Goal: Task Accomplishment & Management: Use online tool/utility

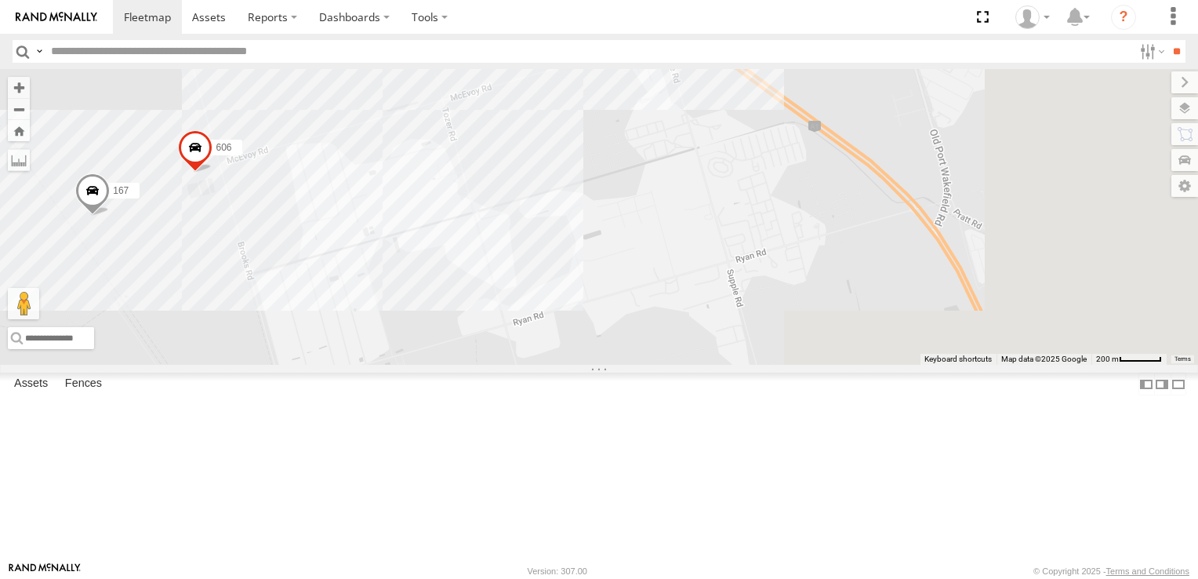
drag, startPoint x: 963, startPoint y: 394, endPoint x: 584, endPoint y: 292, distance: 392.2
click at [584, 292] on div "167 606" at bounding box center [599, 217] width 1198 height 296
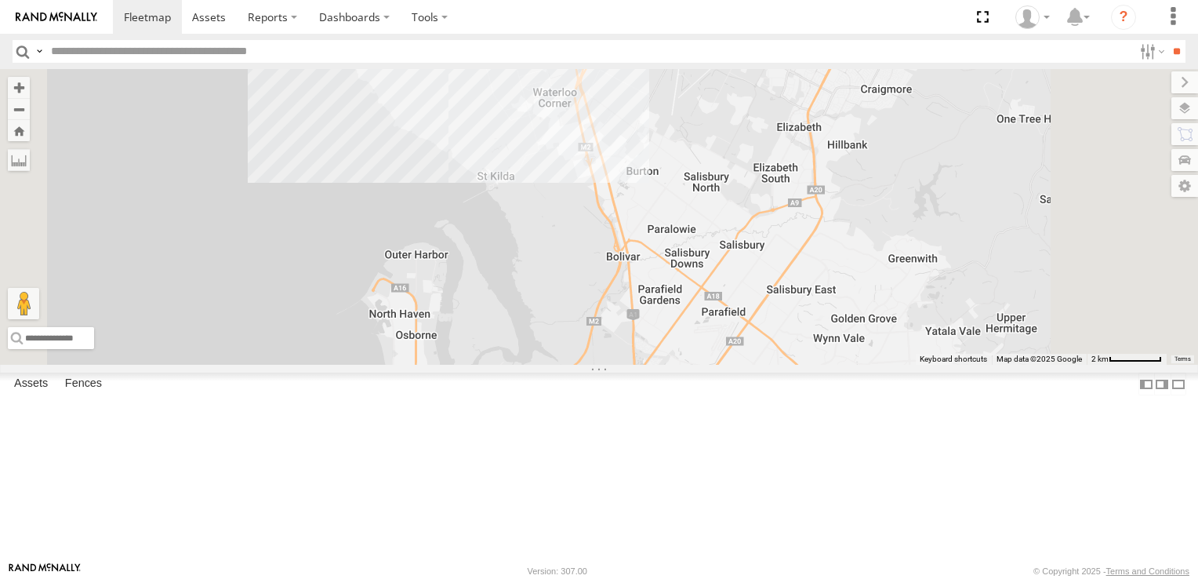
drag, startPoint x: 769, startPoint y: 387, endPoint x: 742, endPoint y: 187, distance: 202.6
click at [743, 187] on div "2" at bounding box center [599, 217] width 1198 height 296
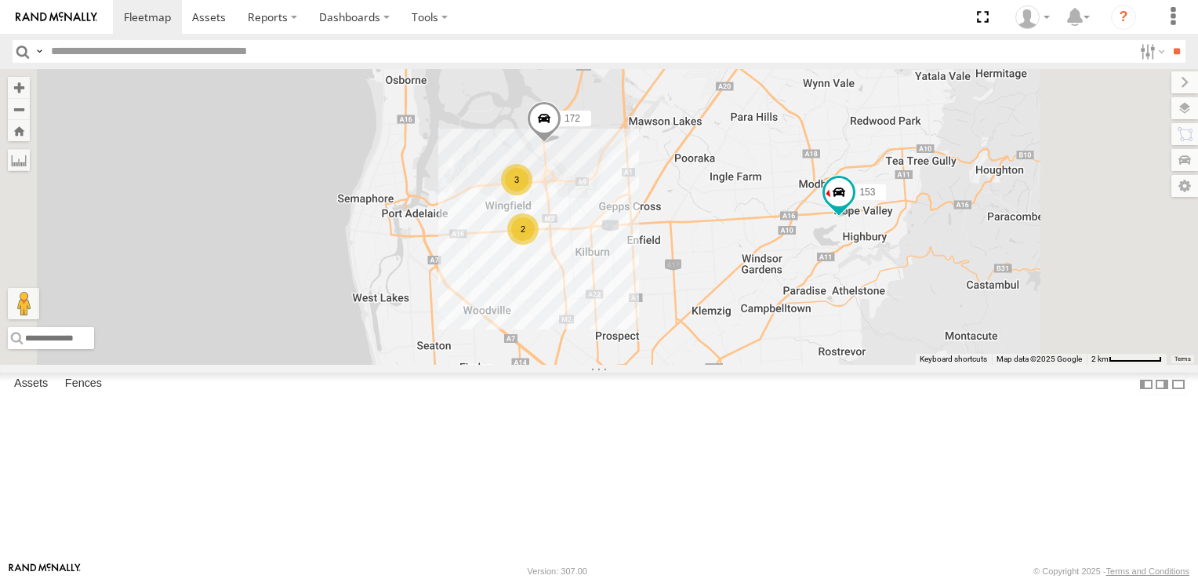
drag, startPoint x: 765, startPoint y: 384, endPoint x: 768, endPoint y: 246, distance: 138.0
click at [768, 246] on div "2 2 3 153 172" at bounding box center [599, 217] width 1198 height 296
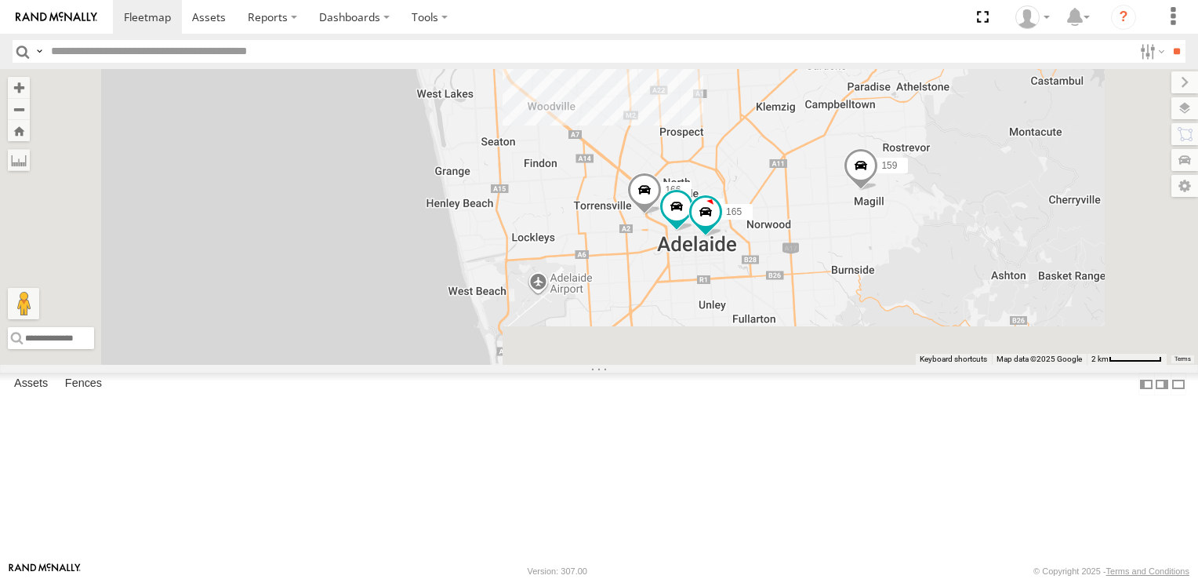
drag, startPoint x: 798, startPoint y: 321, endPoint x: 842, endPoint y: 193, distance: 135.9
click at [842, 193] on div "2 2 3 153 172 159 176 166 165" at bounding box center [599, 217] width 1198 height 296
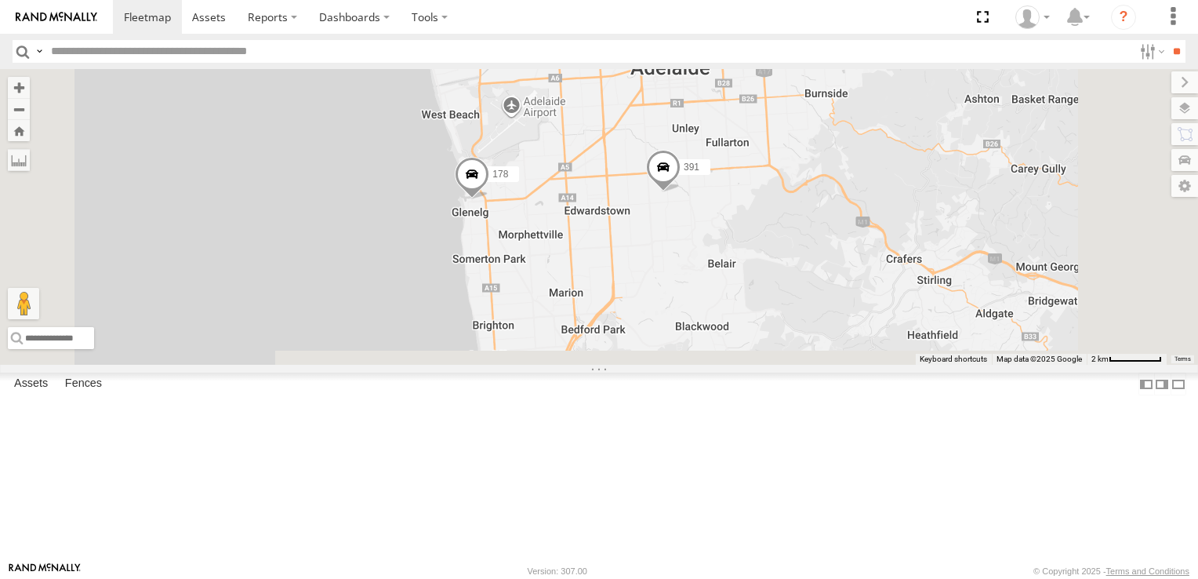
drag, startPoint x: 789, startPoint y: 264, endPoint x: 771, endPoint y: 133, distance: 132.2
click at [772, 138] on div "2 2 3 153 172 159 176 166 165 178 391" at bounding box center [599, 217] width 1198 height 296
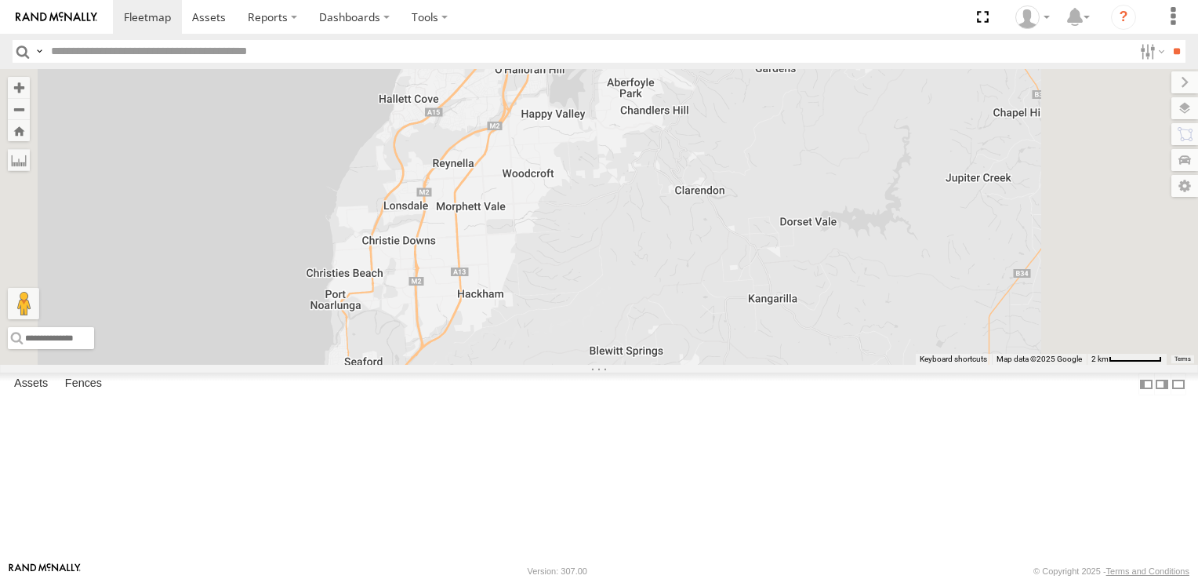
drag, startPoint x: 795, startPoint y: 279, endPoint x: 869, endPoint y: 121, distance: 174.7
click at [869, 124] on div "2 2 3 153 172 159 176 166 165 178 391" at bounding box center [599, 217] width 1198 height 296
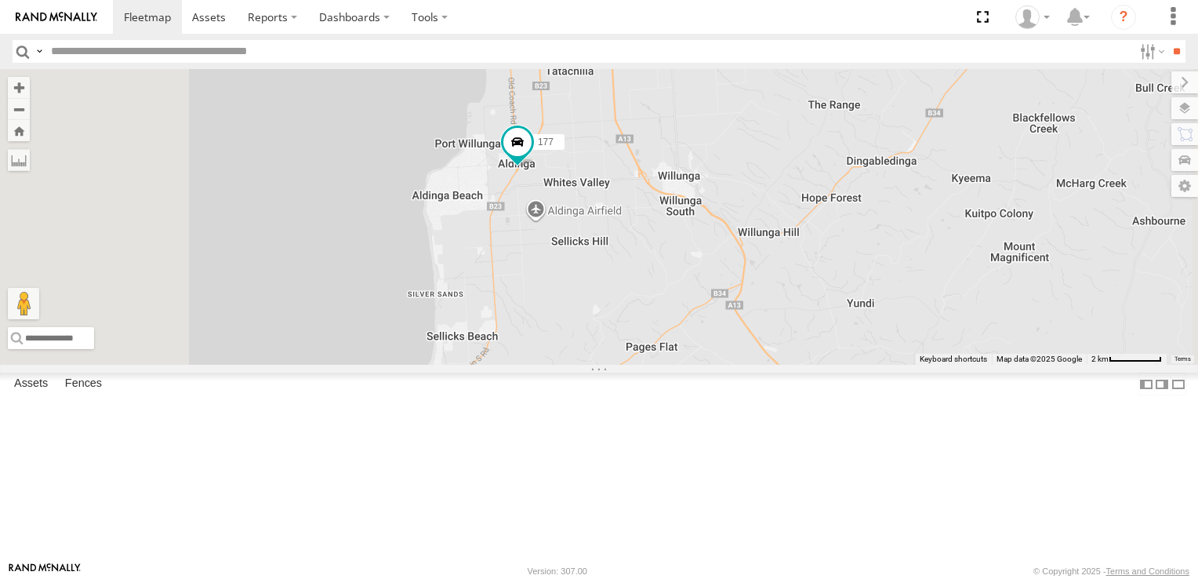
drag, startPoint x: 806, startPoint y: 308, endPoint x: 825, endPoint y: 109, distance: 200.0
click at [825, 109] on div "2 2 3 153 172 159 176 166 165 178 391 177" at bounding box center [599, 217] width 1198 height 296
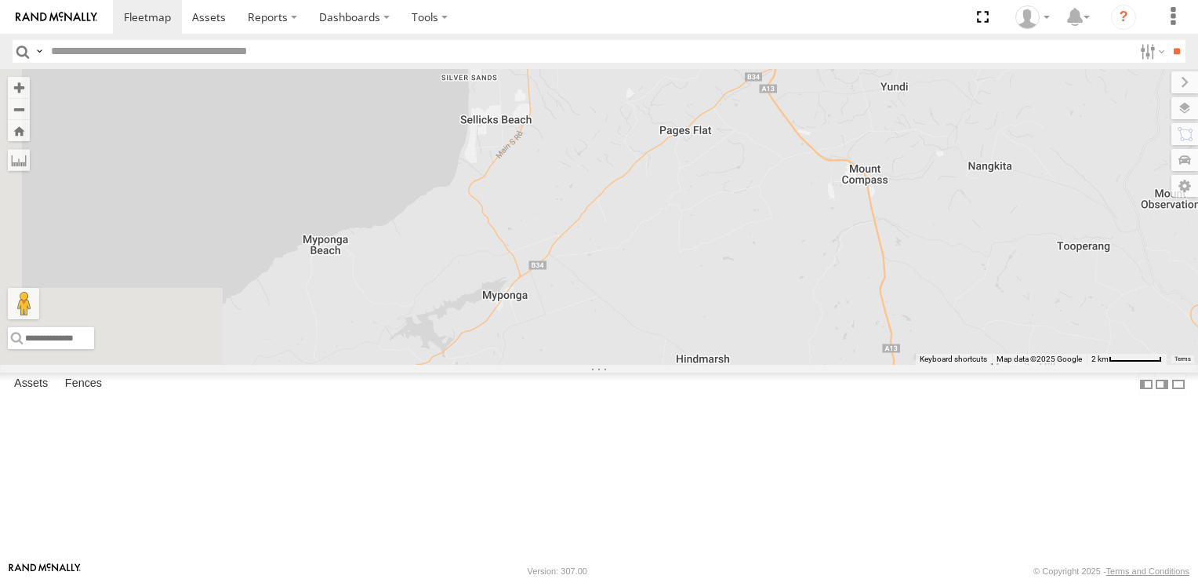
drag, startPoint x: 786, startPoint y: 321, endPoint x: 830, endPoint y: 87, distance: 238.5
click at [827, 96] on div "2 2 3 153 172 159 176 166 165 178 391 177" at bounding box center [599, 217] width 1198 height 296
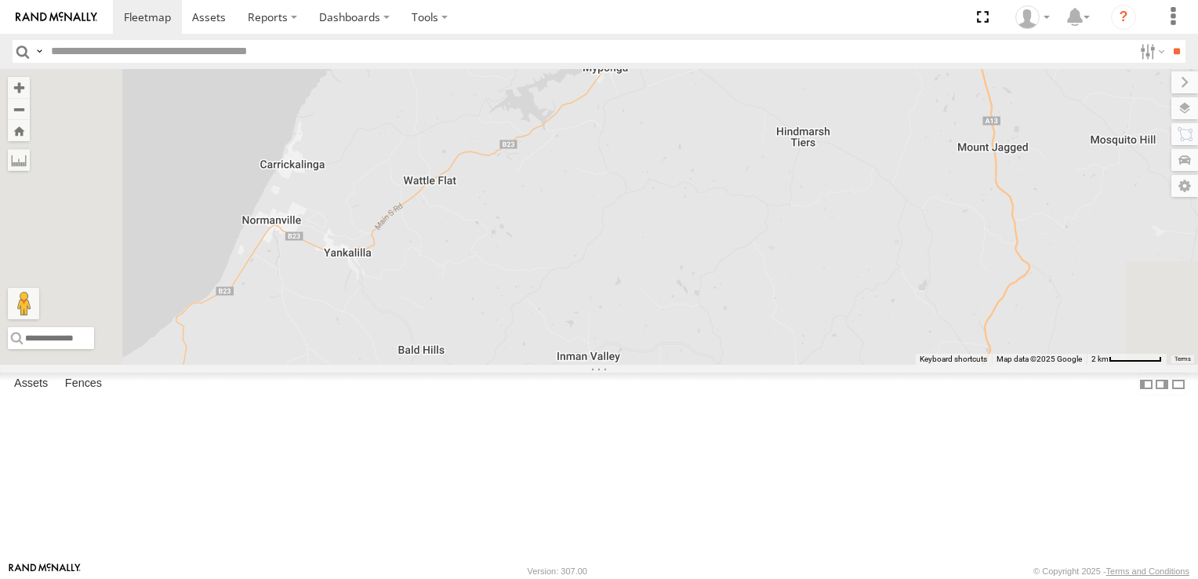
drag, startPoint x: 719, startPoint y: 249, endPoint x: 775, endPoint y: 271, distance: 60.1
click at [775, 271] on div "2 2 3 153 172 159 176 166 165 178 391 177" at bounding box center [599, 217] width 1198 height 296
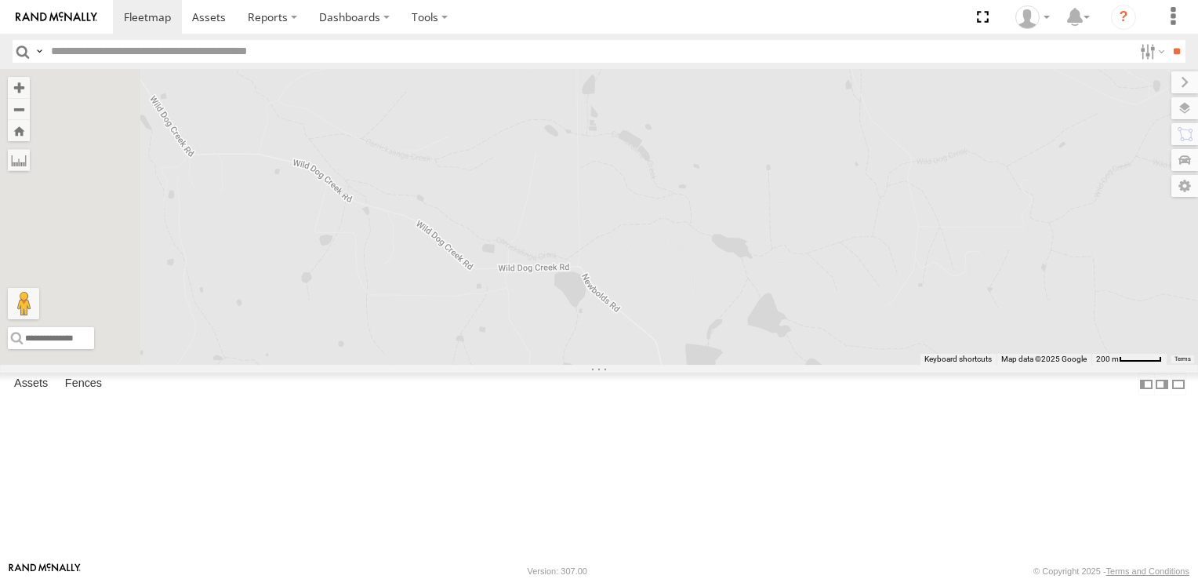
drag, startPoint x: 637, startPoint y: 321, endPoint x: 881, endPoint y: 171, distance: 285.9
click at [881, 171] on div "153 172 159 176 166 165 178 391 177" at bounding box center [599, 217] width 1198 height 296
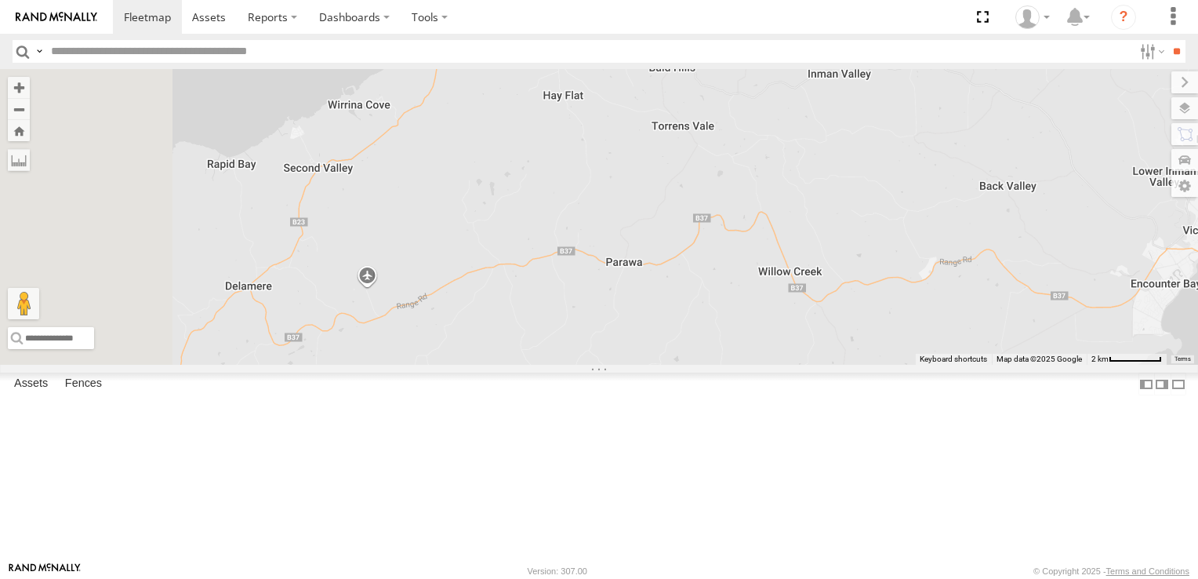
drag, startPoint x: 574, startPoint y: 430, endPoint x: 804, endPoint y: 222, distance: 309.8
click at [804, 222] on div "153 172 159 176 166 165 178 391 177" at bounding box center [599, 217] width 1198 height 296
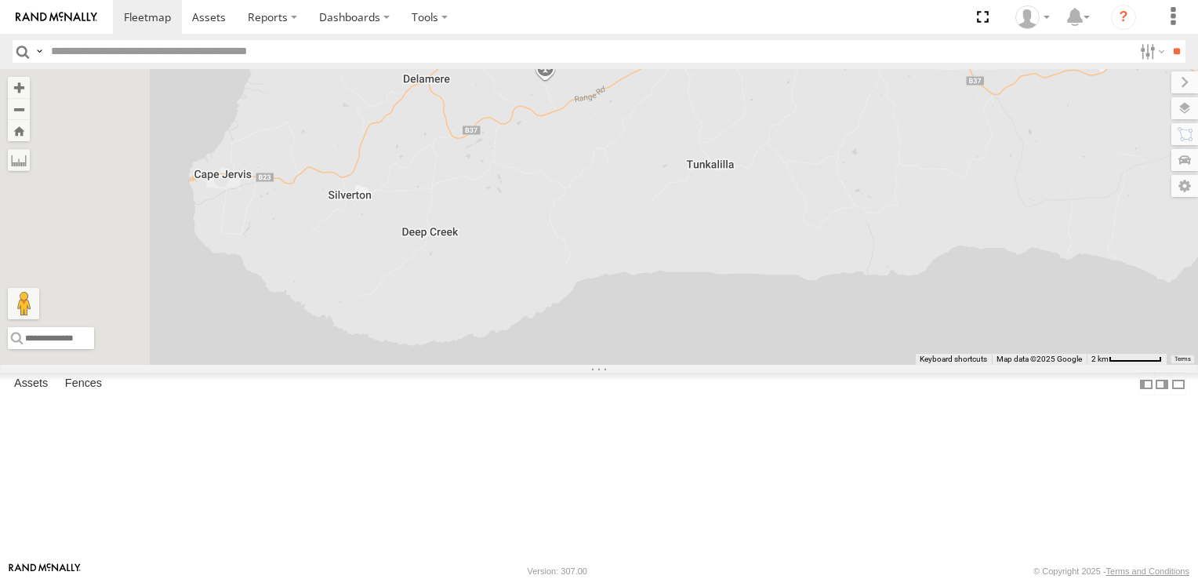
drag, startPoint x: 539, startPoint y: 412, endPoint x: 728, endPoint y: 198, distance: 286.1
click at [728, 198] on div "153 172 159 176 166 165 178 391 177" at bounding box center [599, 217] width 1198 height 296
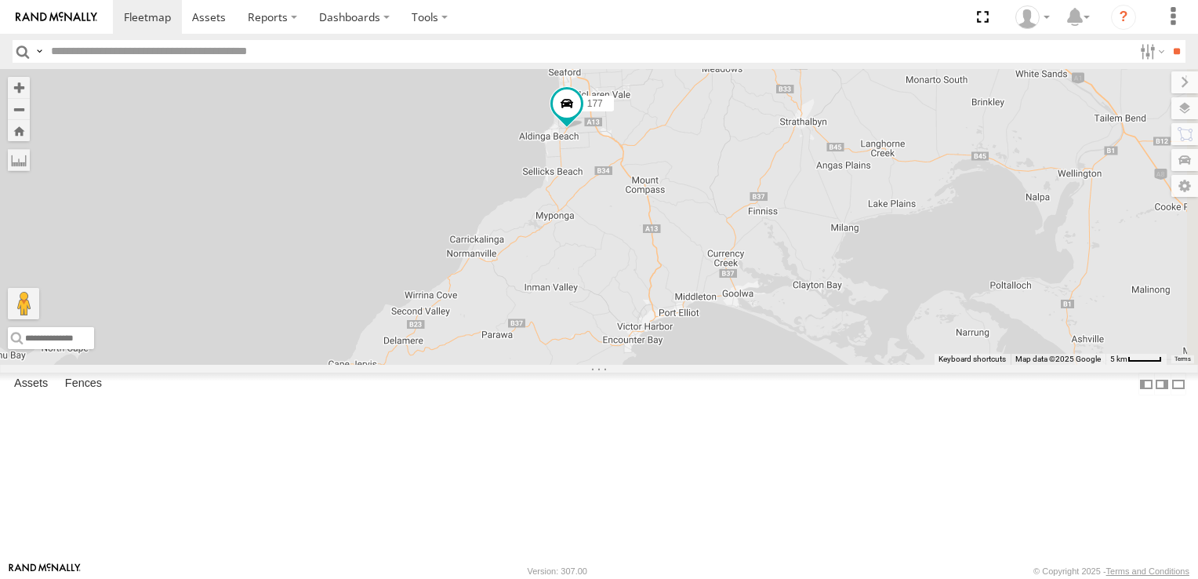
drag, startPoint x: 1001, startPoint y: 161, endPoint x: 826, endPoint y: 419, distance: 312.1
click at [827, 365] on div "153 172 159 176 166 165 178 391 177" at bounding box center [599, 217] width 1198 height 296
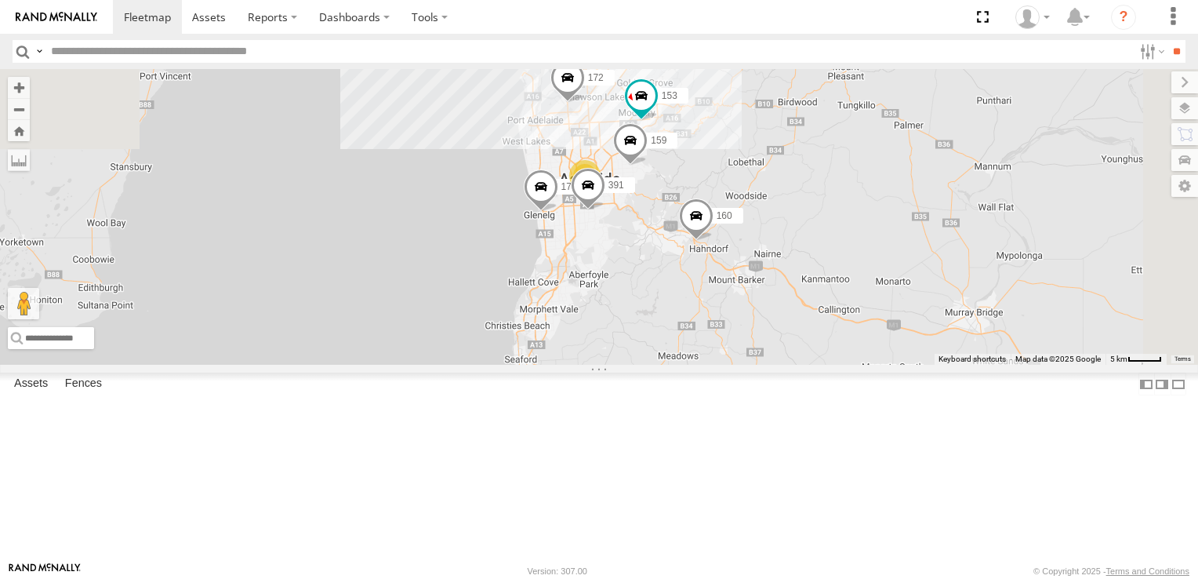
drag, startPoint x: 905, startPoint y: 268, endPoint x: 894, endPoint y: 445, distance: 177.5
click at [894, 365] on div "153 172 159 178 391 177 160 3" at bounding box center [599, 217] width 1198 height 296
click at [578, 141] on div "6" at bounding box center [562, 125] width 31 height 31
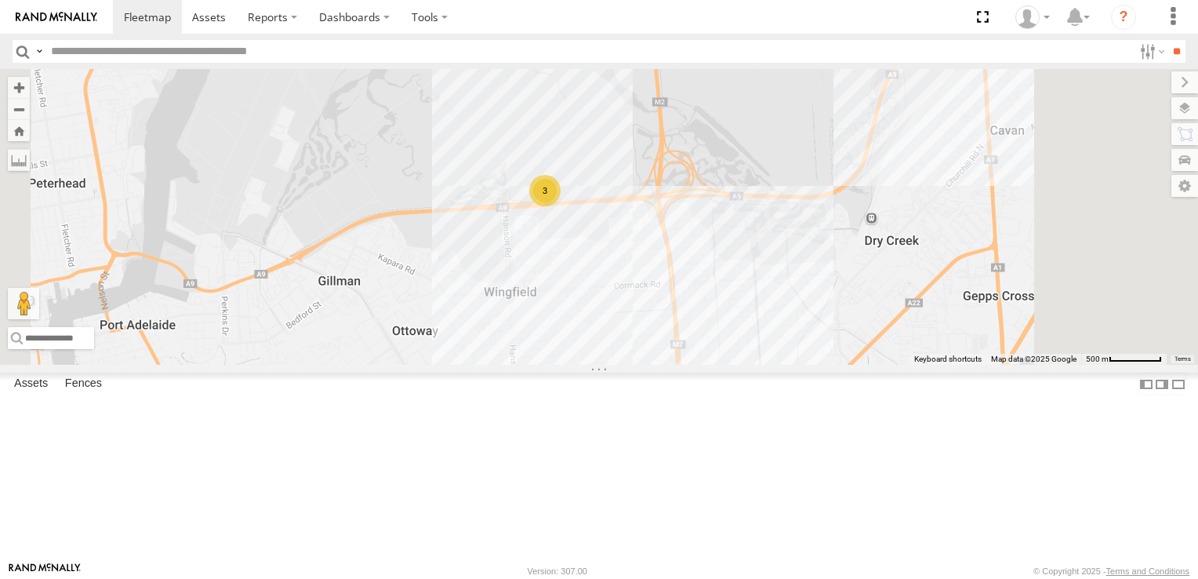
click at [561, 206] on div "3" at bounding box center [544, 190] width 31 height 31
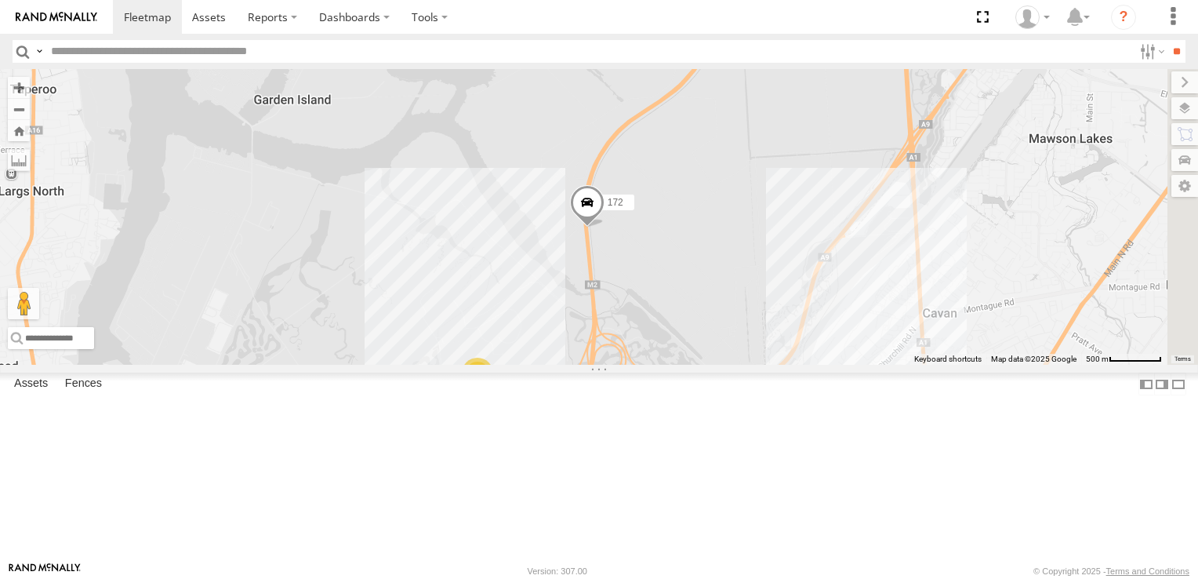
drag, startPoint x: 939, startPoint y: 168, endPoint x: 899, endPoint y: 340, distance: 176.3
click at [899, 340] on div "153 159 178 391 177 160 172 2 3" at bounding box center [599, 217] width 1198 height 296
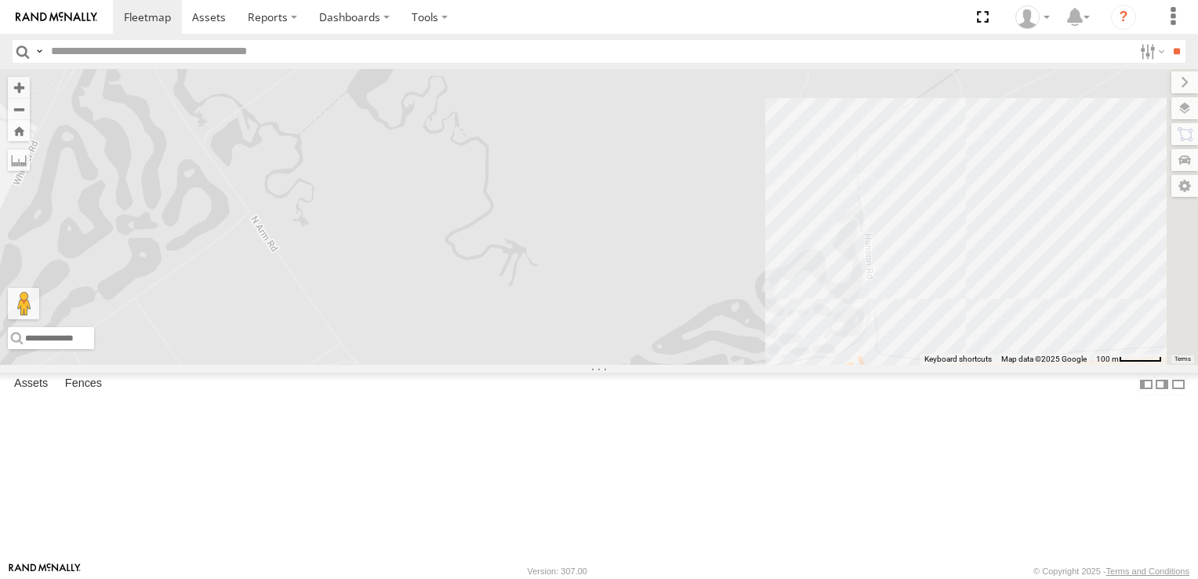
drag, startPoint x: 838, startPoint y: 418, endPoint x: 714, endPoint y: 205, distance: 246.4
click at [715, 206] on div at bounding box center [599, 217] width 1198 height 296
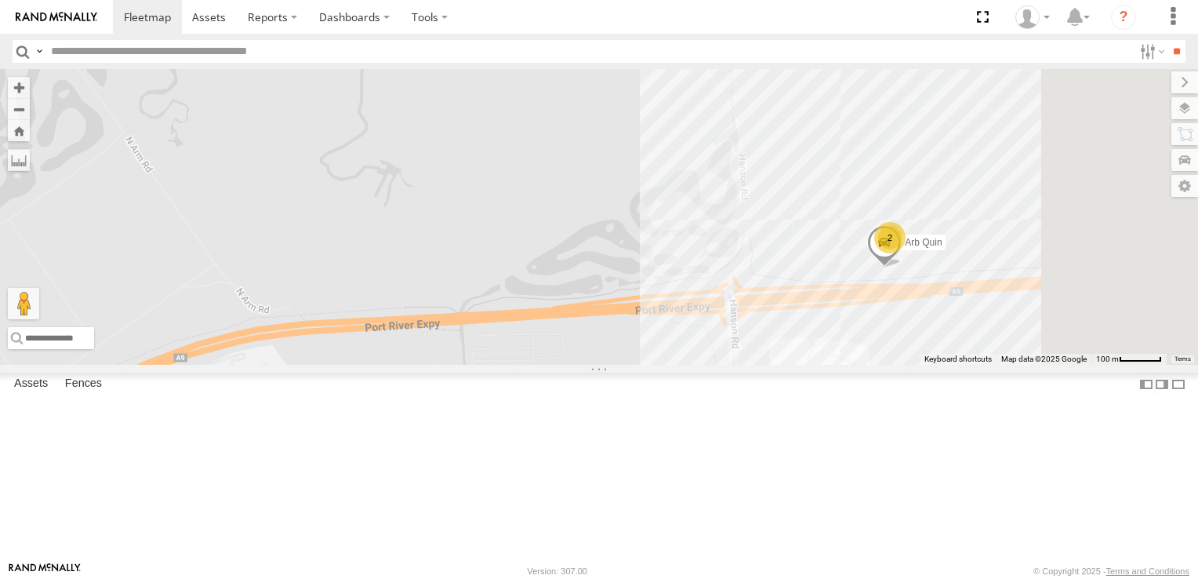
drag, startPoint x: 809, startPoint y: 425, endPoint x: 682, endPoint y: 359, distance: 143.1
click at [682, 359] on div "2 Arb Quin" at bounding box center [599, 217] width 1198 height 296
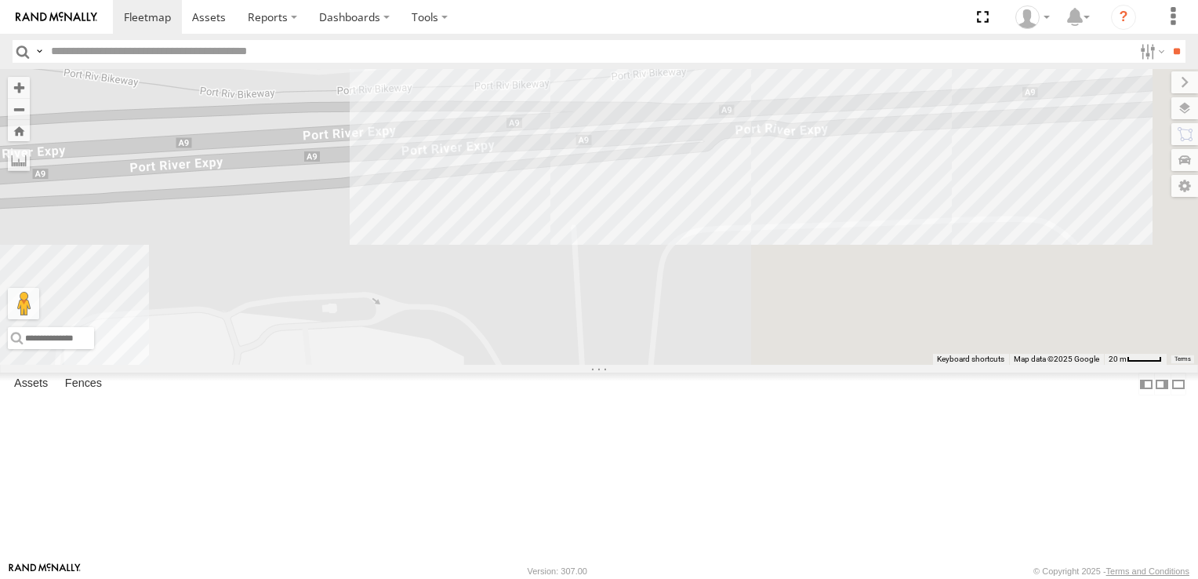
drag, startPoint x: 761, startPoint y: 390, endPoint x: 579, endPoint y: 439, distance: 188.3
click at [579, 365] on div "Arb Quin" at bounding box center [599, 217] width 1198 height 296
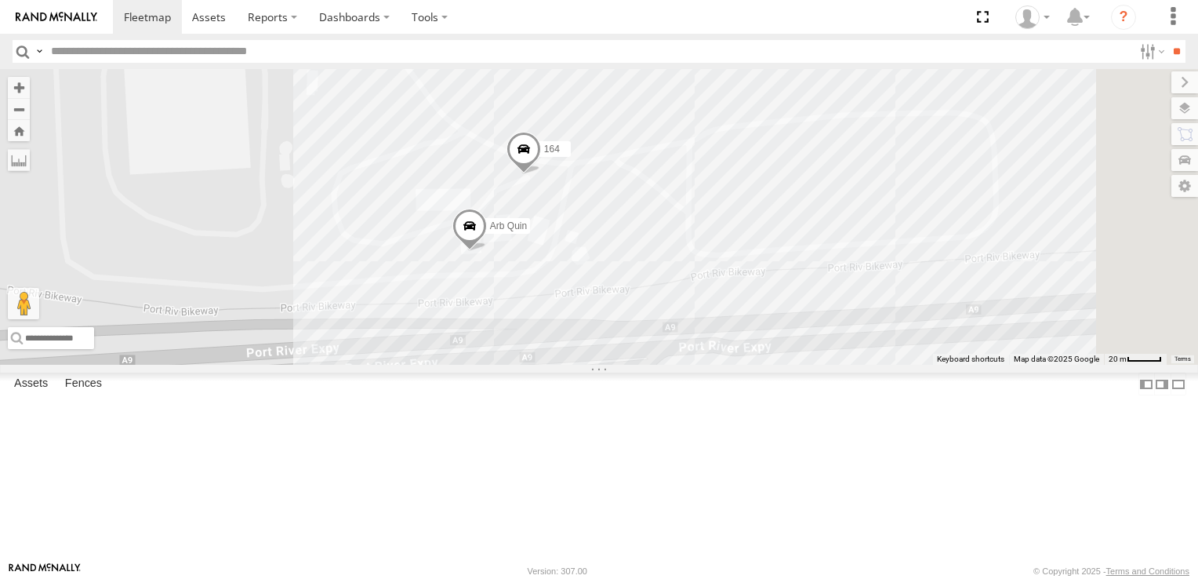
drag, startPoint x: 772, startPoint y: 323, endPoint x: 747, endPoint y: 537, distance: 215.4
click at [747, 365] on div "Arb Quin 164" at bounding box center [599, 217] width 1198 height 296
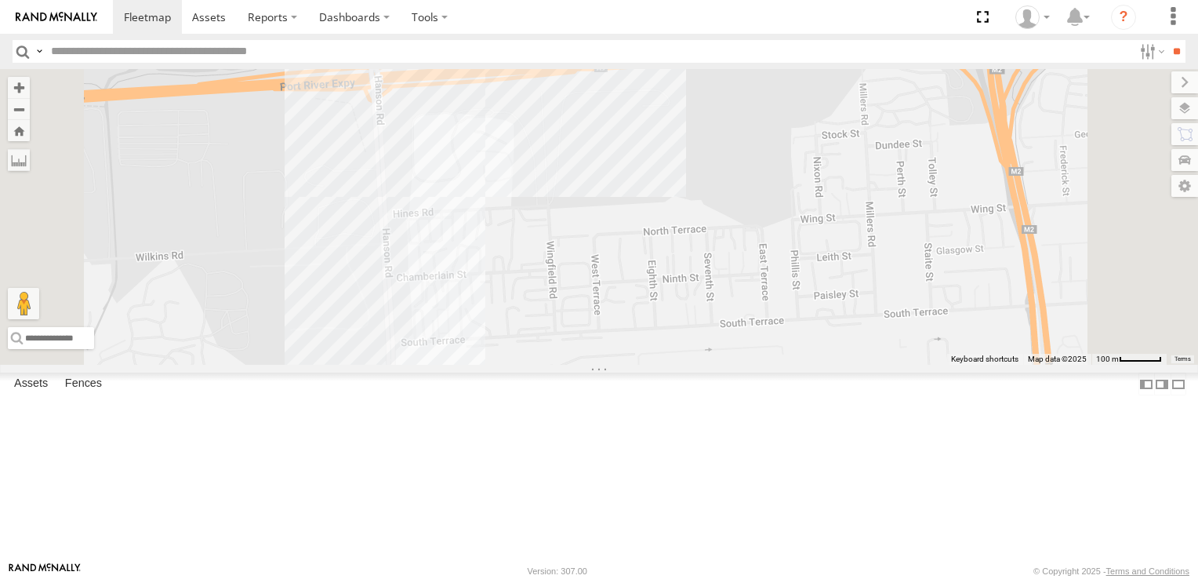
drag, startPoint x: 764, startPoint y: 502, endPoint x: 772, endPoint y: 165, distance: 337.2
click at [769, 168] on div "Arb Quin 2" at bounding box center [599, 217] width 1198 height 296
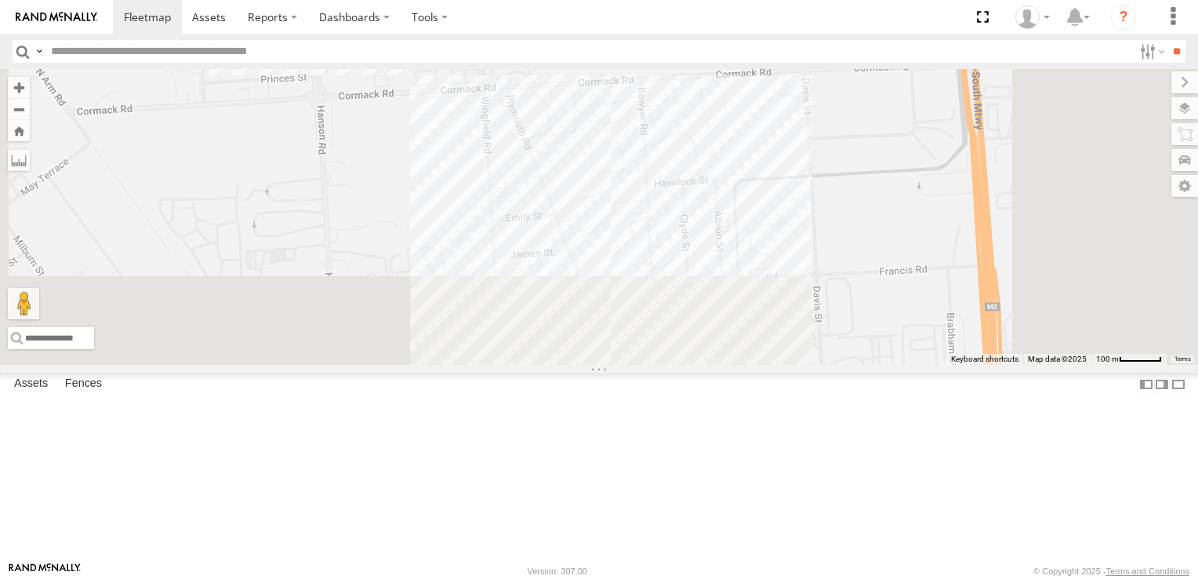
drag, startPoint x: 784, startPoint y: 470, endPoint x: 674, endPoint y: 183, distance: 307.3
click at [674, 190] on div "Arb Quin 2" at bounding box center [599, 217] width 1198 height 296
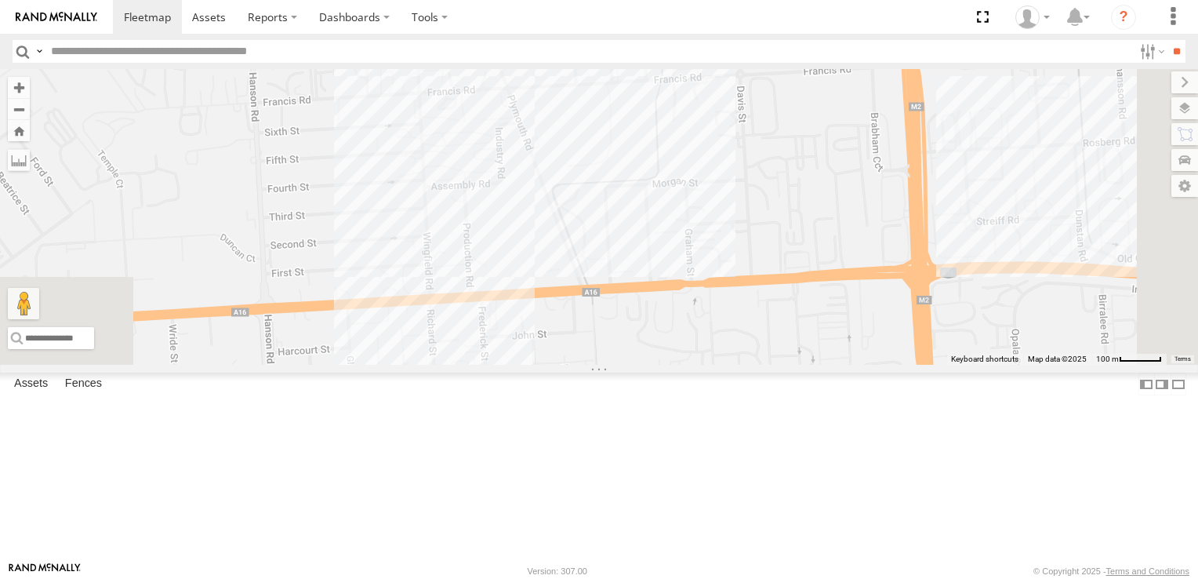
drag, startPoint x: 696, startPoint y: 278, endPoint x: 708, endPoint y: 336, distance: 59.2
click at [708, 336] on div "Arb Quin 2" at bounding box center [599, 217] width 1198 height 296
click at [499, 302] on div "2" at bounding box center [482, 286] width 31 height 31
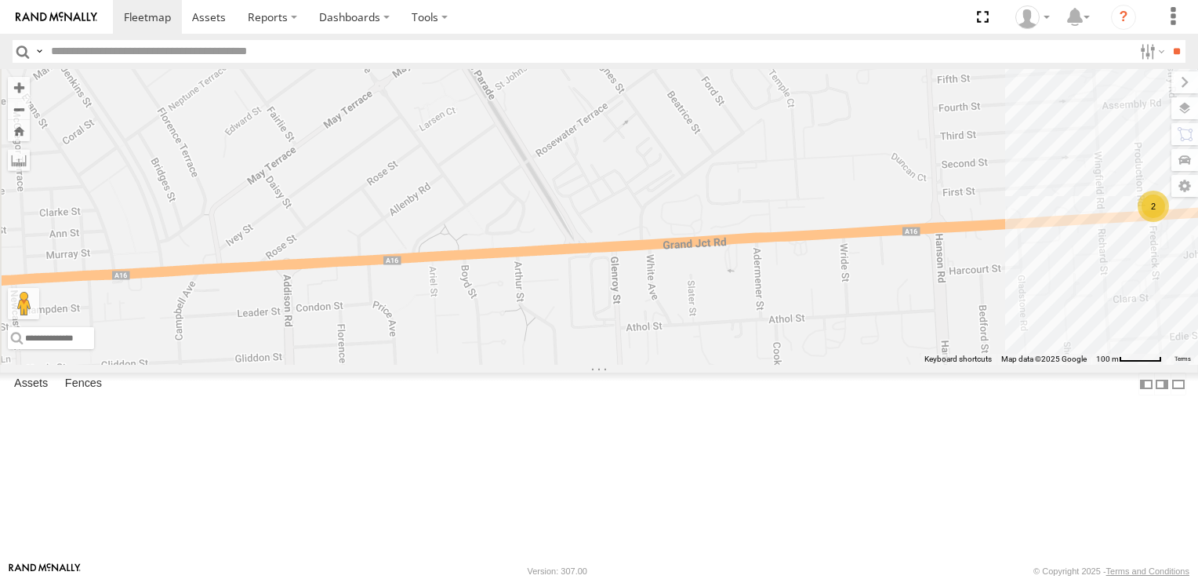
drag, startPoint x: 461, startPoint y: 421, endPoint x: 815, endPoint y: 412, distance: 353.7
click at [815, 365] on div "Arb Quin 2" at bounding box center [599, 217] width 1198 height 296
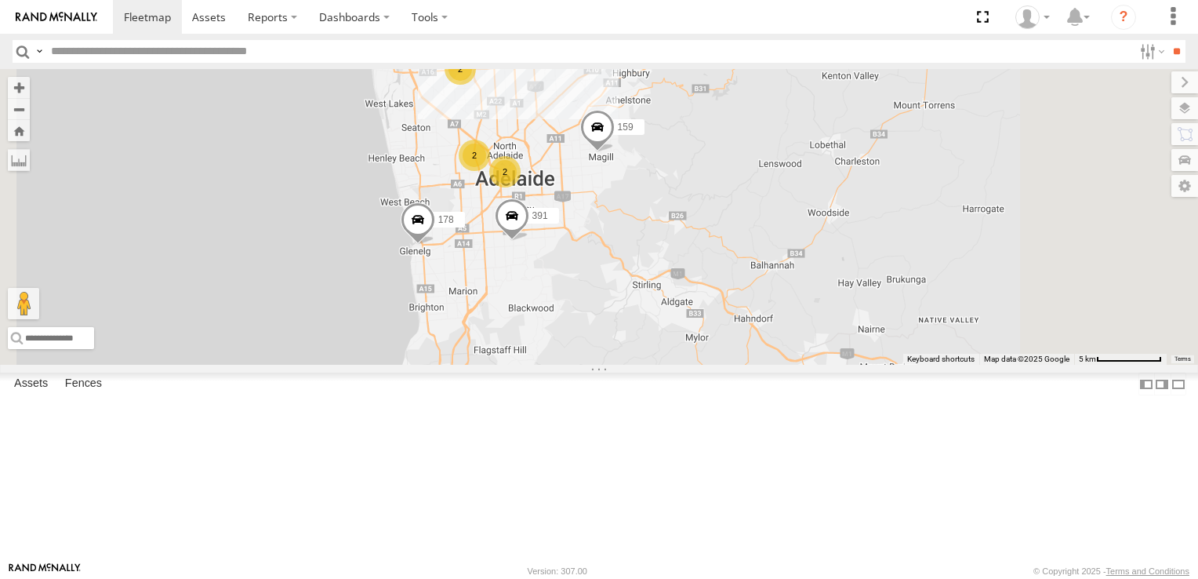
drag, startPoint x: 781, startPoint y: 472, endPoint x: 753, endPoint y: 269, distance: 205.0
click at [753, 269] on div "153 159 178 2 3 2 391 2 2" at bounding box center [599, 217] width 1198 height 296
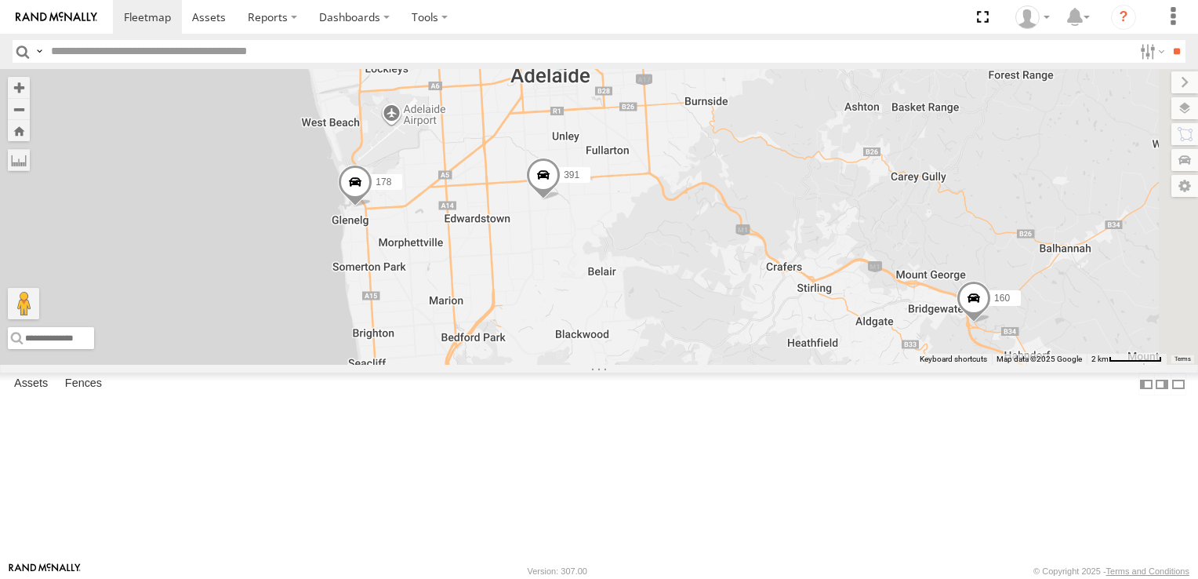
drag, startPoint x: 659, startPoint y: 403, endPoint x: 734, endPoint y: 390, distance: 76.3
click at [734, 365] on div "153 159 178 391 160 2 176 165" at bounding box center [599, 217] width 1198 height 296
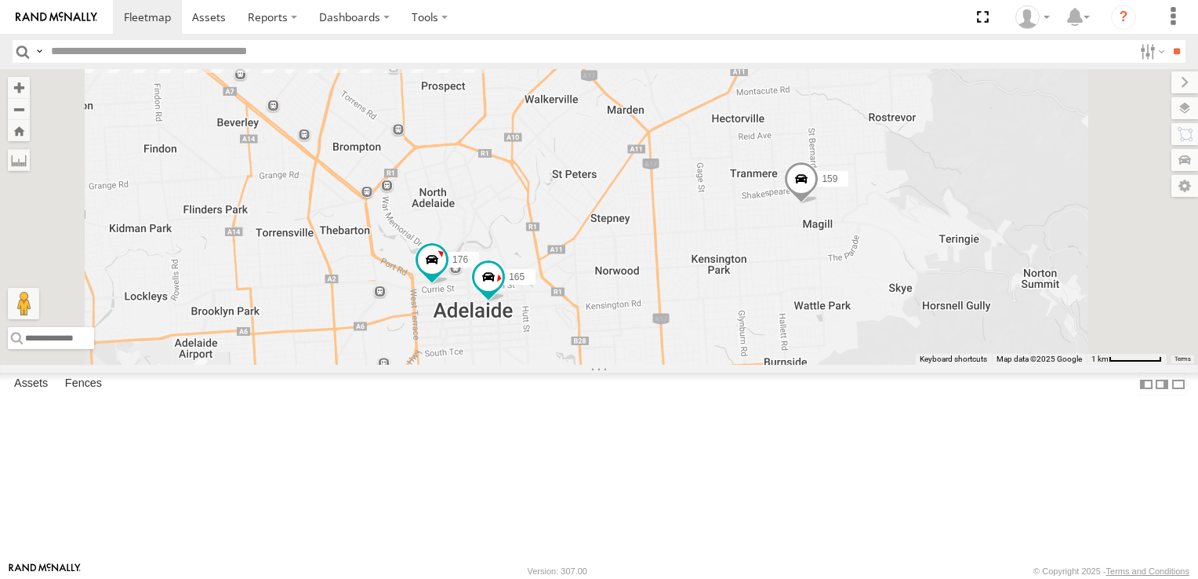
drag, startPoint x: 827, startPoint y: 173, endPoint x: 869, endPoint y: 578, distance: 407.5
click at [874, 578] on html at bounding box center [599, 289] width 1198 height 579
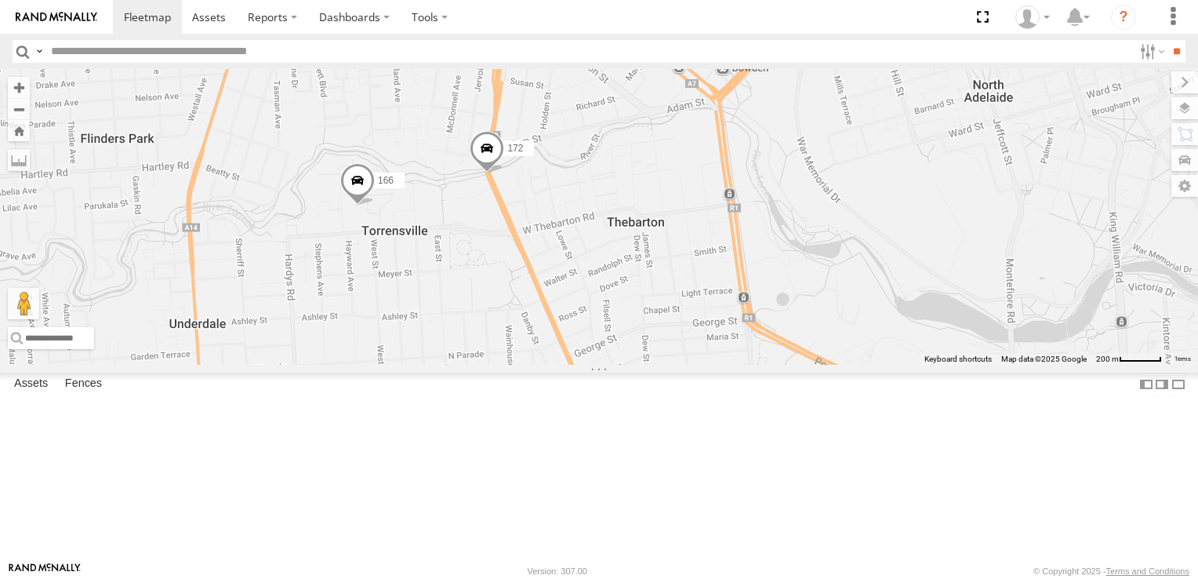
drag, startPoint x: 518, startPoint y: 171, endPoint x: 922, endPoint y: 513, distance: 529.7
click at [922, 365] on div "153 159 178 391 160 176 165 172 166" at bounding box center [599, 217] width 1198 height 296
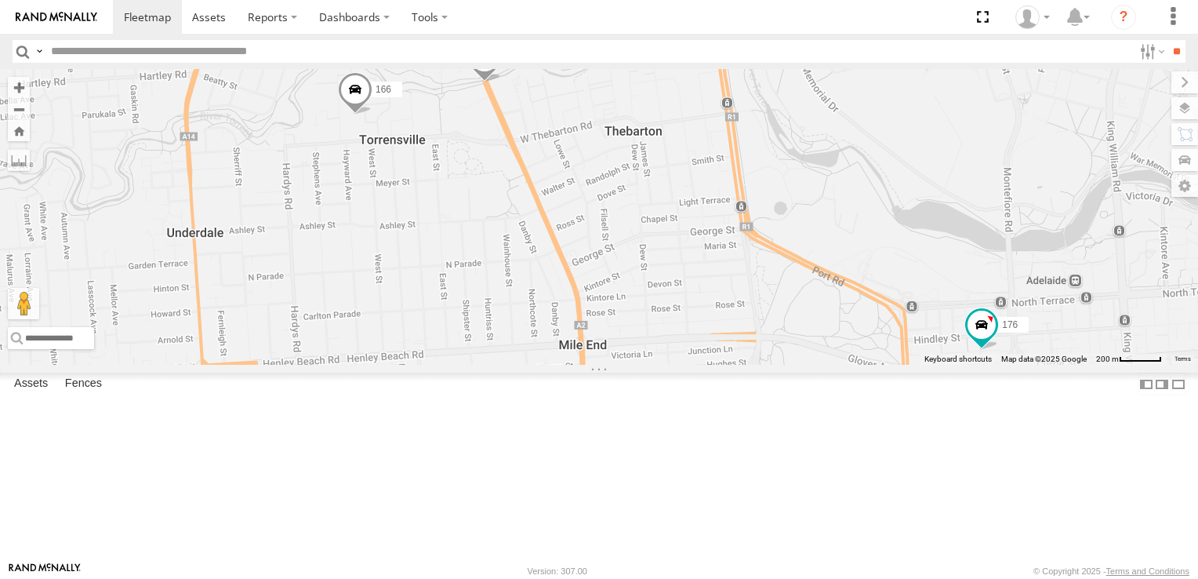
drag, startPoint x: 848, startPoint y: 382, endPoint x: 848, endPoint y: 303, distance: 79.2
click at [847, 304] on div "153 159 178 391 160 176 165 172 166" at bounding box center [599, 217] width 1198 height 296
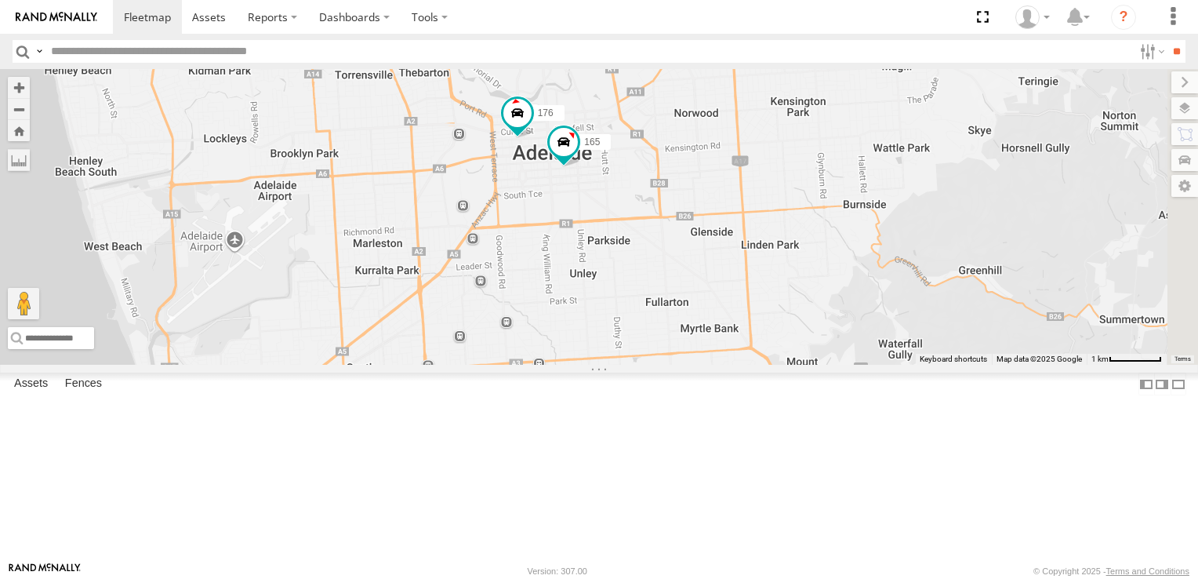
drag, startPoint x: 623, startPoint y: 456, endPoint x: 583, endPoint y: 266, distance: 194.7
click at [583, 266] on div "176 159 166 165" at bounding box center [599, 217] width 1198 height 296
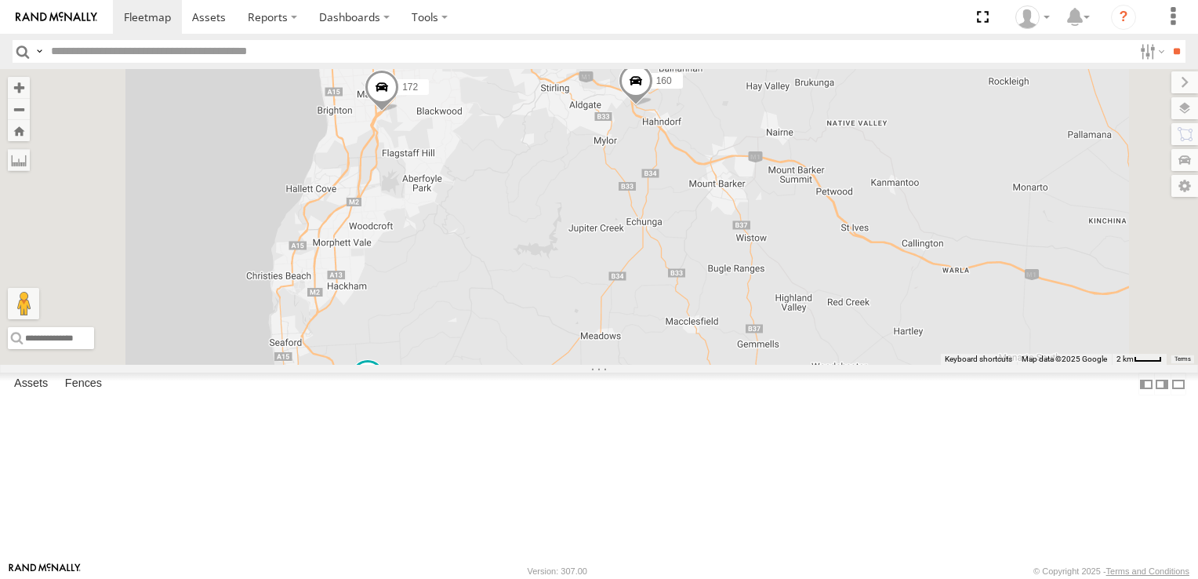
drag, startPoint x: 647, startPoint y: 443, endPoint x: 655, endPoint y: 267, distance: 175.8
click at [655, 267] on div "159 391 178 153 172 160 177 606 3 3 2 166" at bounding box center [599, 217] width 1198 height 296
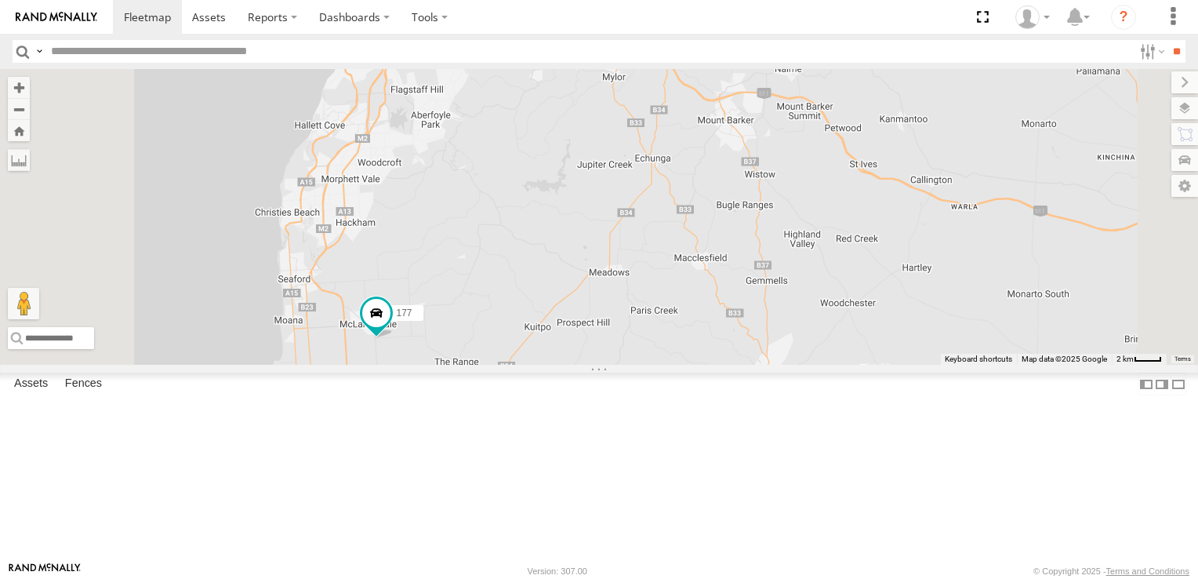
drag, startPoint x: 641, startPoint y: 471, endPoint x: 650, endPoint y: 399, distance: 72.7
click at [650, 365] on div "159 391 178 153 172 160 177 606 3 3 2 166" at bounding box center [599, 217] width 1198 height 296
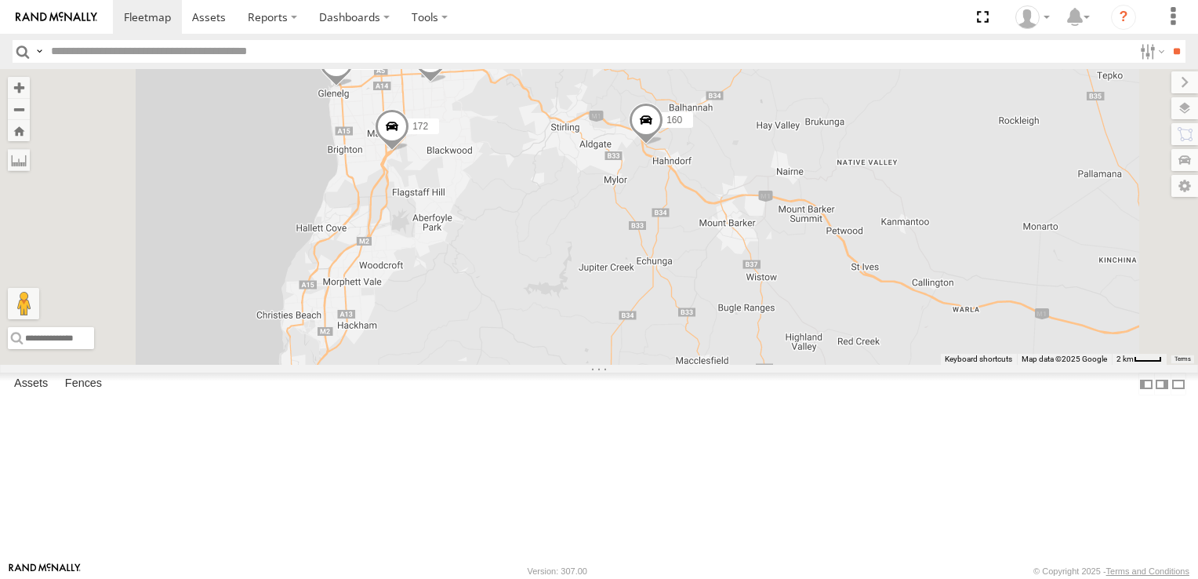
drag, startPoint x: 669, startPoint y: 204, endPoint x: 671, endPoint y: 307, distance: 103.5
click at [671, 307] on div "160 161 177 606 165 178 172 391" at bounding box center [599, 217] width 1198 height 296
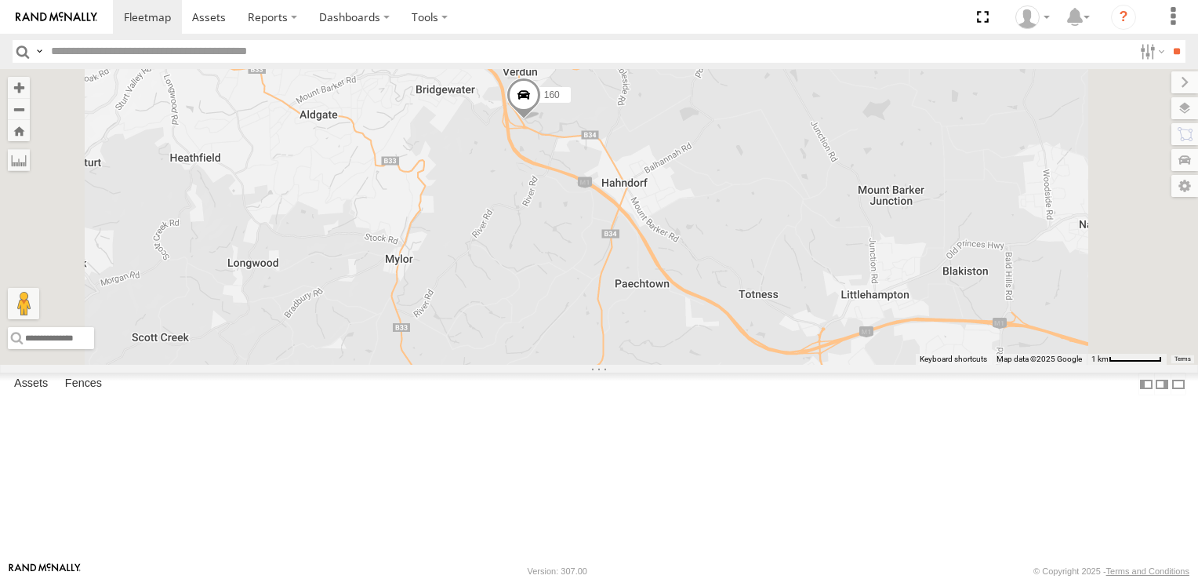
drag, startPoint x: 865, startPoint y: 224, endPoint x: 879, endPoint y: 493, distance: 269.3
click at [879, 365] on div "160 161 177 606 178 172 391 159 166" at bounding box center [599, 217] width 1198 height 296
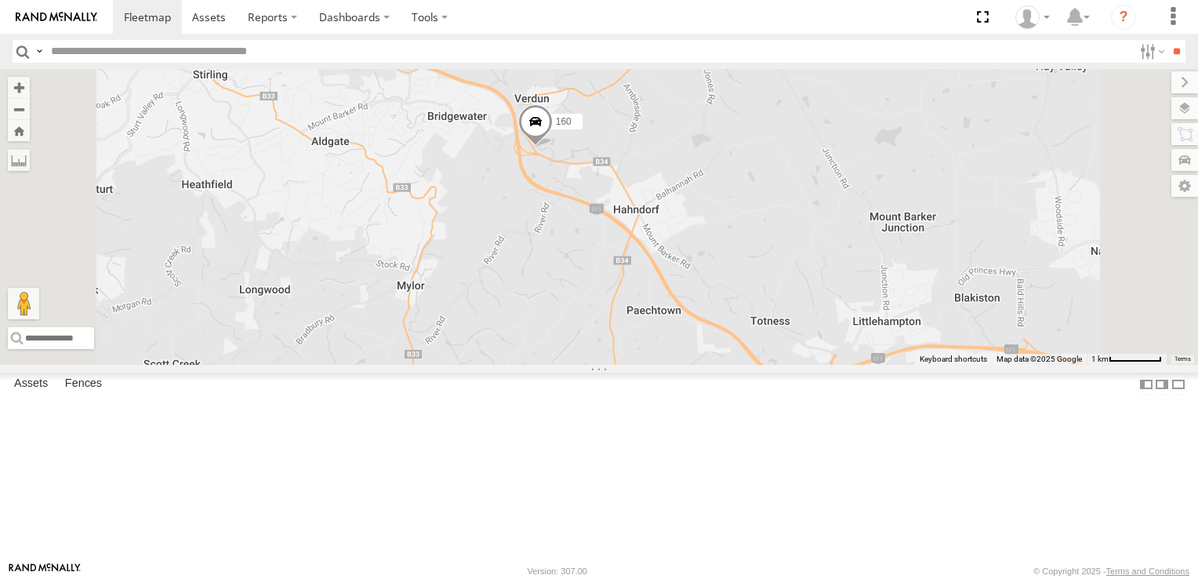
drag, startPoint x: 698, startPoint y: 360, endPoint x: 711, endPoint y: 388, distance: 31.2
click at [711, 365] on div "160 161 177 606 178 172 391 159 166" at bounding box center [599, 217] width 1198 height 296
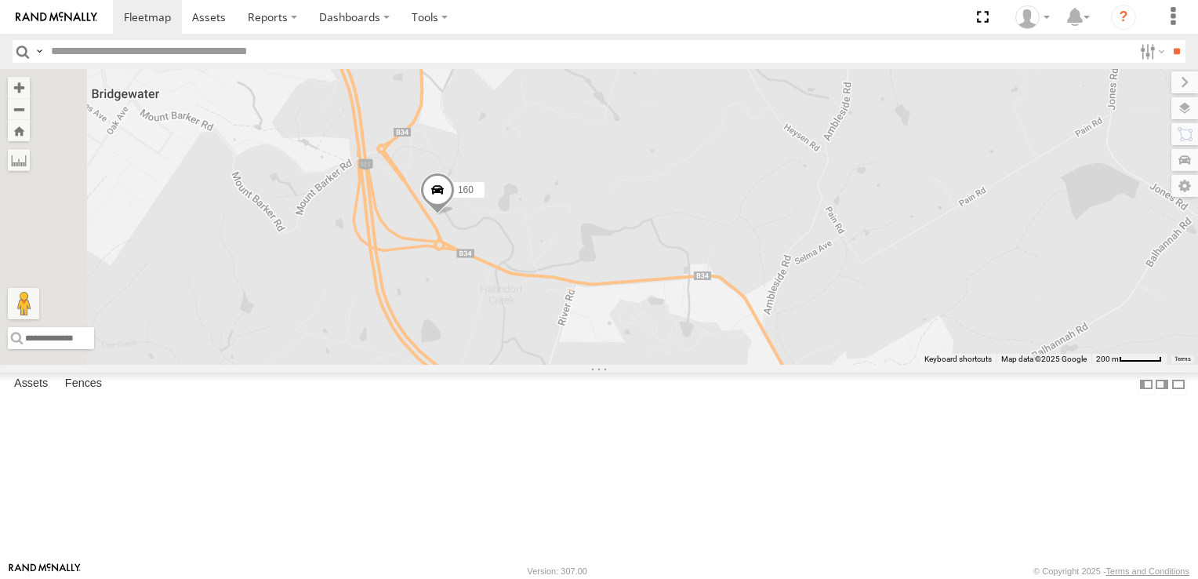
drag, startPoint x: 490, startPoint y: 158, endPoint x: 715, endPoint y: 436, distance: 357.3
click at [715, 365] on div "160 161 177 606 178 172 391 159 153" at bounding box center [599, 217] width 1198 height 296
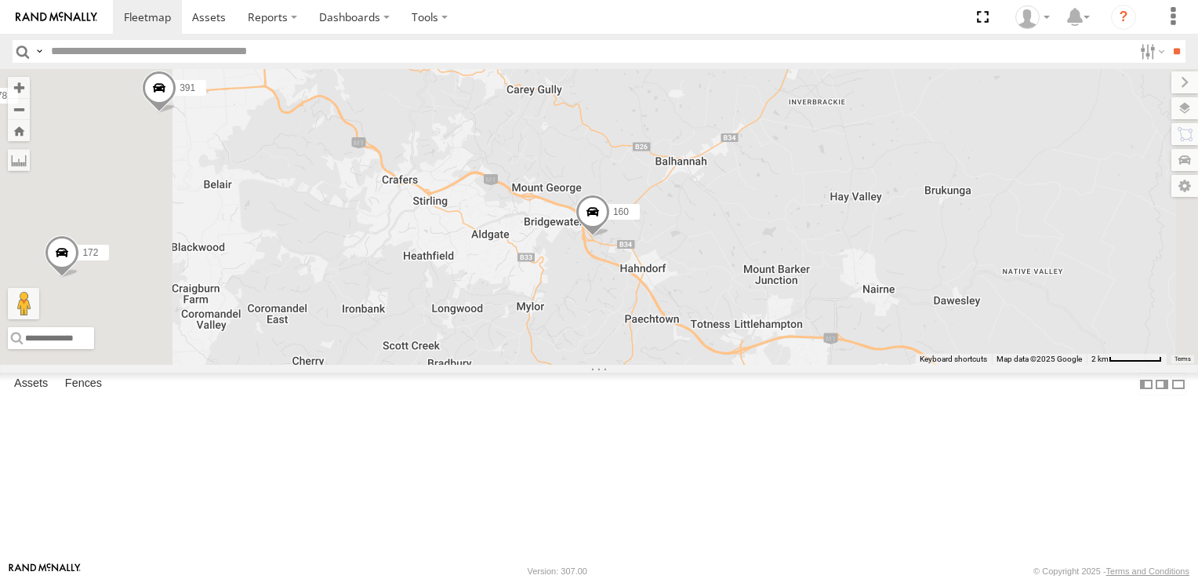
drag, startPoint x: 634, startPoint y: 456, endPoint x: 646, endPoint y: 239, distance: 216.8
click at [645, 258] on div "160 161 177 606 178 172 391 159 153" at bounding box center [599, 217] width 1198 height 296
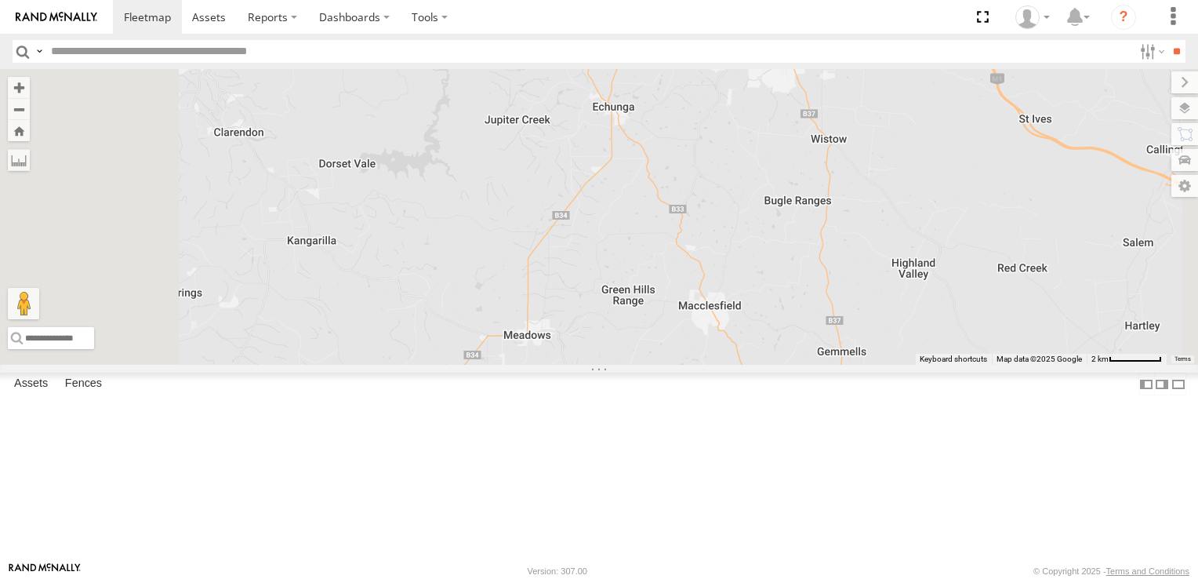
drag, startPoint x: 683, startPoint y: 459, endPoint x: 683, endPoint y: 253, distance: 206.2
click at [686, 273] on div "160 161 177 606 178 172 391 159 153" at bounding box center [599, 217] width 1198 height 296
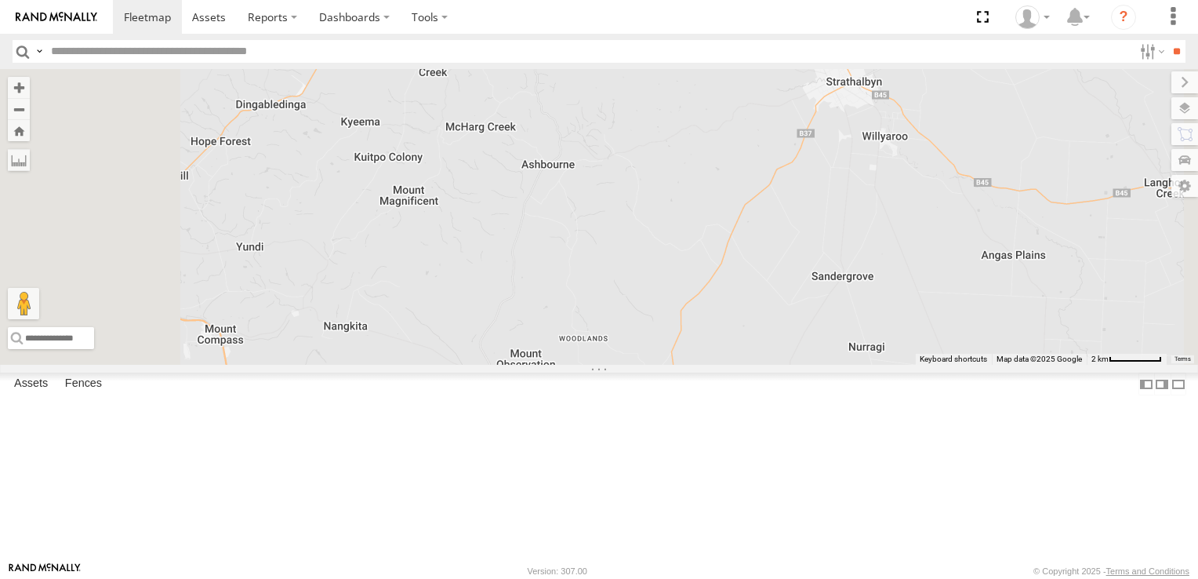
drag, startPoint x: 656, startPoint y: 436, endPoint x: 744, endPoint y: 288, distance: 172.7
click at [741, 294] on div "160 161 177 606 178 172 391 159 153" at bounding box center [599, 217] width 1198 height 296
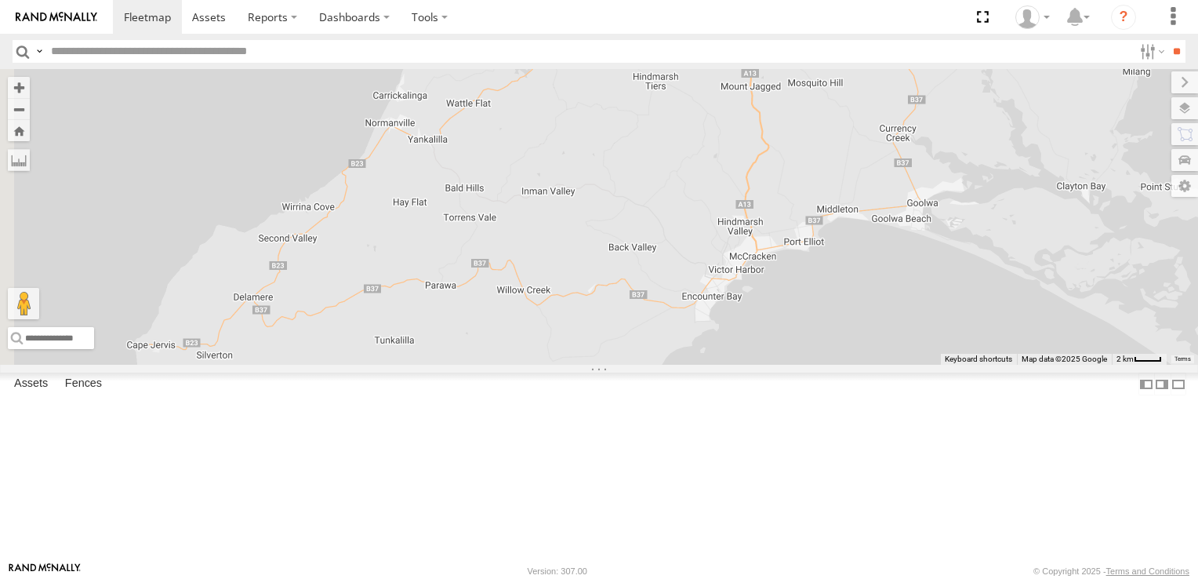
drag, startPoint x: 579, startPoint y: 470, endPoint x: 791, endPoint y: 323, distance: 257.5
click at [858, 293] on div "160 161 177 606 178 172 391 159 153" at bounding box center [599, 217] width 1198 height 296
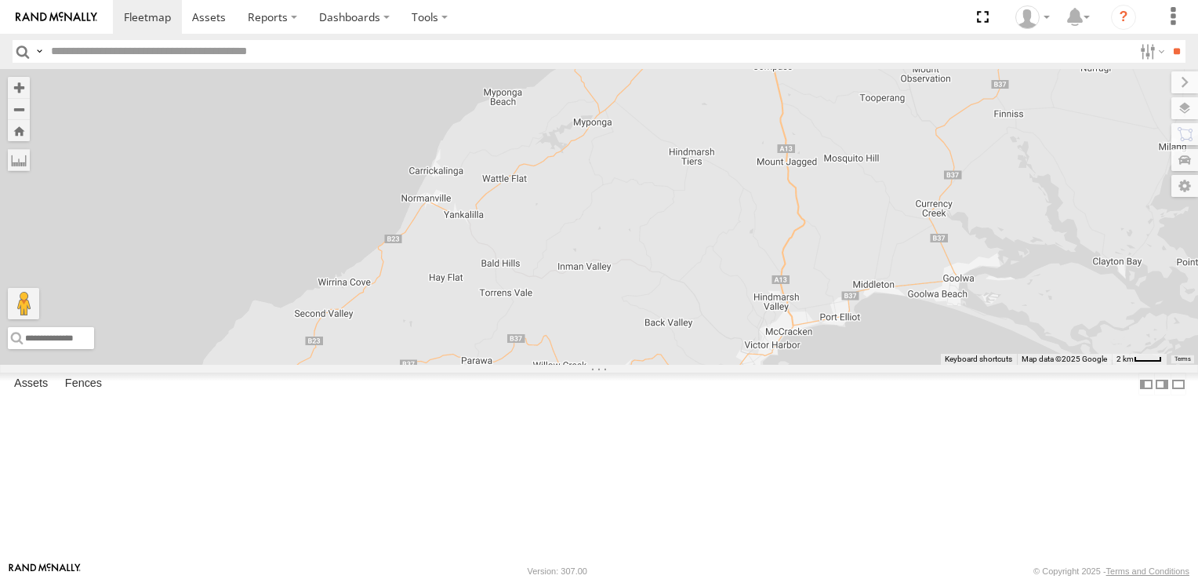
drag, startPoint x: 556, startPoint y: 409, endPoint x: 599, endPoint y: 481, distance: 84.0
click at [599, 365] on div "160 161 177 606 178 172 391 159 153" at bounding box center [599, 217] width 1198 height 296
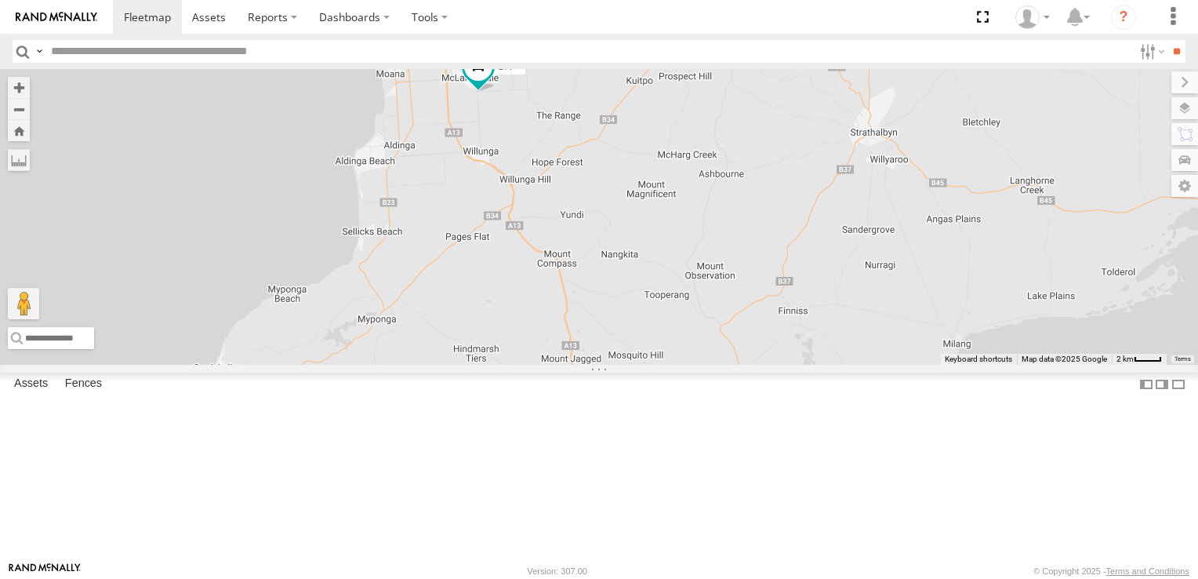
drag, startPoint x: 899, startPoint y: 246, endPoint x: 683, endPoint y: 445, distance: 293.0
click at [683, 365] on div "160 161 177 606 178 172 391 159 153" at bounding box center [599, 217] width 1198 height 296
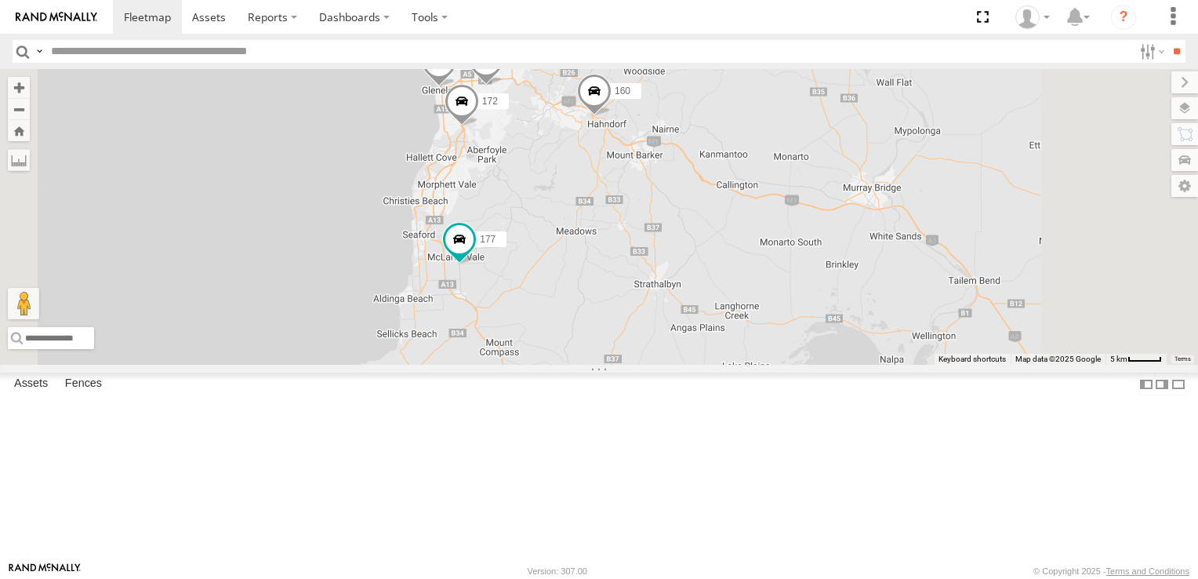
drag, startPoint x: 834, startPoint y: 221, endPoint x: 773, endPoint y: 309, distance: 107.0
click at [773, 308] on div "160 161 177 606 178 172 391 159 153 3" at bounding box center [599, 217] width 1198 height 296
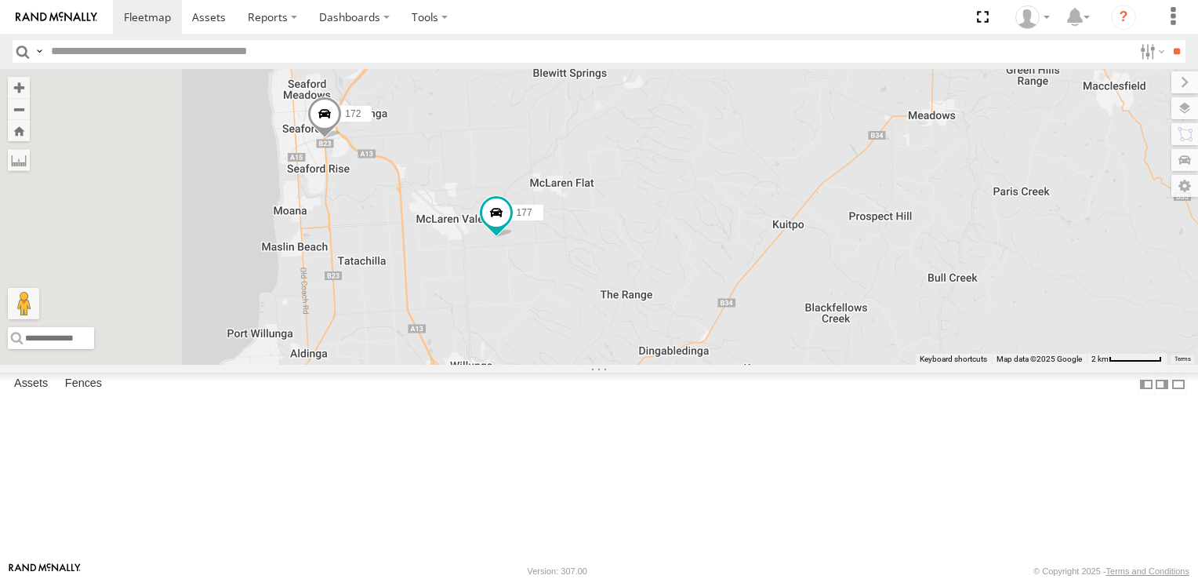
drag, startPoint x: 515, startPoint y: 343, endPoint x: 954, endPoint y: 382, distance: 440.8
click at [954, 365] on div "178 153 177 172 391 159 160" at bounding box center [599, 217] width 1198 height 296
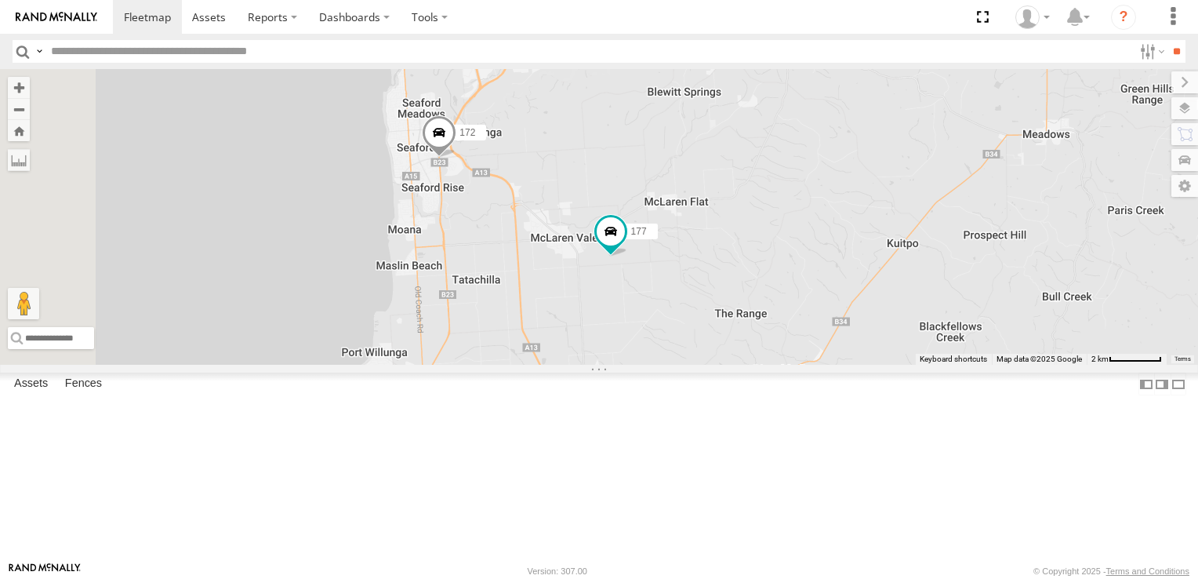
drag, startPoint x: 767, startPoint y: 434, endPoint x: 883, endPoint y: 450, distance: 117.1
click at [883, 365] on div "178 153 177 172 391 159 160" at bounding box center [599, 217] width 1198 height 296
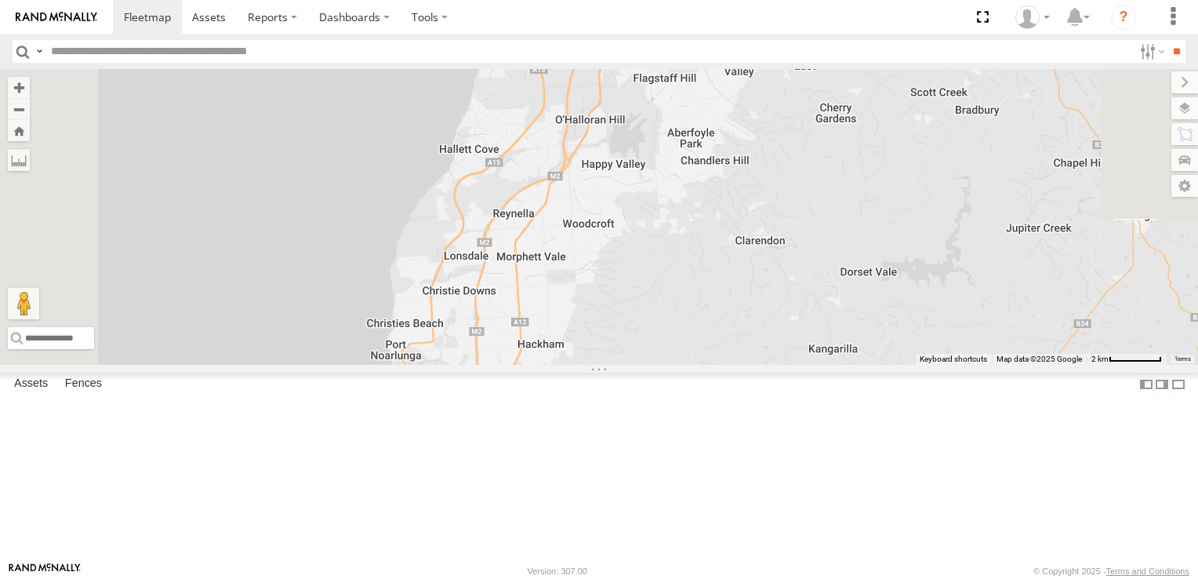
drag, startPoint x: 809, startPoint y: 139, endPoint x: 812, endPoint y: 452, distance: 312.9
click at [812, 365] on div "178 153 177 172 391 159 160" at bounding box center [599, 217] width 1198 height 296
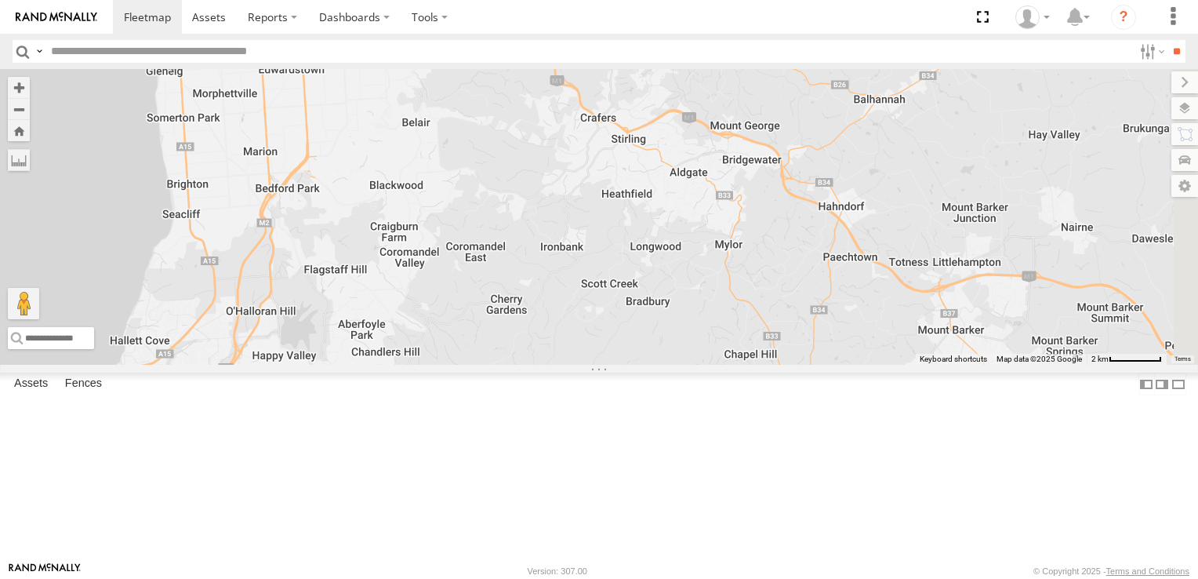
drag, startPoint x: 901, startPoint y: 234, endPoint x: 572, endPoint y: 422, distance: 378.2
click at [572, 365] on div "178 153 177 172 391 159 160" at bounding box center [599, 217] width 1198 height 296
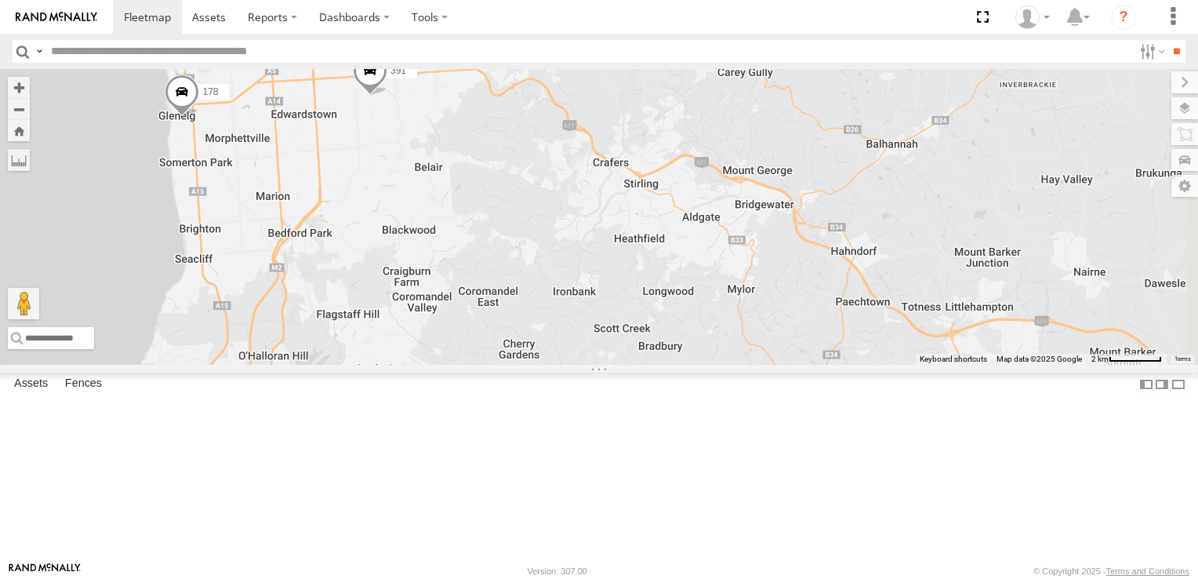
drag, startPoint x: 694, startPoint y: 267, endPoint x: 712, endPoint y: 313, distance: 49.7
click at [712, 313] on div "178 153 177 172 391 159 160" at bounding box center [599, 217] width 1198 height 296
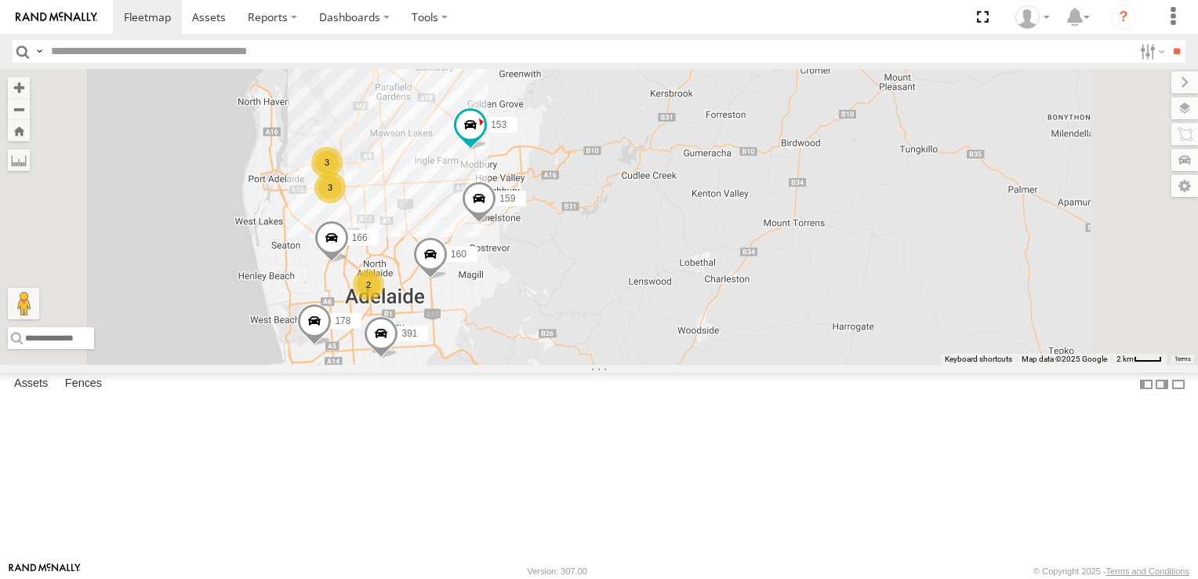
drag, startPoint x: 790, startPoint y: 191, endPoint x: 760, endPoint y: 356, distance: 168.1
click at [760, 356] on div "178 391 160 161 153 177 159 606 3 3 2 166" at bounding box center [599, 217] width 1198 height 296
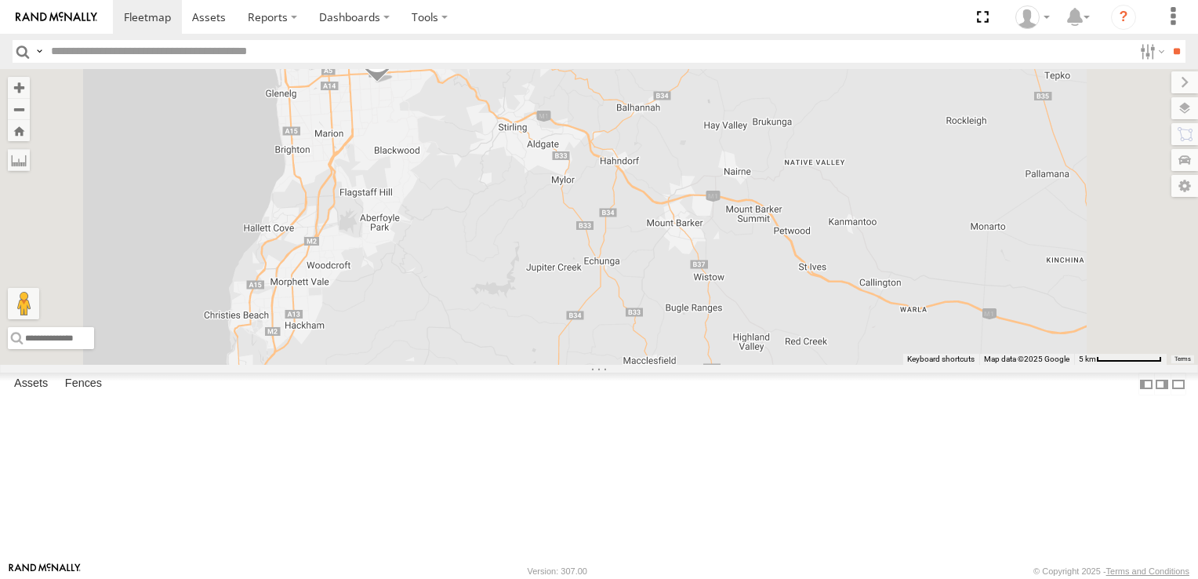
drag, startPoint x: 751, startPoint y: 488, endPoint x: 748, endPoint y: 223, distance: 264.3
click at [748, 223] on div "178 391 160 161 153 177 159 606 3 3 2 166" at bounding box center [599, 217] width 1198 height 296
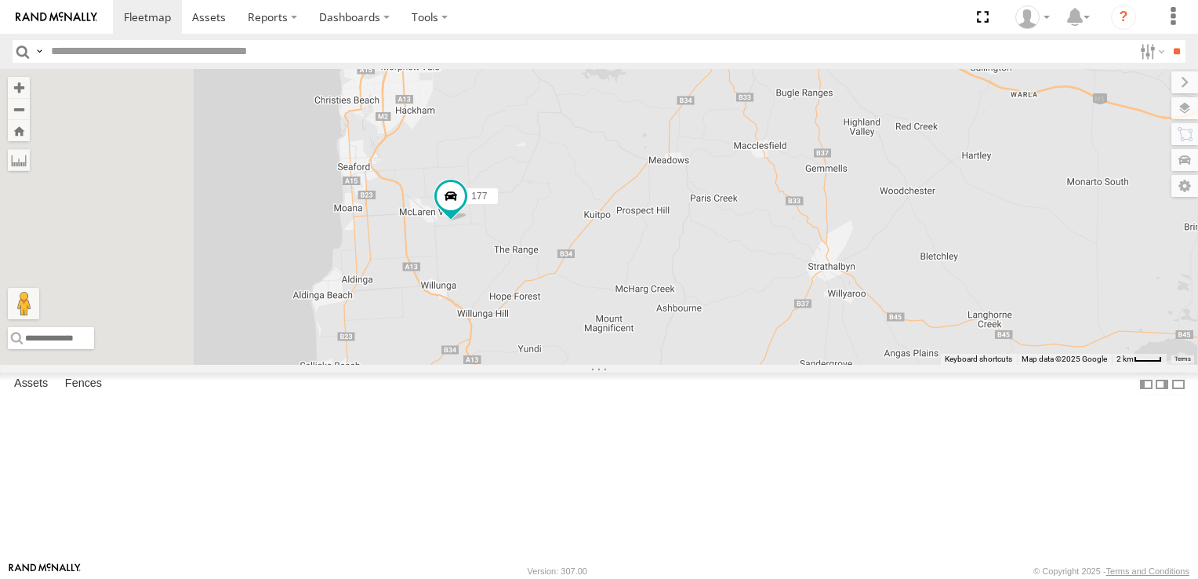
drag, startPoint x: 676, startPoint y: 459, endPoint x: 787, endPoint y: 245, distance: 242.0
click at [787, 245] on div "178 391 160 161 153 177 159 606 3 3 2 166" at bounding box center [599, 217] width 1198 height 296
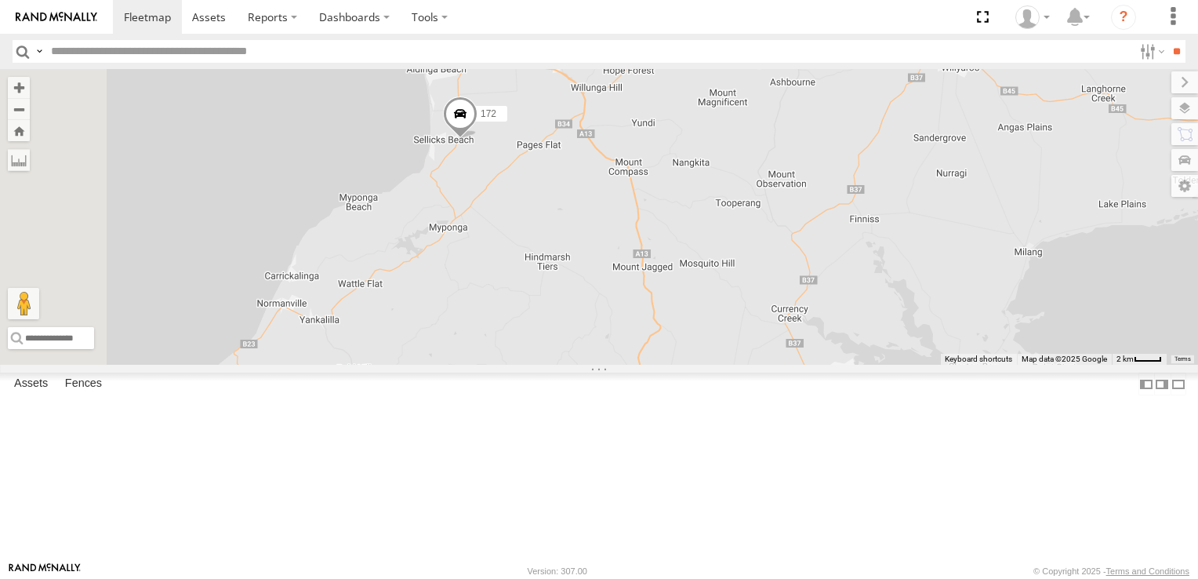
drag, startPoint x: 729, startPoint y: 450, endPoint x: 843, endPoint y: 221, distance: 255.6
click at [843, 221] on div "178 391 160 161 153 177 159 606 3 3 2 166 172" at bounding box center [599, 217] width 1198 height 296
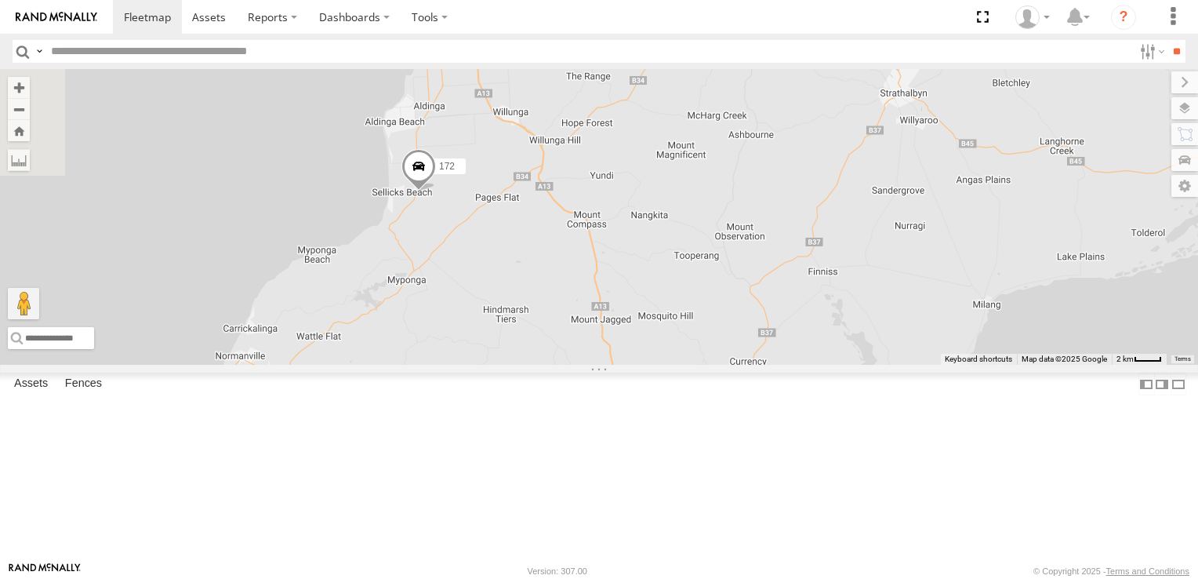
drag, startPoint x: 611, startPoint y: 477, endPoint x: 572, endPoint y: 525, distance: 62.5
click at [572, 365] on div "178 391 160 161 153 177 159 606 3 3 2 166 172" at bounding box center [599, 217] width 1198 height 296
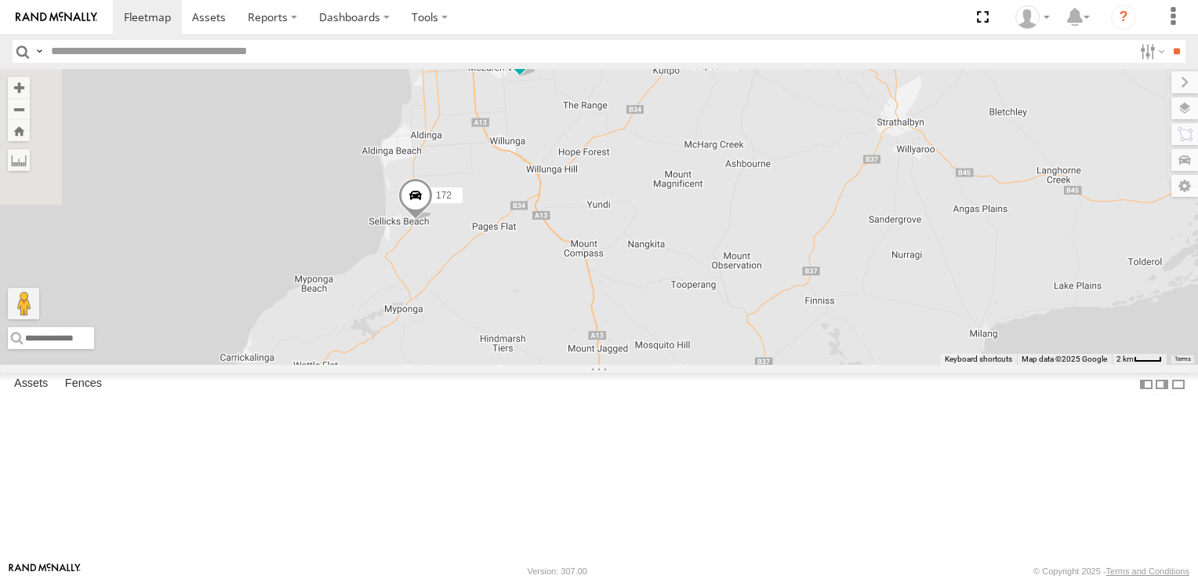
drag, startPoint x: 681, startPoint y: 375, endPoint x: 677, endPoint y: 405, distance: 30.7
click at [677, 365] on div "178 391 160 161 153 177 159 606 3 3 2 166 172" at bounding box center [599, 217] width 1198 height 296
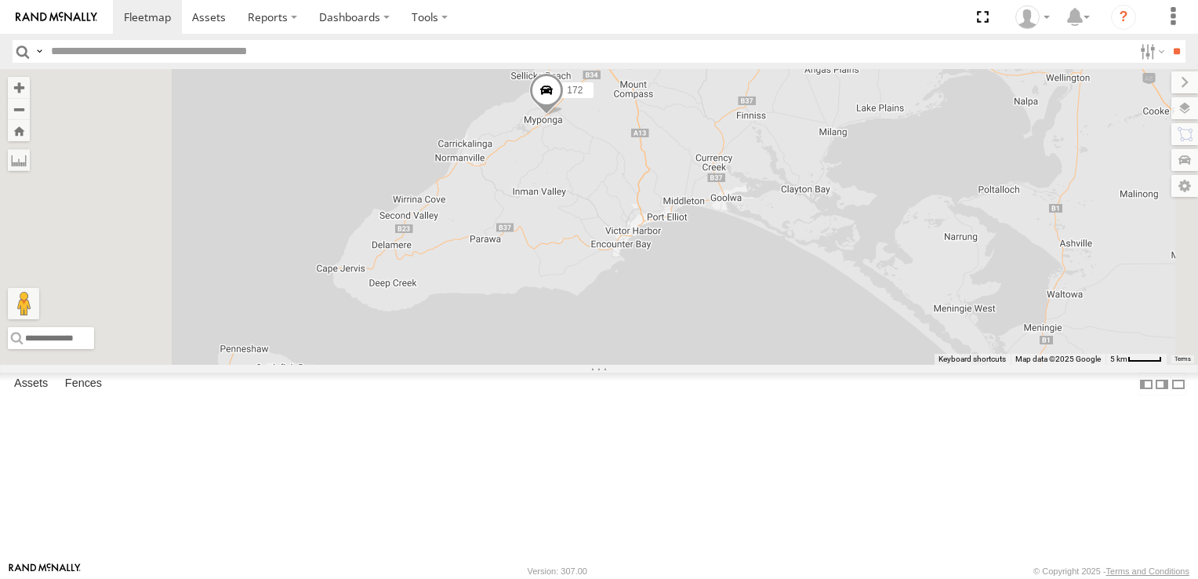
drag, startPoint x: 732, startPoint y: 478, endPoint x: 790, endPoint y: 319, distance: 169.7
click at [790, 319] on div "177 172 178 391 2" at bounding box center [599, 217] width 1198 height 296
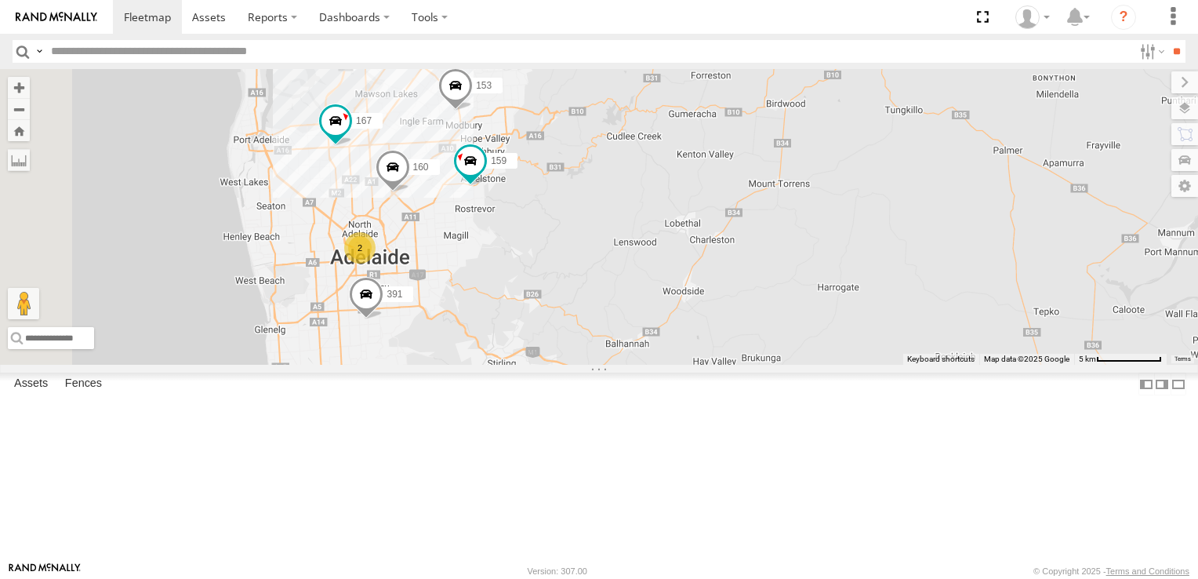
drag, startPoint x: 710, startPoint y: 267, endPoint x: 858, endPoint y: 346, distance: 167.3
click at [858, 346] on div "177 172 161 606 153 391 167 159 160 2" at bounding box center [599, 217] width 1198 height 296
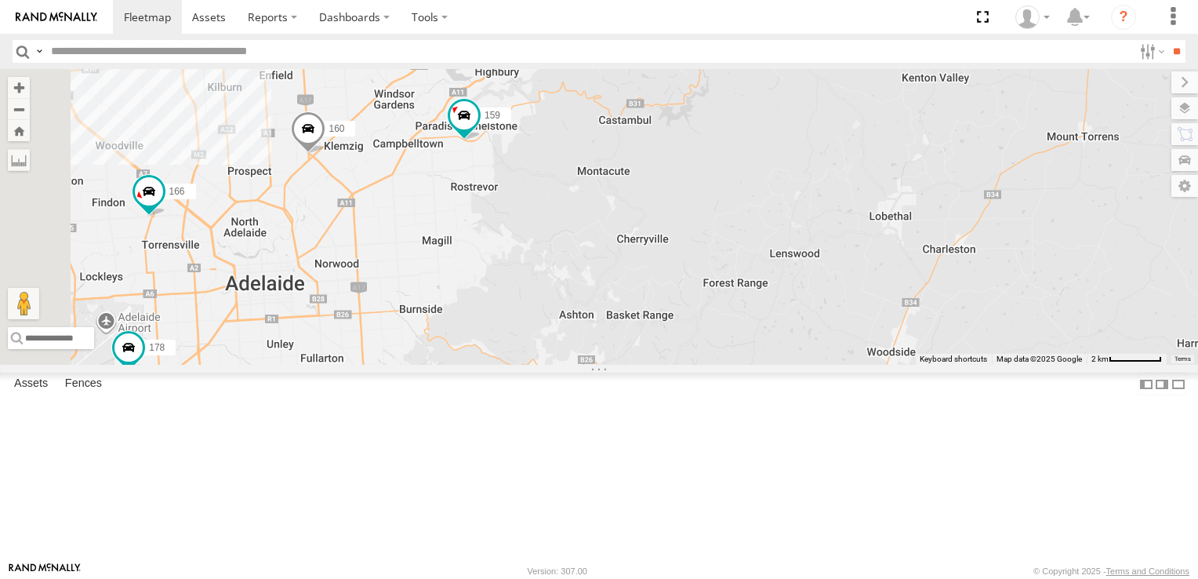
drag, startPoint x: 721, startPoint y: 323, endPoint x: 941, endPoint y: 316, distance: 219.7
click at [941, 316] on div "177 172 161 606 153 391 159 160 178 166" at bounding box center [599, 217] width 1198 height 296
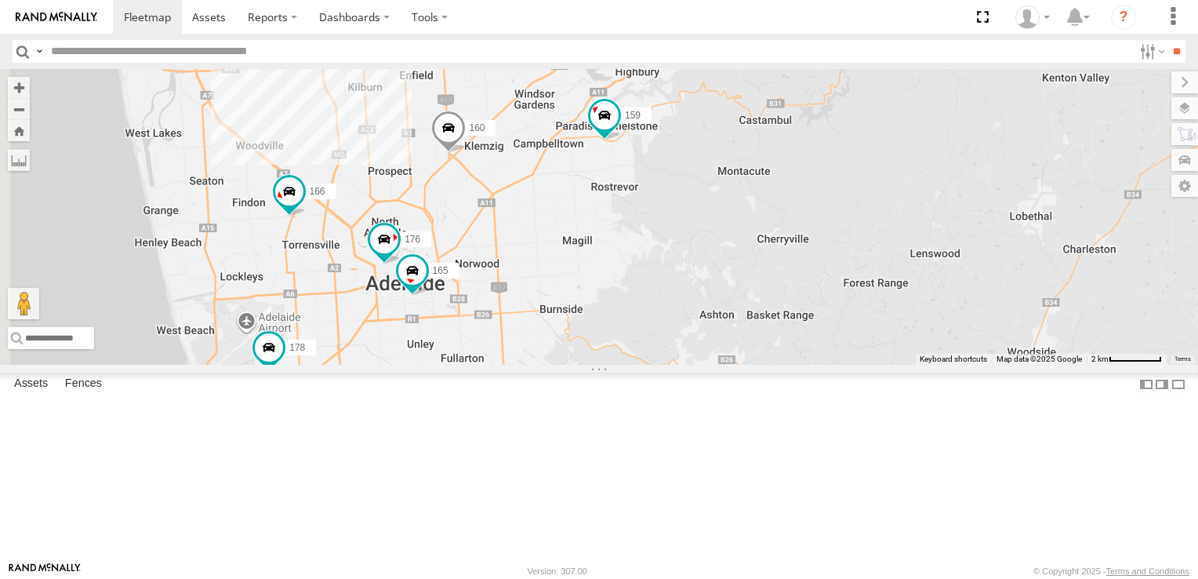
drag, startPoint x: 764, startPoint y: 318, endPoint x: 900, endPoint y: 318, distance: 136.4
click at [903, 318] on div "177 172 161 606 153 391 159 160 178 166 167 176 165" at bounding box center [599, 217] width 1198 height 296
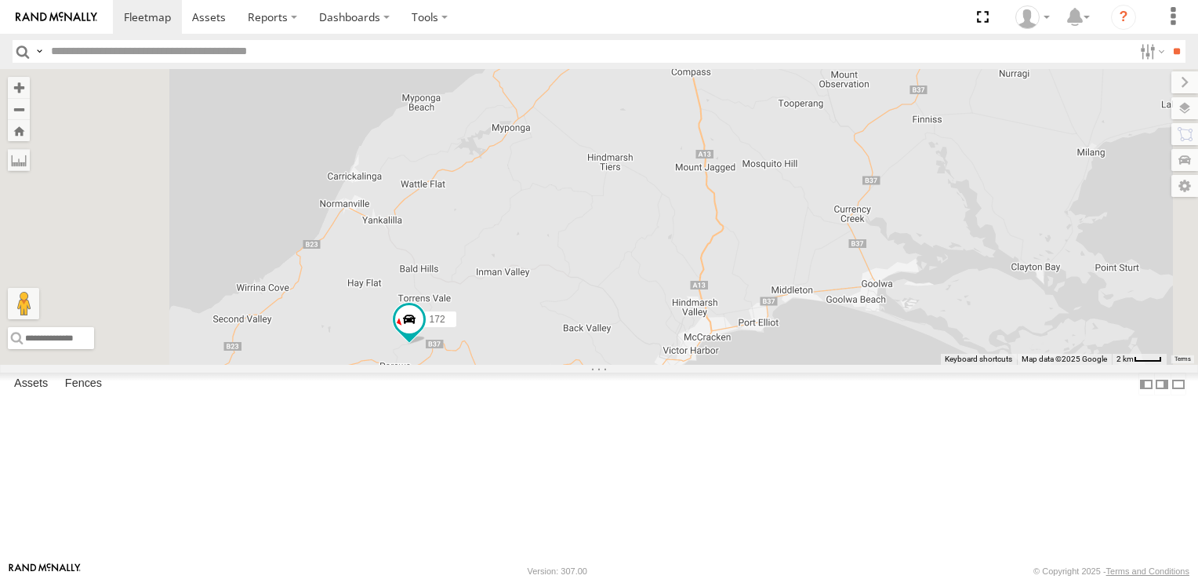
drag, startPoint x: 698, startPoint y: 463, endPoint x: 721, endPoint y: 284, distance: 181.1
click at [721, 284] on div "161 177 172" at bounding box center [599, 217] width 1198 height 296
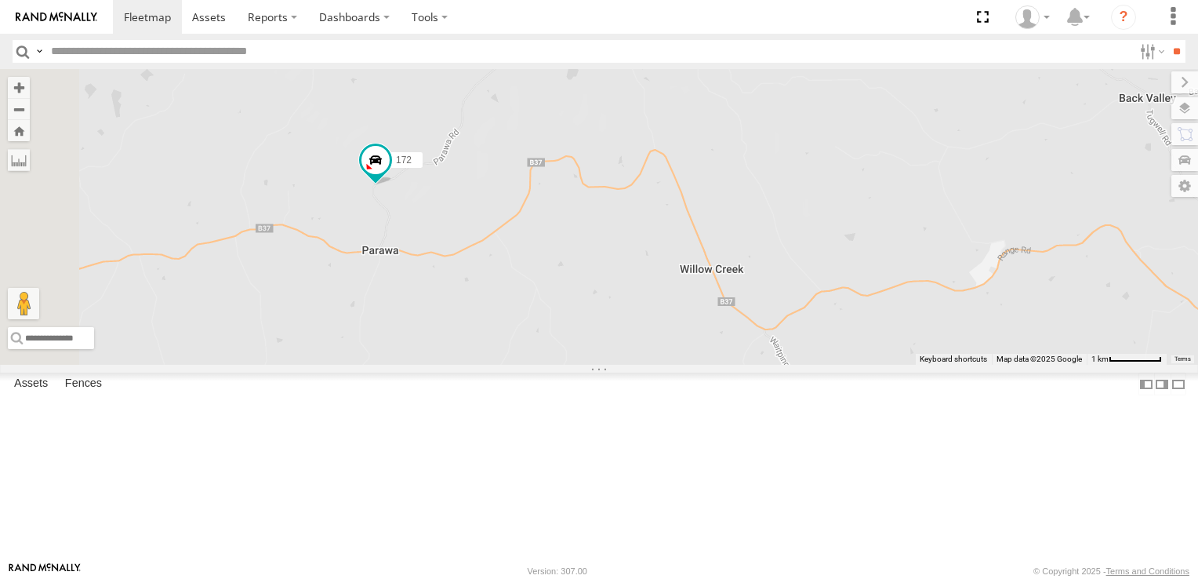
drag, startPoint x: 558, startPoint y: 428, endPoint x: 680, endPoint y: 242, distance: 222.7
click at [680, 242] on div "161 177 172" at bounding box center [599, 217] width 1198 height 296
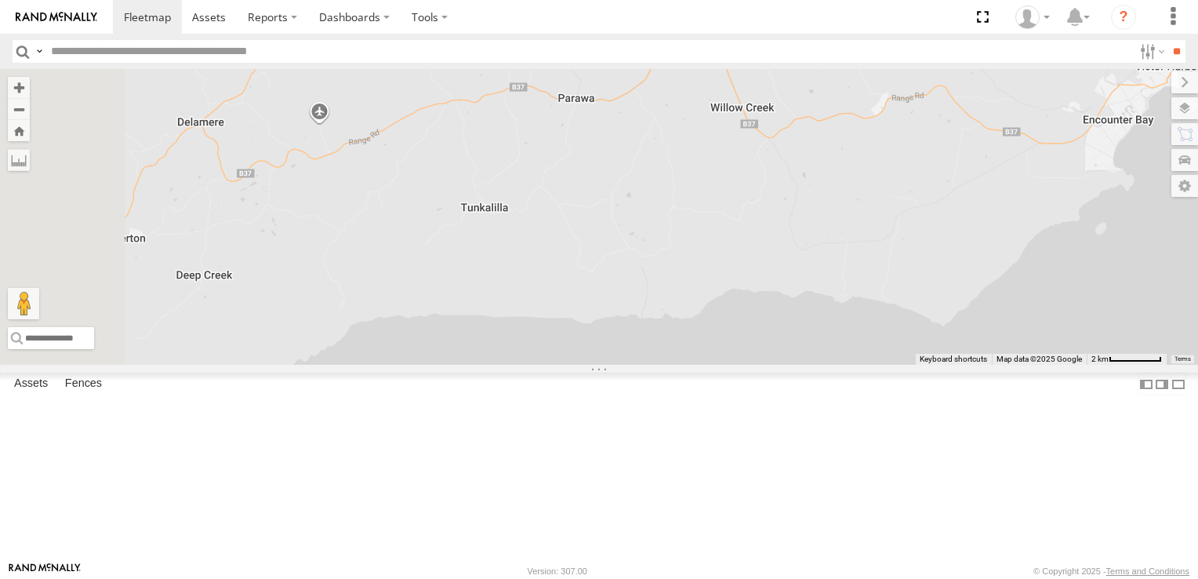
drag, startPoint x: 607, startPoint y: 430, endPoint x: 754, endPoint y: 281, distance: 210.1
click at [754, 281] on div "161 177 172" at bounding box center [599, 217] width 1198 height 296
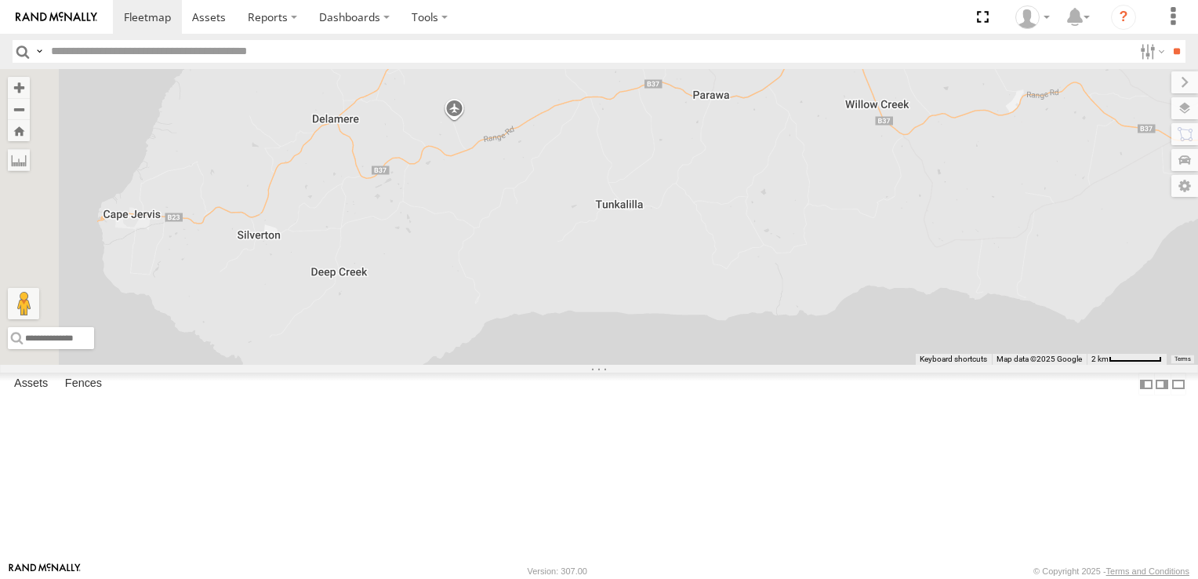
drag, startPoint x: 651, startPoint y: 320, endPoint x: 703, endPoint y: 321, distance: 52.6
click at [703, 321] on div "161 177 172" at bounding box center [599, 217] width 1198 height 296
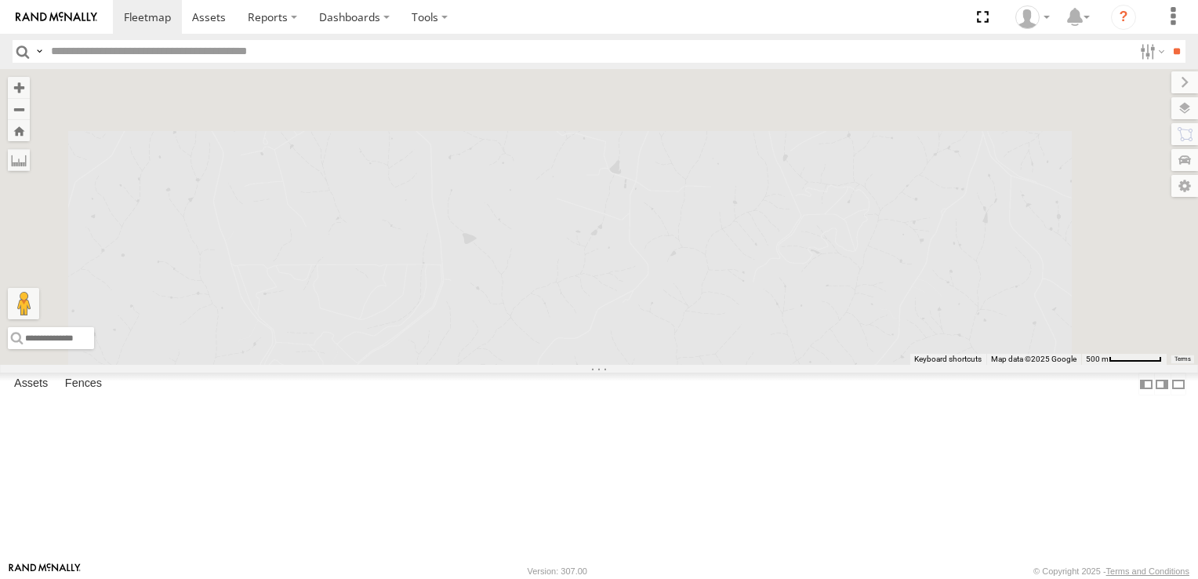
drag, startPoint x: 953, startPoint y: 150, endPoint x: 832, endPoint y: 500, distance: 370.7
click at [832, 365] on div "161 177 172" at bounding box center [599, 217] width 1198 height 296
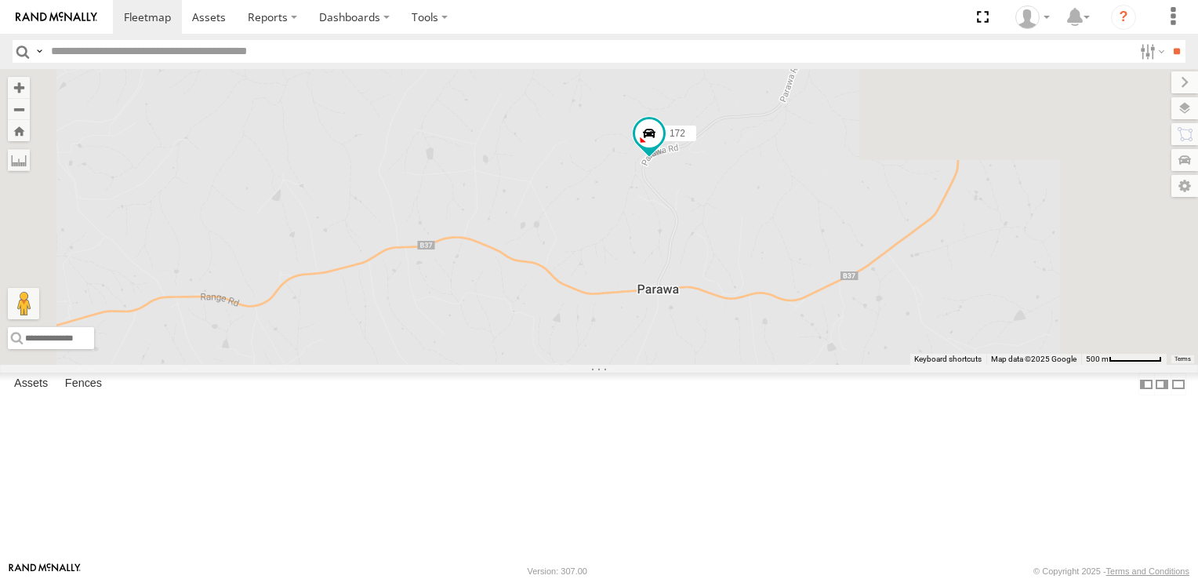
drag, startPoint x: 905, startPoint y: 328, endPoint x: 902, endPoint y: 491, distance: 163.1
click at [902, 365] on div "161 177 172" at bounding box center [599, 217] width 1198 height 296
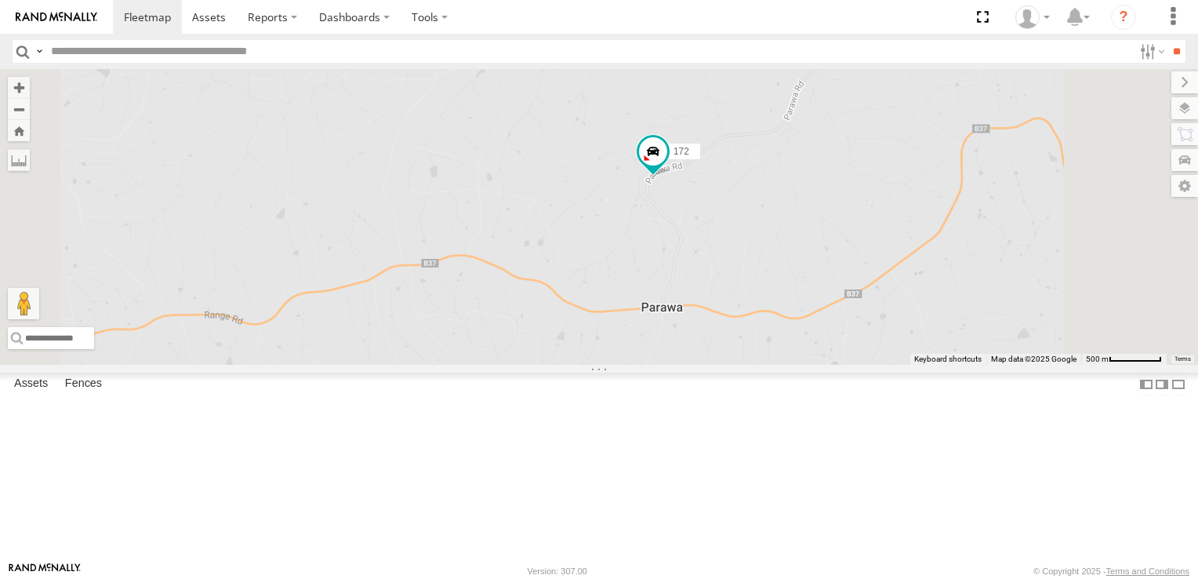
click at [892, 341] on div "161 177 172" at bounding box center [599, 217] width 1198 height 296
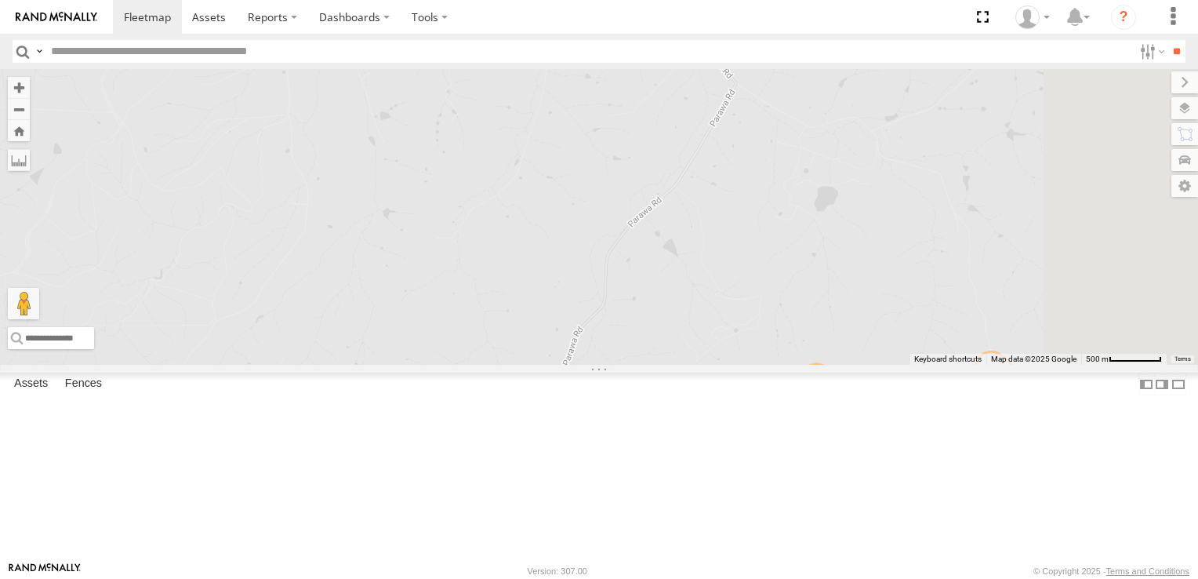
drag, startPoint x: 1013, startPoint y: 257, endPoint x: 781, endPoint y: 523, distance: 352.9
click at [781, 365] on div "161 177 172" at bounding box center [599, 217] width 1198 height 296
drag, startPoint x: 910, startPoint y: 272, endPoint x: 932, endPoint y: 303, distance: 37.6
click at [932, 303] on div "161 177 172" at bounding box center [599, 217] width 1198 height 296
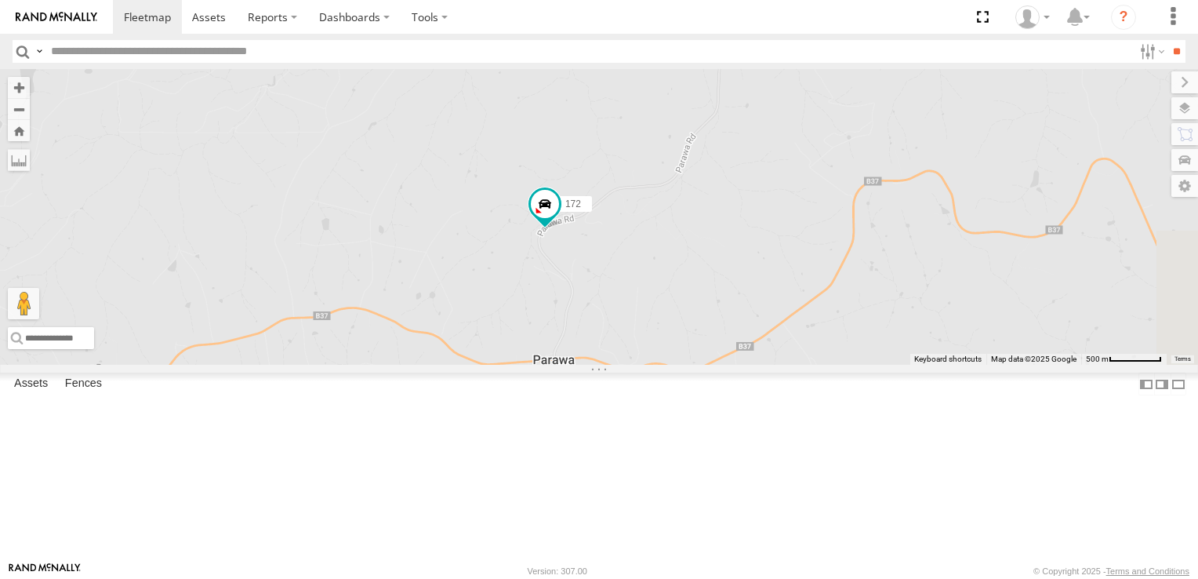
drag, startPoint x: 877, startPoint y: 350, endPoint x: 892, endPoint y: 301, distance: 51.6
click at [892, 301] on div "161 177 172" at bounding box center [599, 217] width 1198 height 296
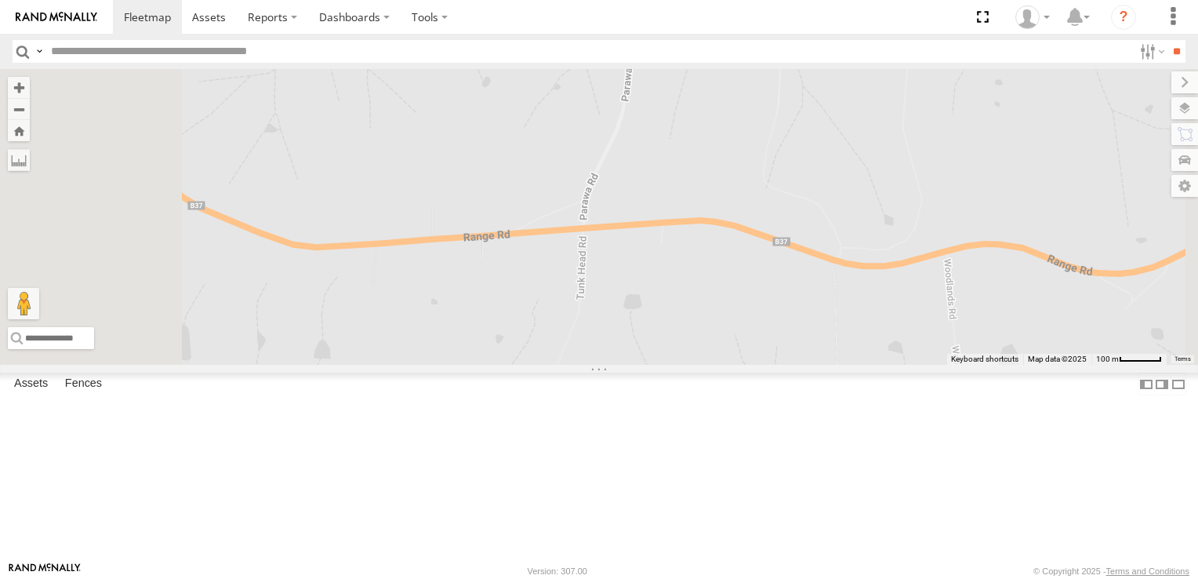
drag, startPoint x: 705, startPoint y: 382, endPoint x: 746, endPoint y: 256, distance: 132.7
click at [746, 256] on div "161 177 172" at bounding box center [599, 217] width 1198 height 296
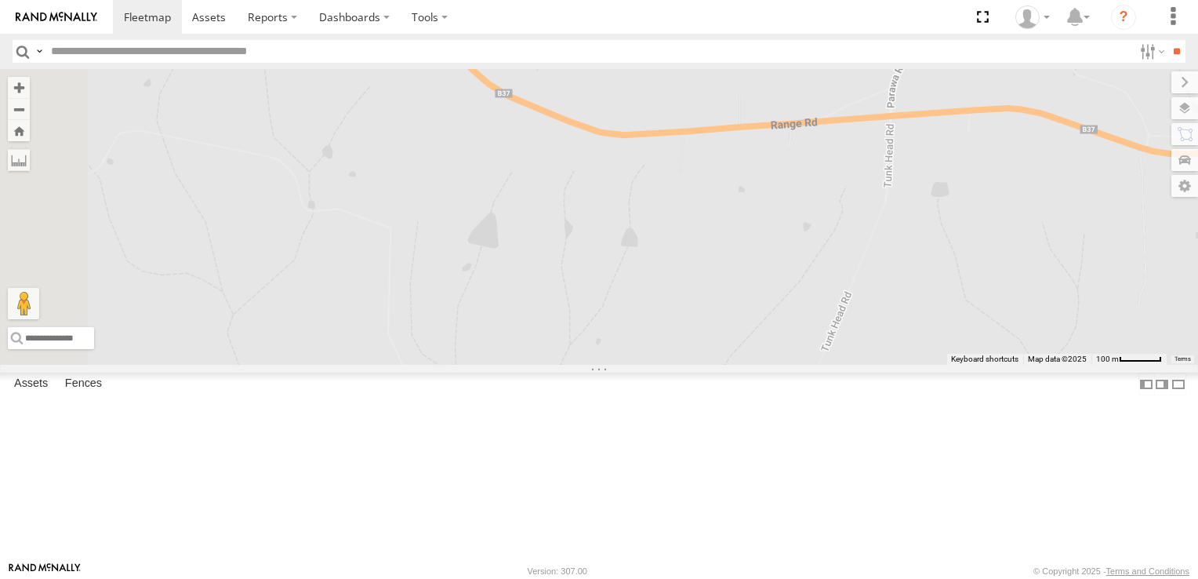
drag, startPoint x: 673, startPoint y: 434, endPoint x: 913, endPoint y: 356, distance: 252.4
click at [913, 356] on div "161 177 172" at bounding box center [599, 217] width 1198 height 296
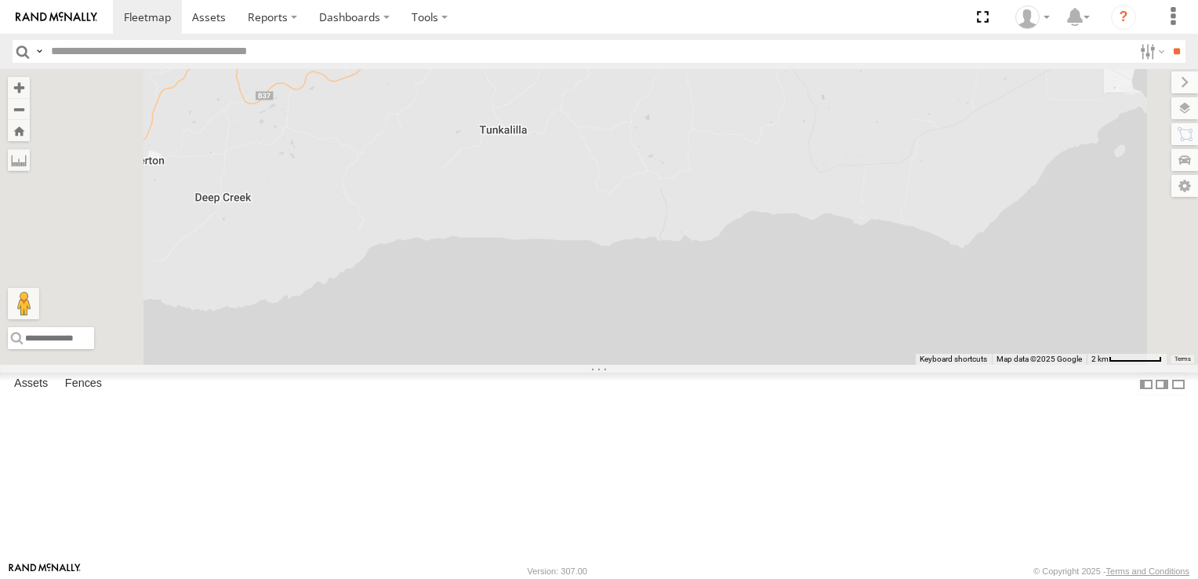
drag, startPoint x: 601, startPoint y: 521, endPoint x: 679, endPoint y: 271, distance: 261.1
click at [679, 271] on div "161 177 172" at bounding box center [599, 217] width 1198 height 296
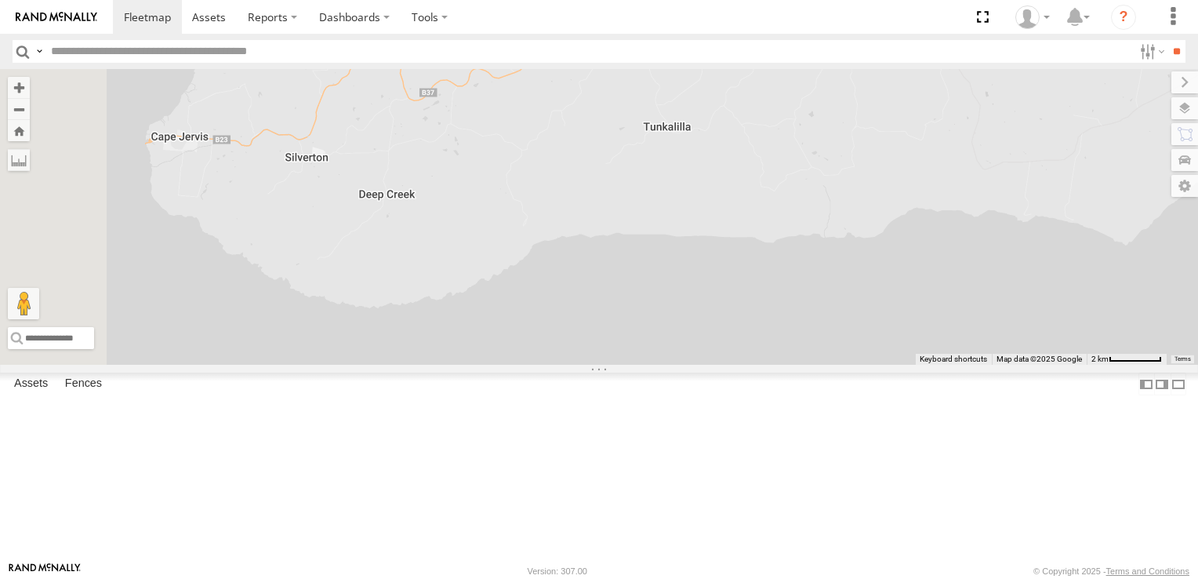
drag, startPoint x: 547, startPoint y: 310, endPoint x: 588, endPoint y: 311, distance: 41.6
click at [588, 311] on div "161 177 172" at bounding box center [599, 217] width 1198 height 296
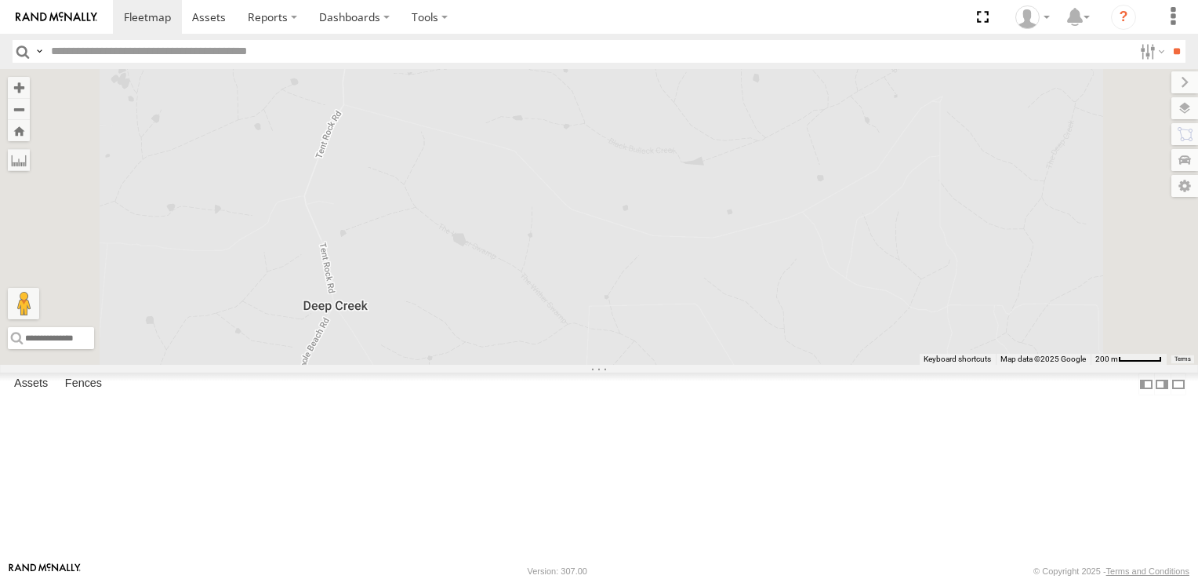
drag, startPoint x: 602, startPoint y: 146, endPoint x: 590, endPoint y: 390, distance: 245.0
click at [590, 365] on div "161 177 172" at bounding box center [599, 217] width 1198 height 296
drag, startPoint x: 634, startPoint y: 322, endPoint x: 699, endPoint y: 193, distance: 145.2
click at [699, 193] on div "161 177 172" at bounding box center [599, 217] width 1198 height 296
drag, startPoint x: 706, startPoint y: 281, endPoint x: 719, endPoint y: 270, distance: 17.3
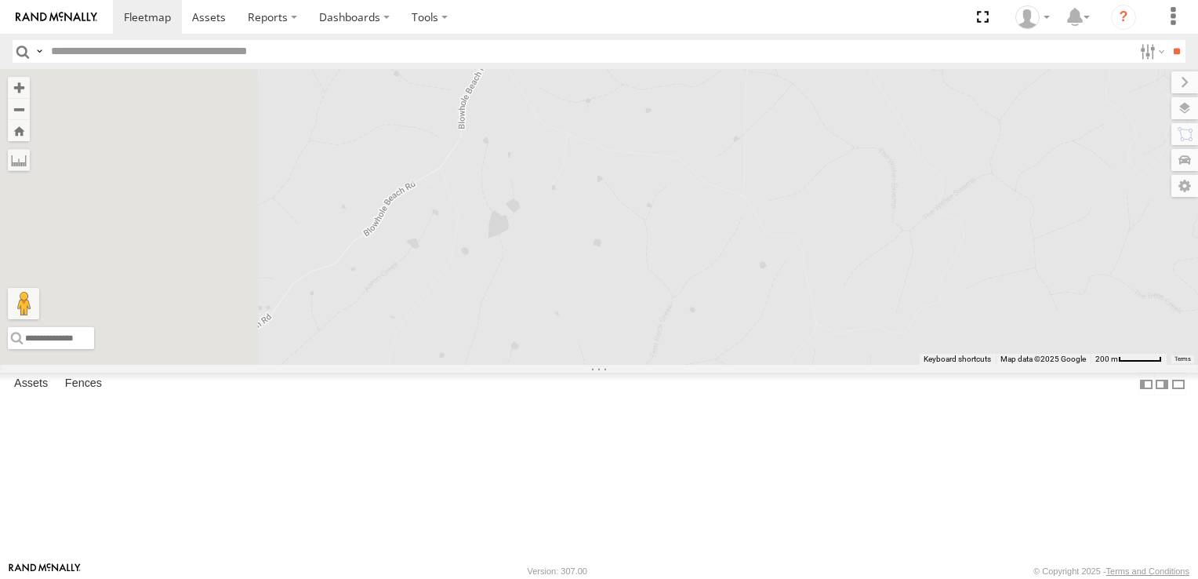
click at [719, 270] on div "161 177 172" at bounding box center [599, 217] width 1198 height 296
drag, startPoint x: 486, startPoint y: 338, endPoint x: 608, endPoint y: 319, distance: 123.8
click at [608, 319] on div "161 177 172" at bounding box center [599, 217] width 1198 height 296
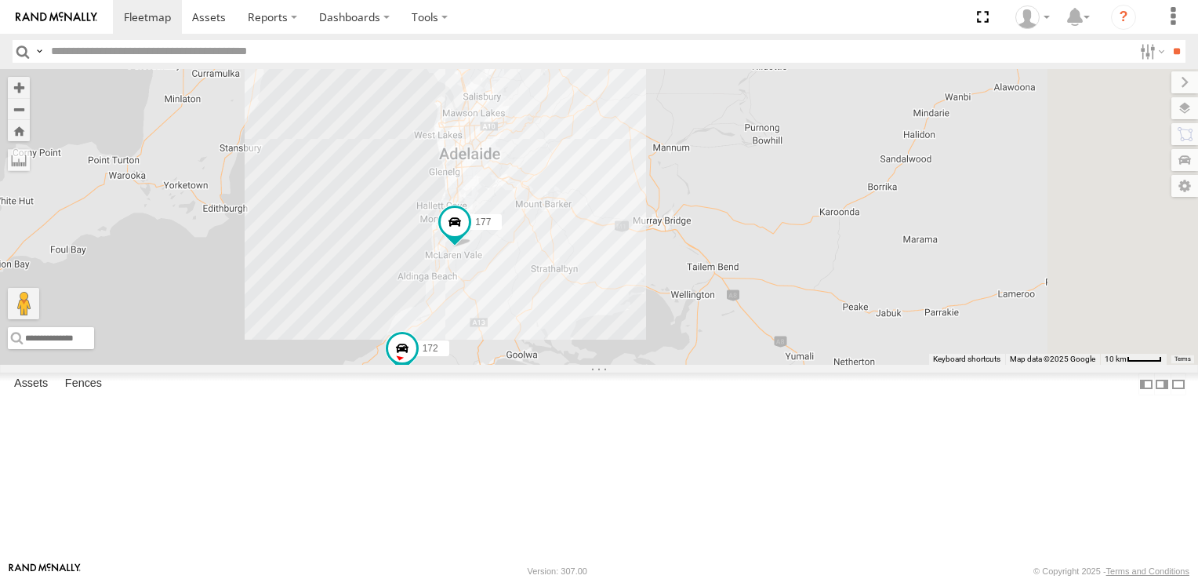
drag, startPoint x: 975, startPoint y: 183, endPoint x: 634, endPoint y: 478, distance: 450.8
click at [623, 365] on div "172 177" at bounding box center [599, 217] width 1198 height 296
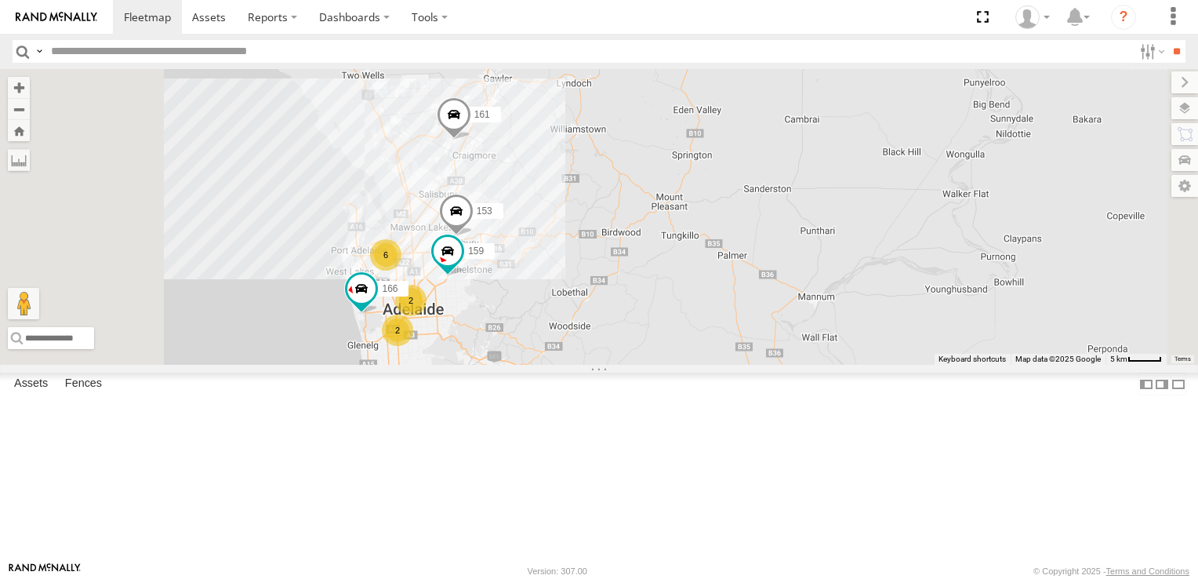
drag, startPoint x: 739, startPoint y: 198, endPoint x: 759, endPoint y: 459, distance: 262.7
click at [759, 365] on div "172 177 161 2 6 153 159 2 166" at bounding box center [599, 217] width 1198 height 296
click at [394, 157] on div "2" at bounding box center [378, 140] width 31 height 31
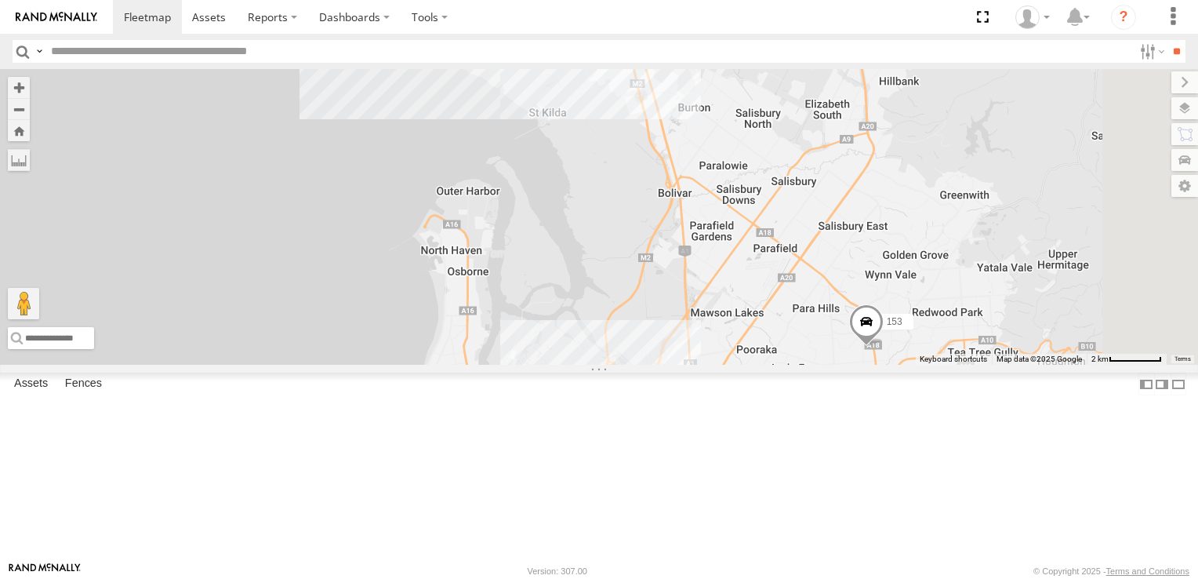
drag, startPoint x: 951, startPoint y: 445, endPoint x: 761, endPoint y: 180, distance: 326.4
click at [761, 180] on div "172 177 161 153 159 166 2" at bounding box center [599, 217] width 1198 height 296
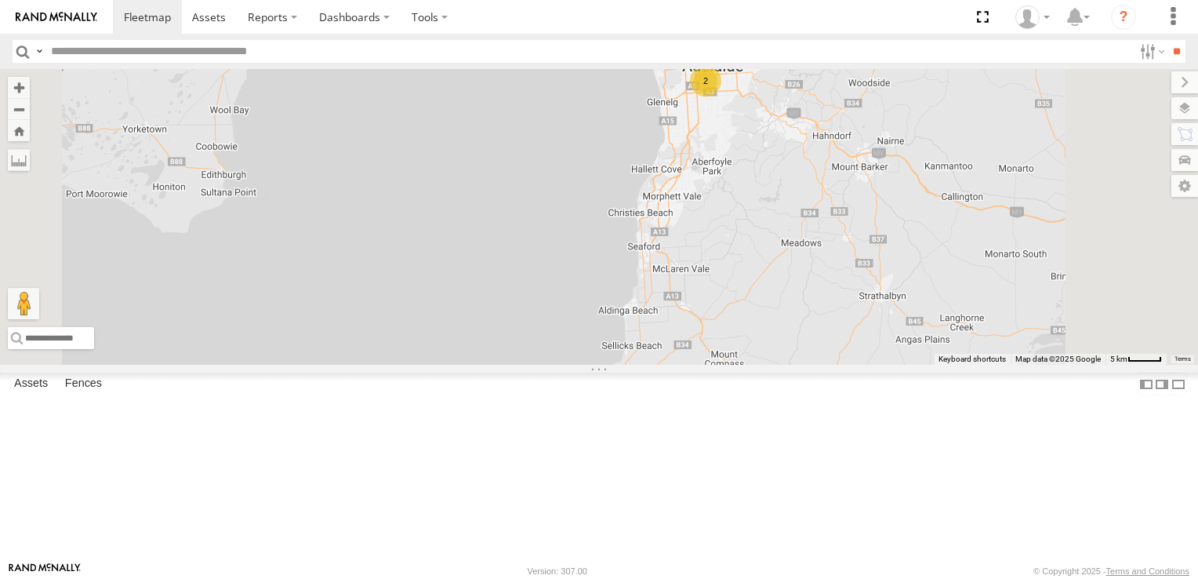
drag, startPoint x: 907, startPoint y: 365, endPoint x: 938, endPoint y: 78, distance: 288.6
click at [938, 78] on div "153 2 6 161 159 2 2 166" at bounding box center [599, 217] width 1198 height 296
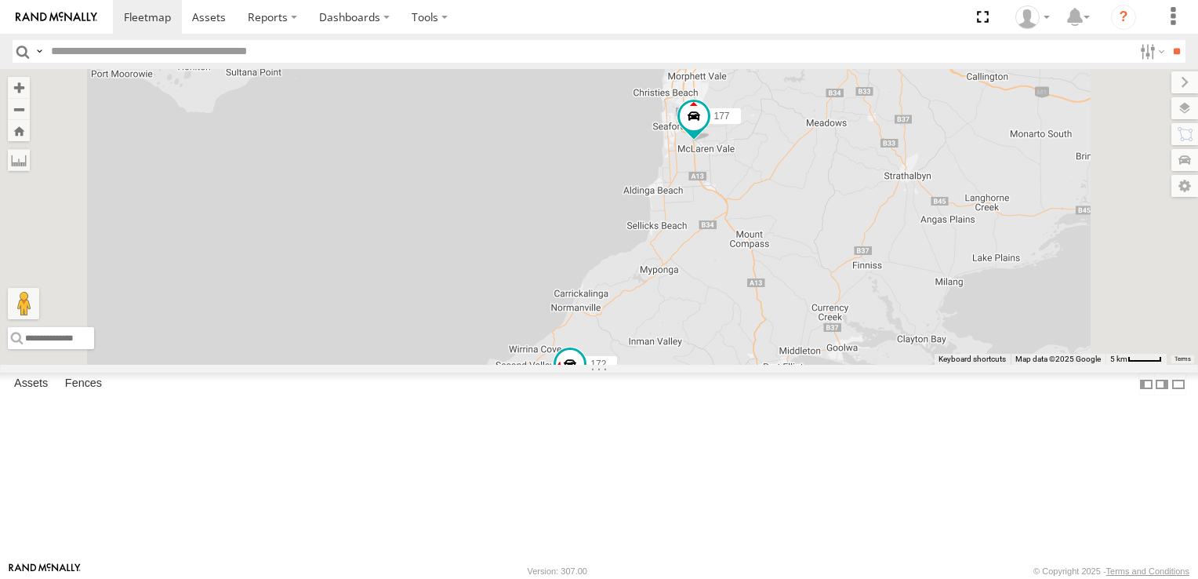
drag, startPoint x: 959, startPoint y: 237, endPoint x: 981, endPoint y: 149, distance: 90.5
click at [980, 149] on div "153 2 6 161 159 2 2 166 177 172" at bounding box center [599, 217] width 1198 height 296
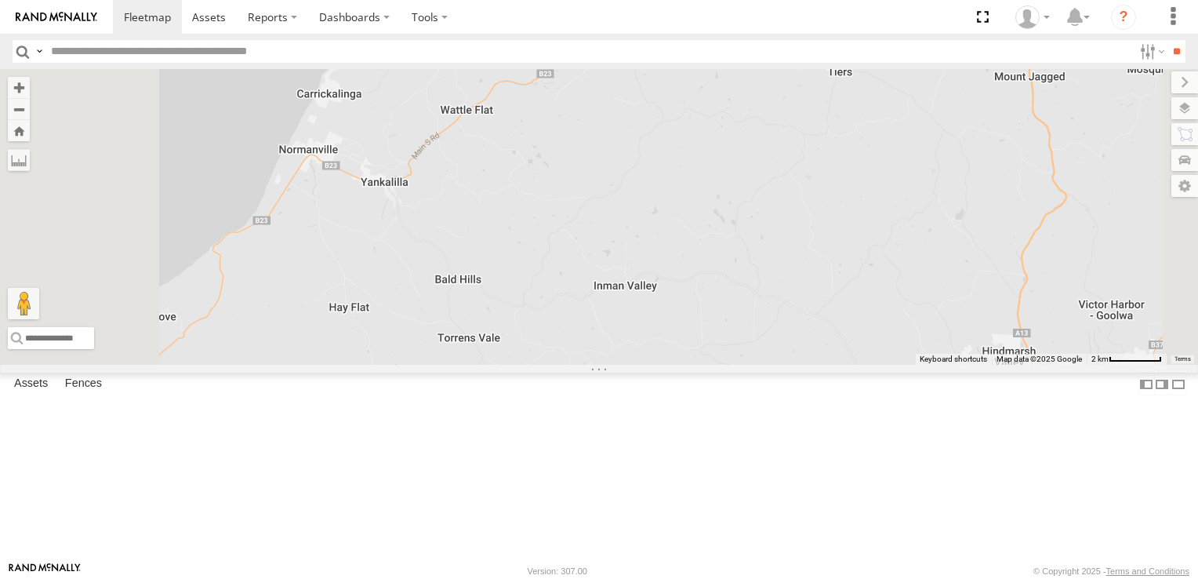
drag, startPoint x: 848, startPoint y: 311, endPoint x: 895, endPoint y: 109, distance: 207.7
click at [892, 129] on div "153 161 159 166 177 172" at bounding box center [599, 217] width 1198 height 296
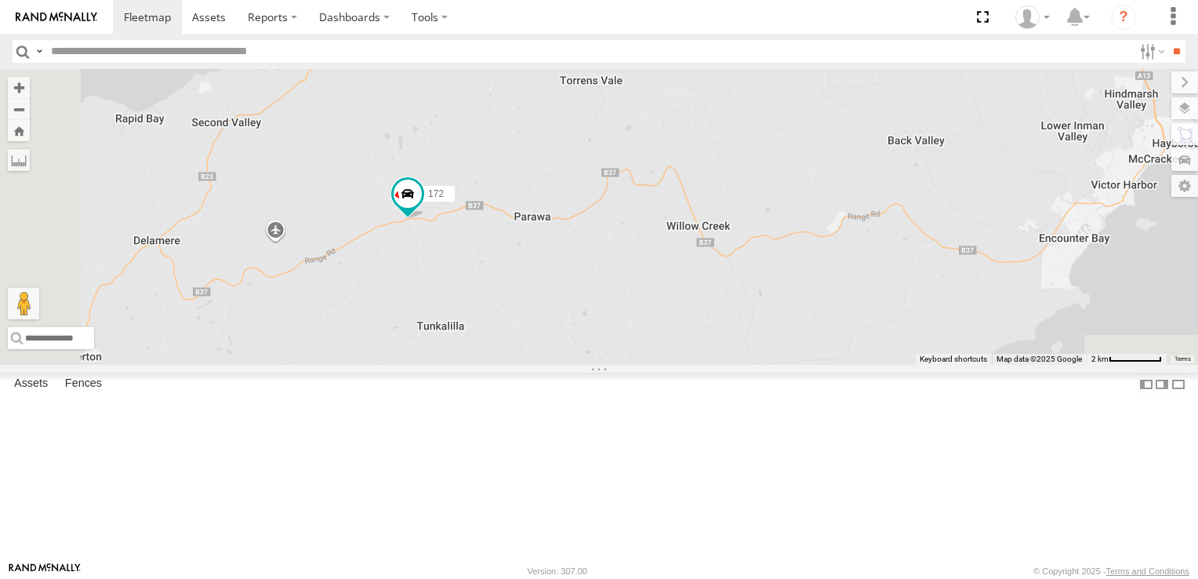
drag, startPoint x: 836, startPoint y: 259, endPoint x: 904, endPoint y: 174, distance: 108.7
click at [904, 174] on div "153 161 159 166 177 172" at bounding box center [599, 217] width 1198 height 296
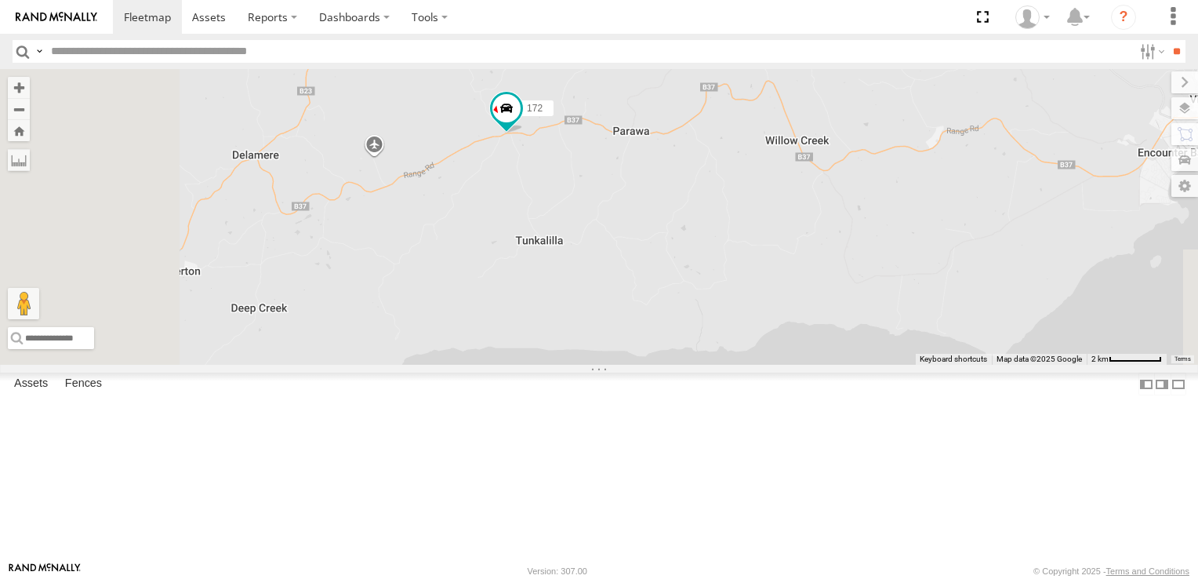
drag, startPoint x: 804, startPoint y: 336, endPoint x: 960, endPoint y: 227, distance: 190.3
click at [960, 227] on div "153 161 159 166 177 172" at bounding box center [599, 217] width 1198 height 296
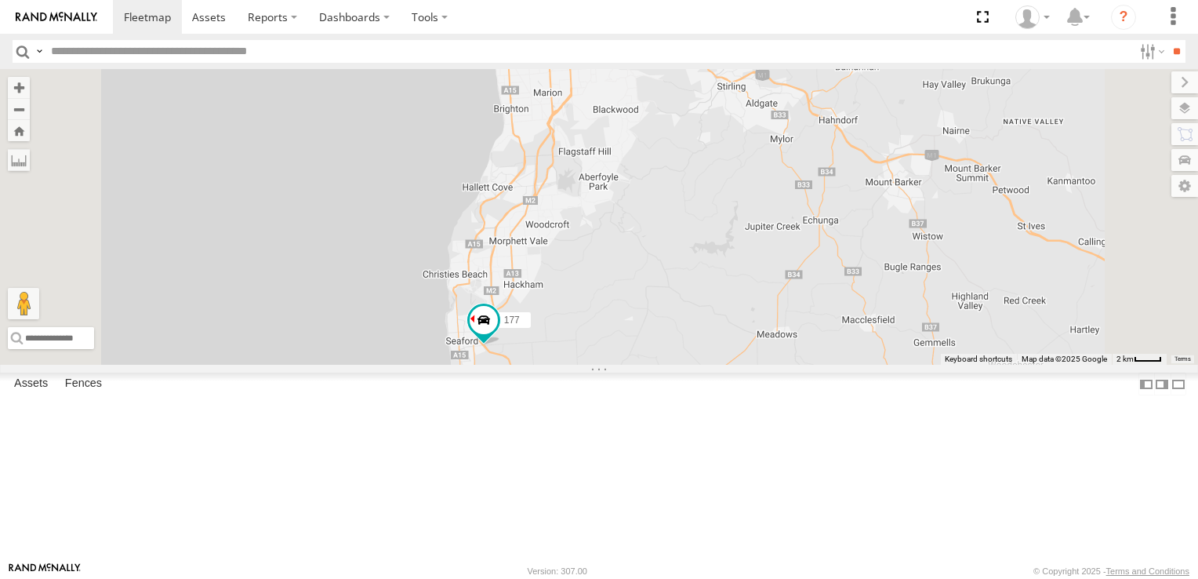
drag, startPoint x: 748, startPoint y: 174, endPoint x: 821, endPoint y: 484, distance: 318.2
click at [821, 365] on div "172 161 153 177" at bounding box center [599, 217] width 1198 height 296
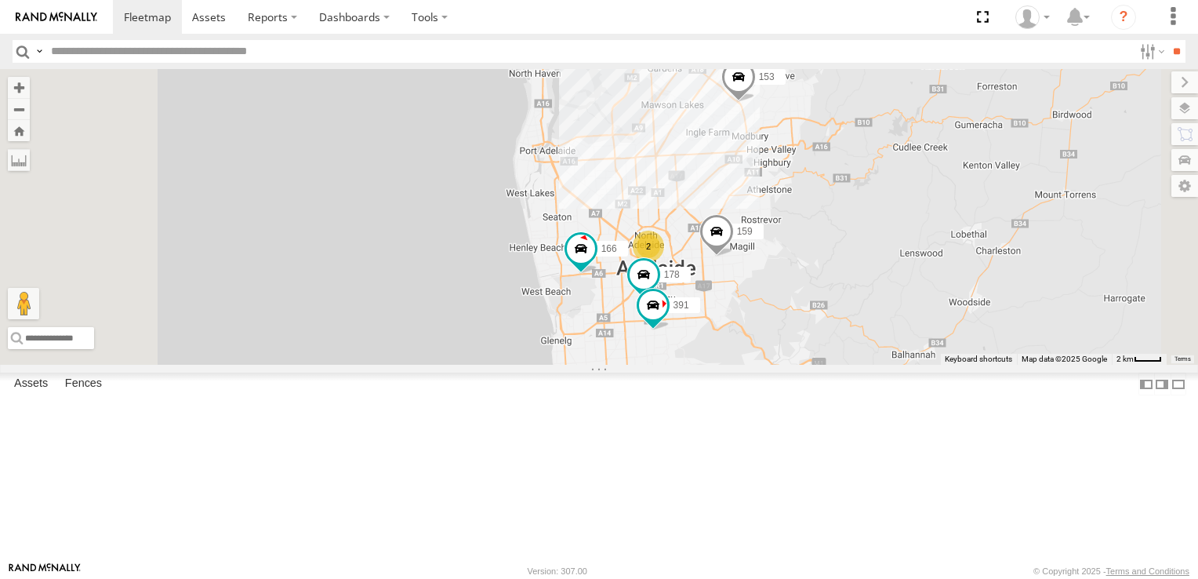
drag, startPoint x: 837, startPoint y: 268, endPoint x: 897, endPoint y: 558, distance: 296.2
click at [897, 365] on div "172 161 153 177 178 391 159 2 166" at bounding box center [599, 217] width 1198 height 296
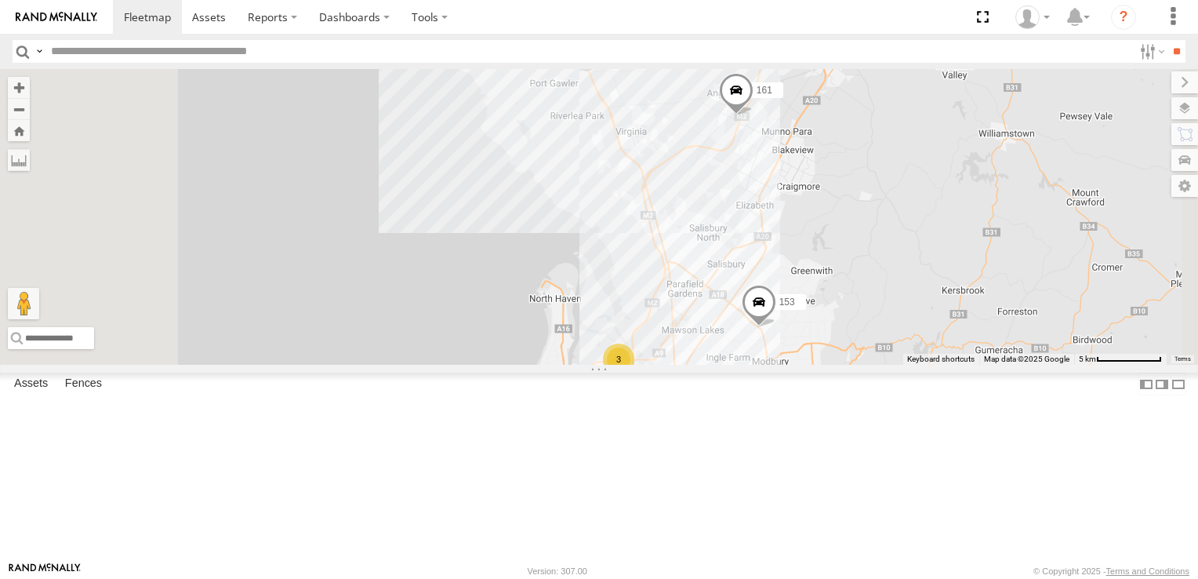
drag, startPoint x: 872, startPoint y: 255, endPoint x: 897, endPoint y: 521, distance: 267.8
click at [897, 365] on div "172 161 153 177 178 391 159 2 166 3 3" at bounding box center [599, 217] width 1198 height 296
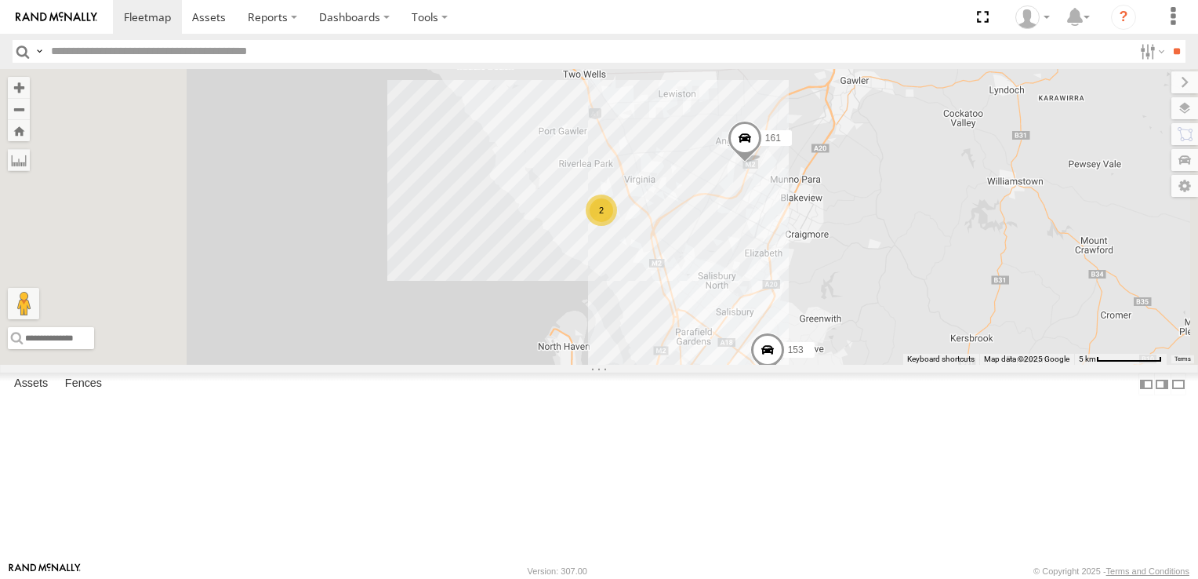
click at [617, 226] on div "2" at bounding box center [601, 209] width 31 height 31
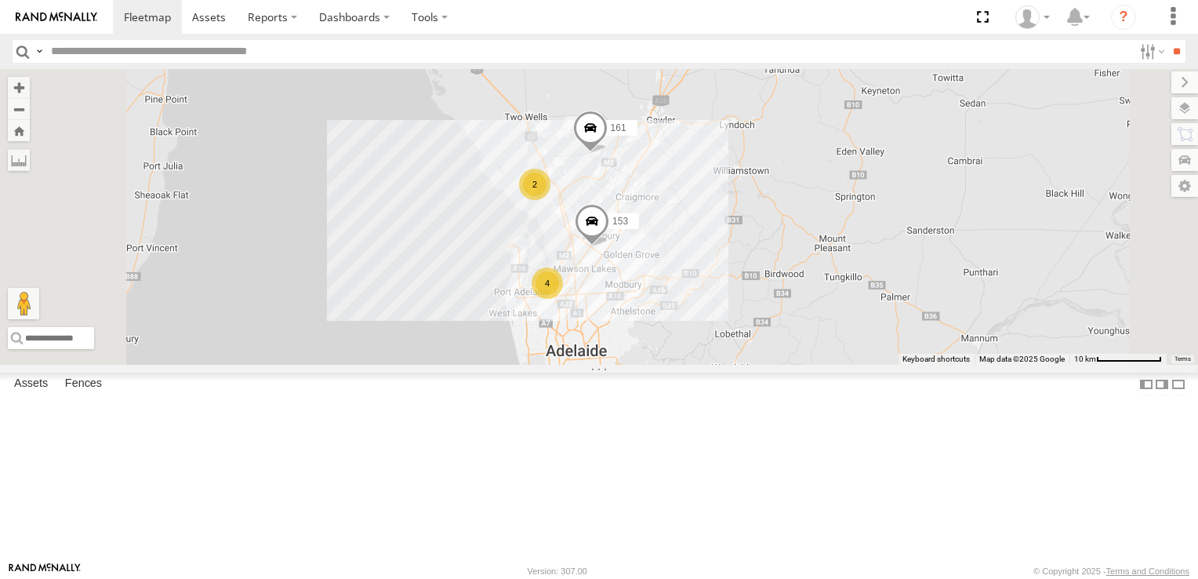
drag, startPoint x: 799, startPoint y: 486, endPoint x: 819, endPoint y: 239, distance: 247.8
click at [821, 245] on div "161 4 153 2" at bounding box center [599, 217] width 1198 height 296
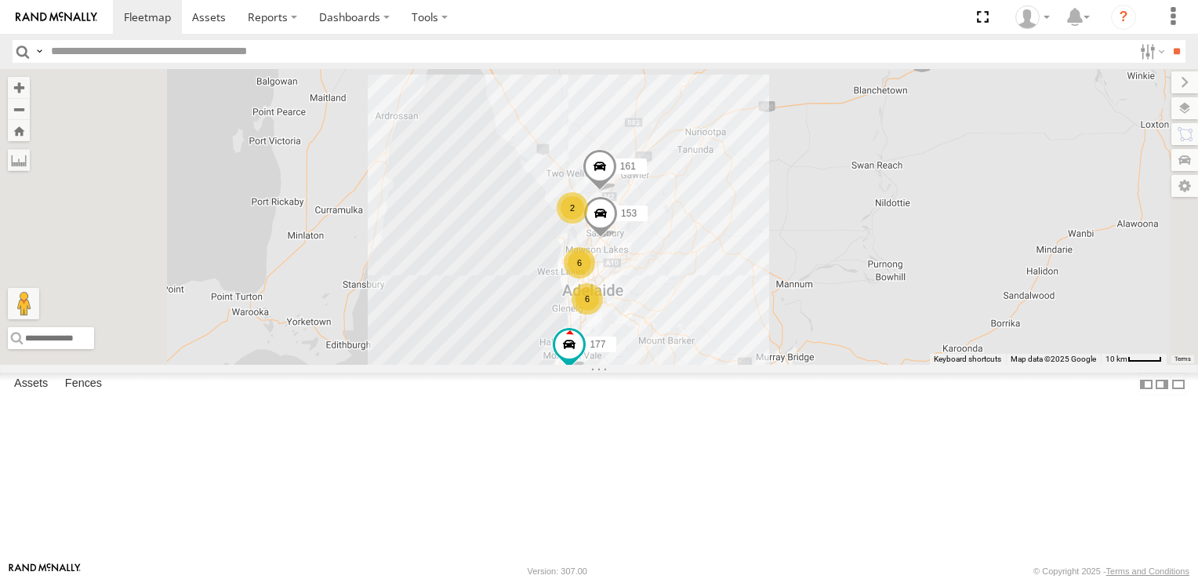
drag, startPoint x: 847, startPoint y: 297, endPoint x: 847, endPoint y: 223, distance: 74.5
click at [848, 227] on div "161 153 177 6 6 2" at bounding box center [599, 217] width 1198 height 296
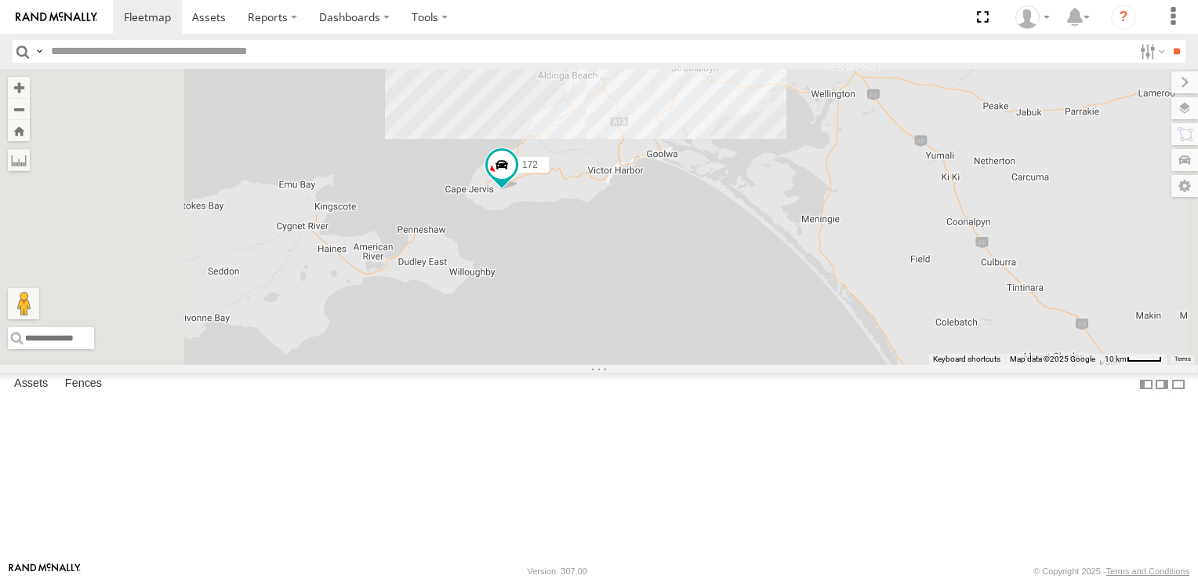
drag, startPoint x: 802, startPoint y: 271, endPoint x: 796, endPoint y: 398, distance: 127.2
click at [796, 365] on div "161 153 177 6 6 2 172" at bounding box center [599, 217] width 1198 height 296
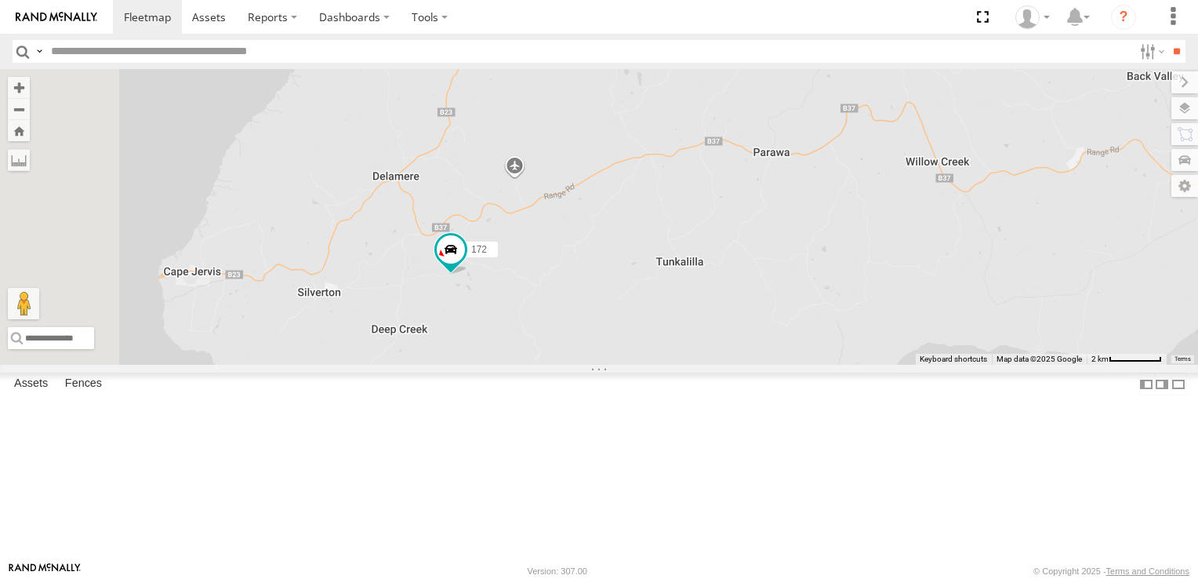
drag, startPoint x: 593, startPoint y: 398, endPoint x: 735, endPoint y: 343, distance: 152.9
click at [735, 343] on div "161 153 177 172" at bounding box center [599, 217] width 1198 height 296
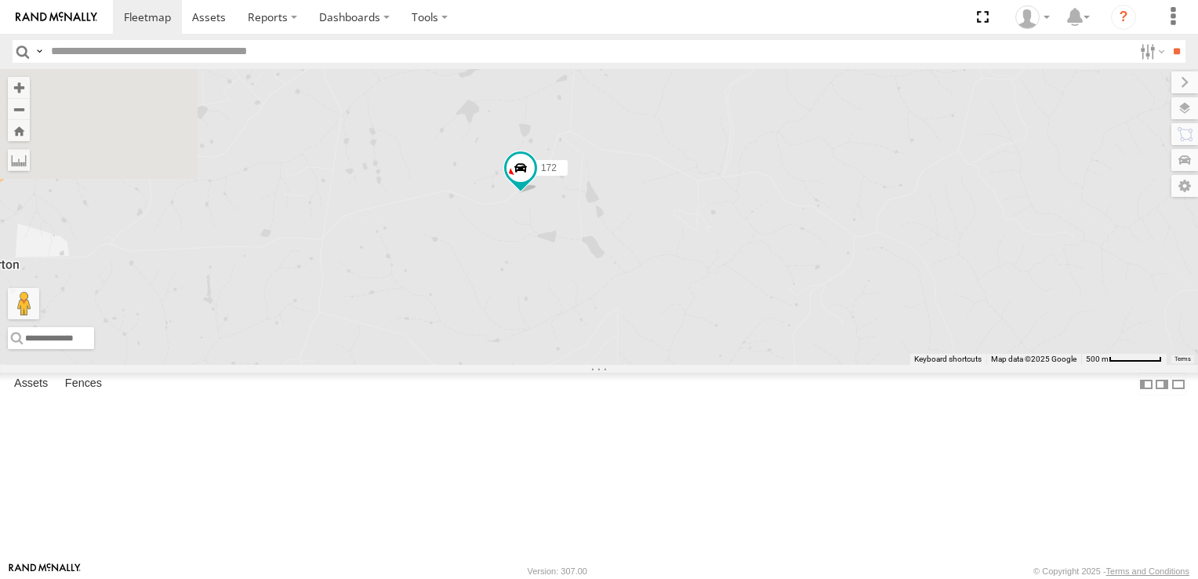
drag, startPoint x: 515, startPoint y: 419, endPoint x: 746, endPoint y: 329, distance: 248.3
click at [746, 329] on div "161 153 177 172" at bounding box center [599, 217] width 1198 height 296
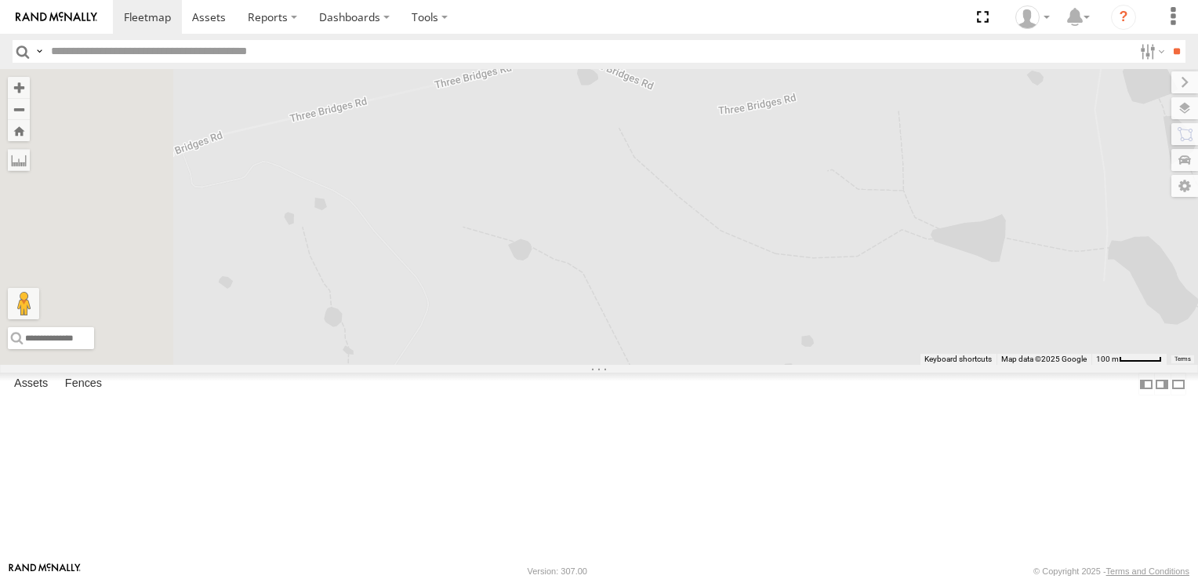
drag, startPoint x: 590, startPoint y: 334, endPoint x: 1019, endPoint y: 325, distance: 429.8
click at [1019, 325] on div "161 153 177 172" at bounding box center [599, 217] width 1198 height 296
drag, startPoint x: 722, startPoint y: 276, endPoint x: 944, endPoint y: 286, distance: 222.1
click at [944, 286] on div "161 153 177 172" at bounding box center [599, 217] width 1198 height 296
drag, startPoint x: 652, startPoint y: 395, endPoint x: 708, endPoint y: 238, distance: 166.4
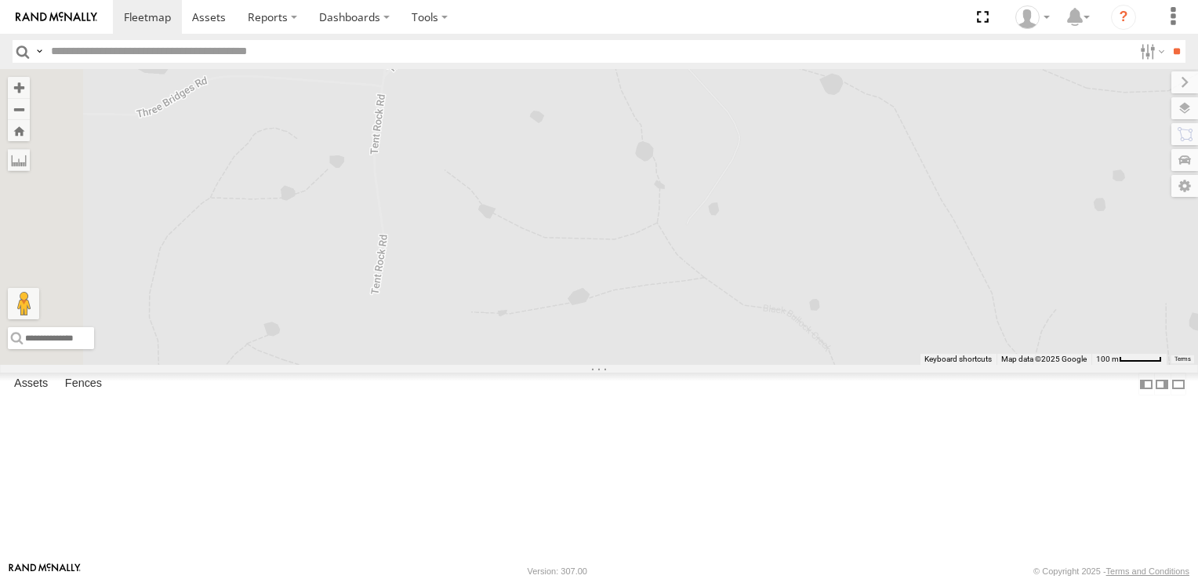
click at [708, 238] on div "161 153 177 172" at bounding box center [599, 217] width 1198 height 296
drag, startPoint x: 684, startPoint y: 198, endPoint x: 497, endPoint y: 438, distance: 304.0
click at [497, 365] on div "161 153 177 172" at bounding box center [599, 217] width 1198 height 296
drag, startPoint x: 1071, startPoint y: 353, endPoint x: 766, endPoint y: 372, distance: 305.6
click at [766, 365] on div "161 153 177 172" at bounding box center [599, 217] width 1198 height 296
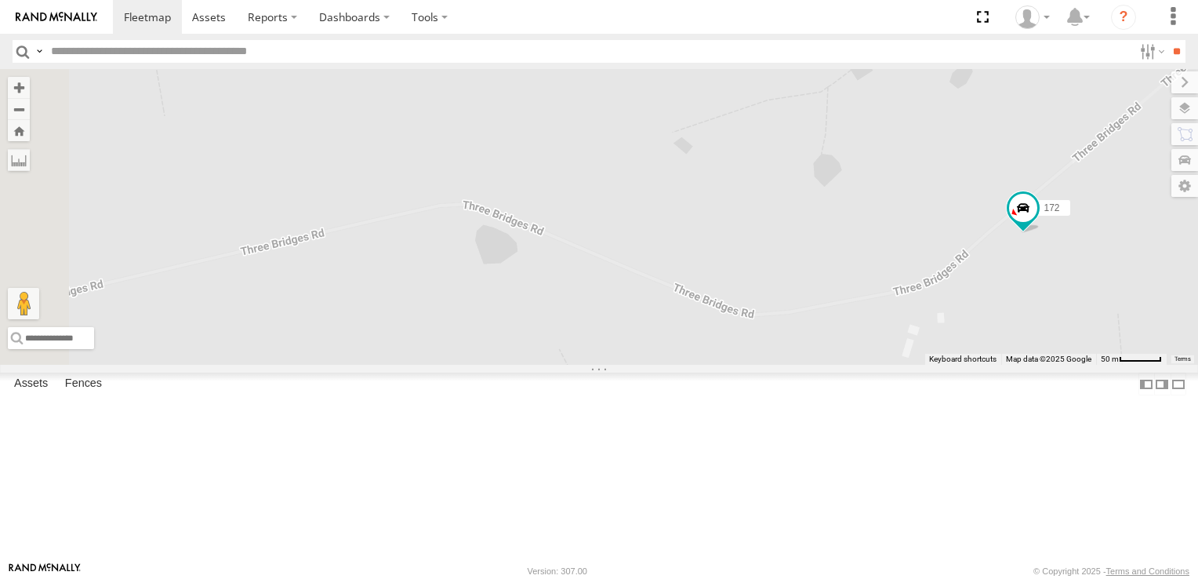
drag, startPoint x: 775, startPoint y: 268, endPoint x: 942, endPoint y: 619, distance: 388.2
click at [942, 578] on html at bounding box center [599, 289] width 1198 height 579
drag, startPoint x: 999, startPoint y: 454, endPoint x: 493, endPoint y: 445, distance: 505.8
click at [493, 365] on div "172" at bounding box center [599, 217] width 1198 height 296
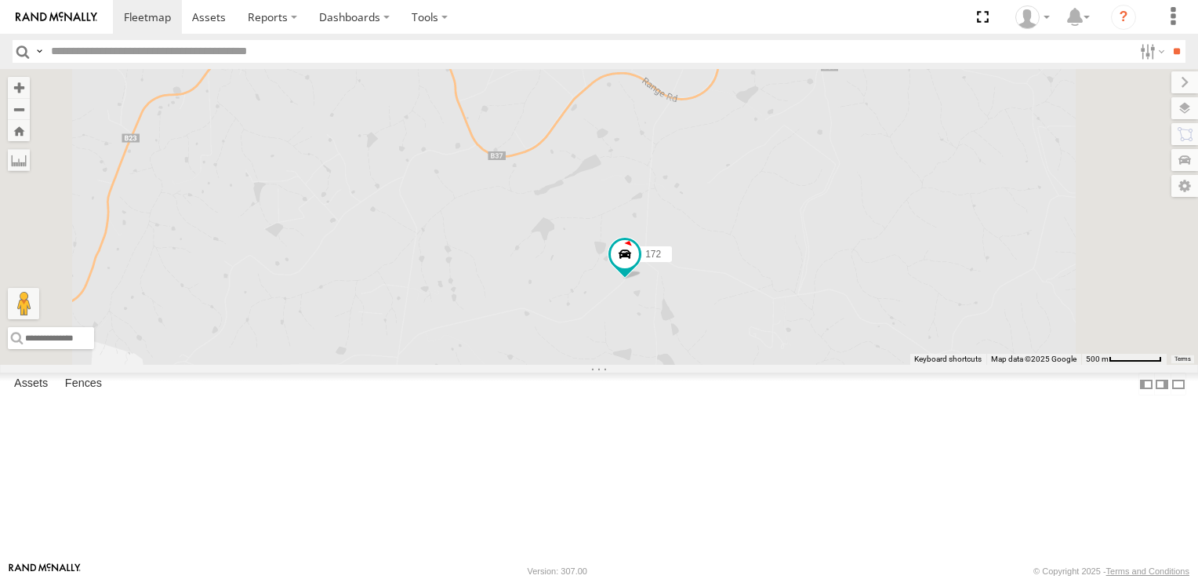
drag, startPoint x: 1079, startPoint y: 218, endPoint x: 969, endPoint y: 427, distance: 235.7
click at [969, 365] on div "172" at bounding box center [599, 217] width 1198 height 296
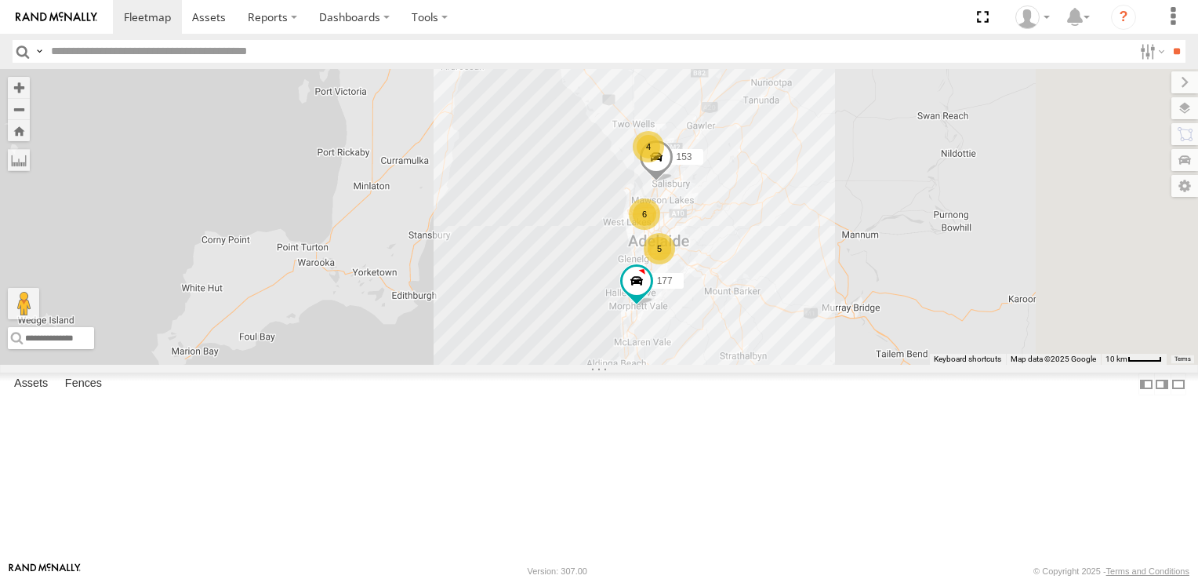
drag, startPoint x: 1061, startPoint y: 325, endPoint x: 786, endPoint y: 538, distance: 347.6
click at [786, 365] on div "172 177 5 6 4 153" at bounding box center [599, 217] width 1198 height 296
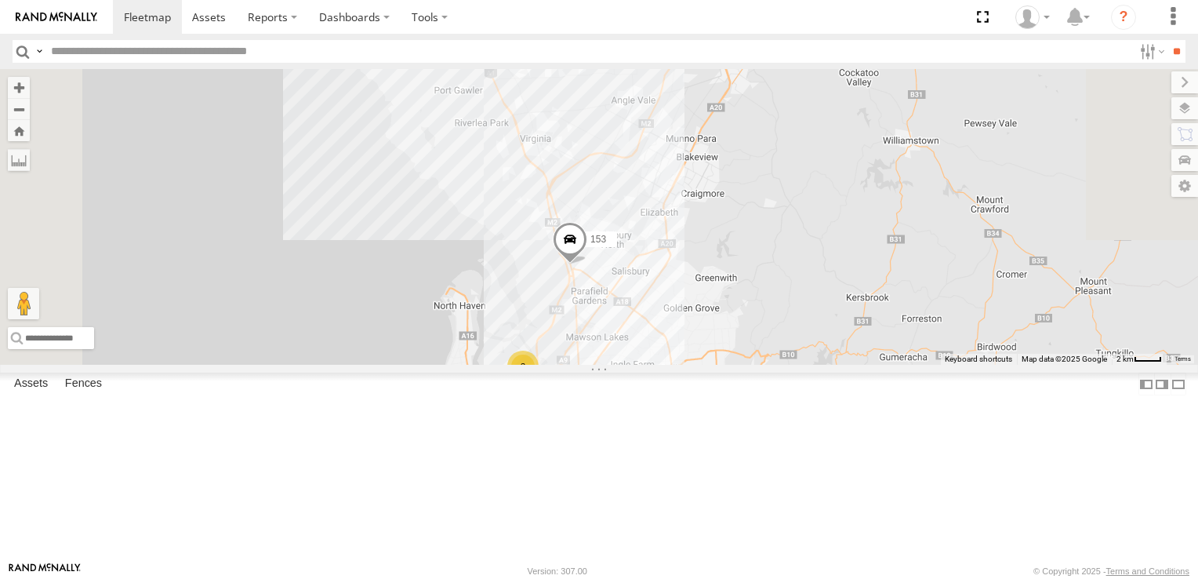
drag, startPoint x: 612, startPoint y: 136, endPoint x: 824, endPoint y: 491, distance: 413.2
click at [824, 365] on div "172 177 153 178 2 3 391 159 176 166 165" at bounding box center [599, 217] width 1198 height 296
click at [675, 260] on div "172 177 153 178 2 3 391 159 176 166 165 161 167 2" at bounding box center [599, 217] width 1198 height 296
click at [511, 183] on div "2" at bounding box center [495, 167] width 31 height 31
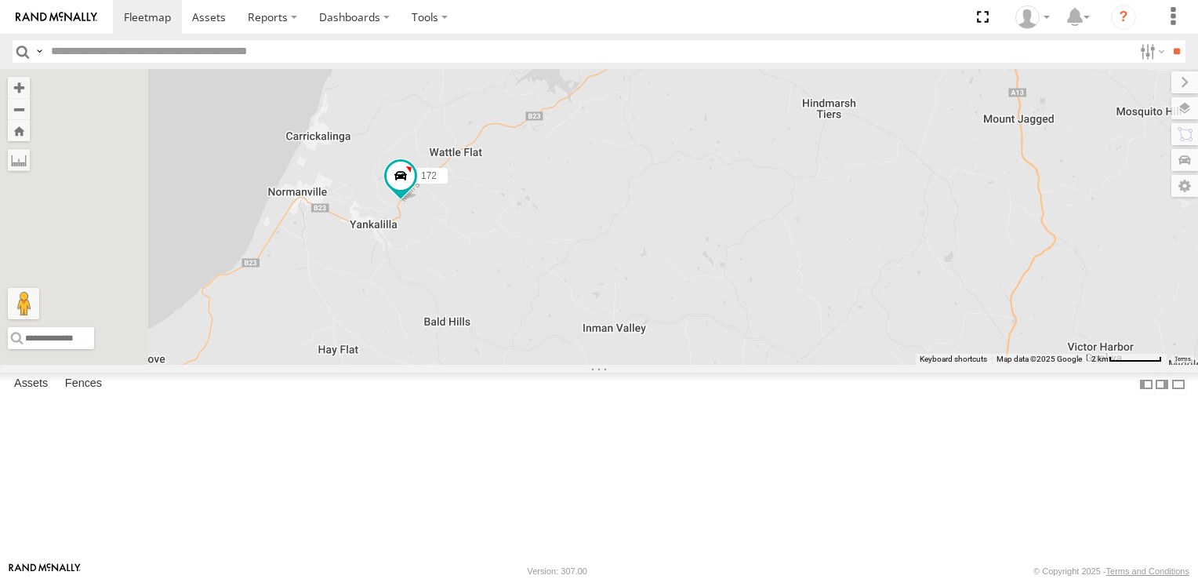
drag, startPoint x: 577, startPoint y: 376, endPoint x: 739, endPoint y: 362, distance: 162.9
click at [739, 362] on div "161 177 172 178" at bounding box center [599, 217] width 1198 height 296
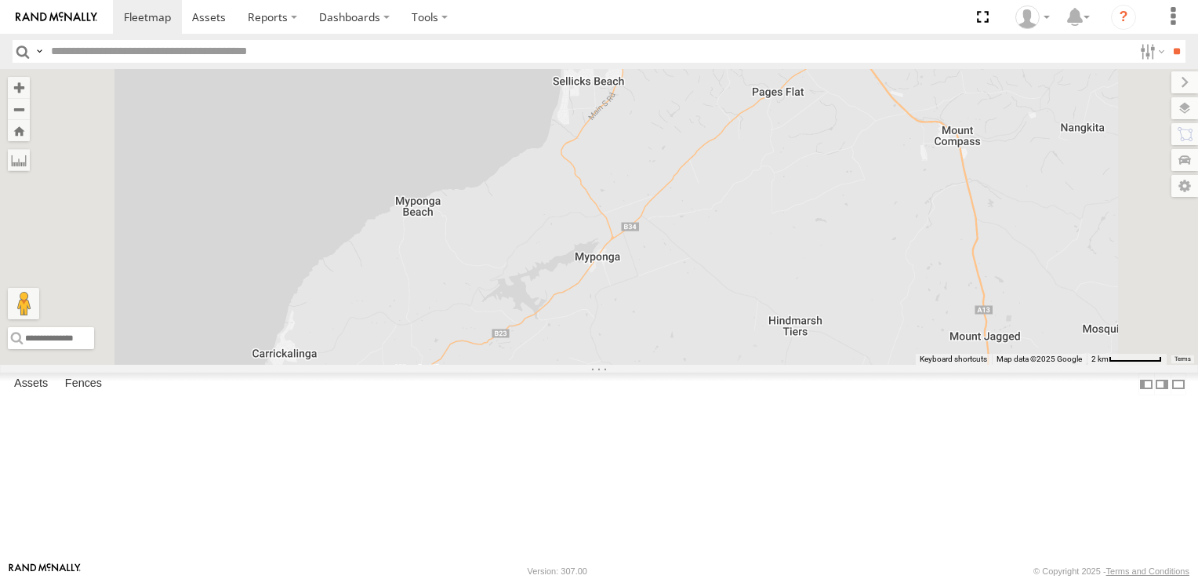
drag, startPoint x: 787, startPoint y: 272, endPoint x: 753, endPoint y: 491, distance: 221.5
click at [753, 365] on div "161 177 172 178" at bounding box center [599, 217] width 1198 height 296
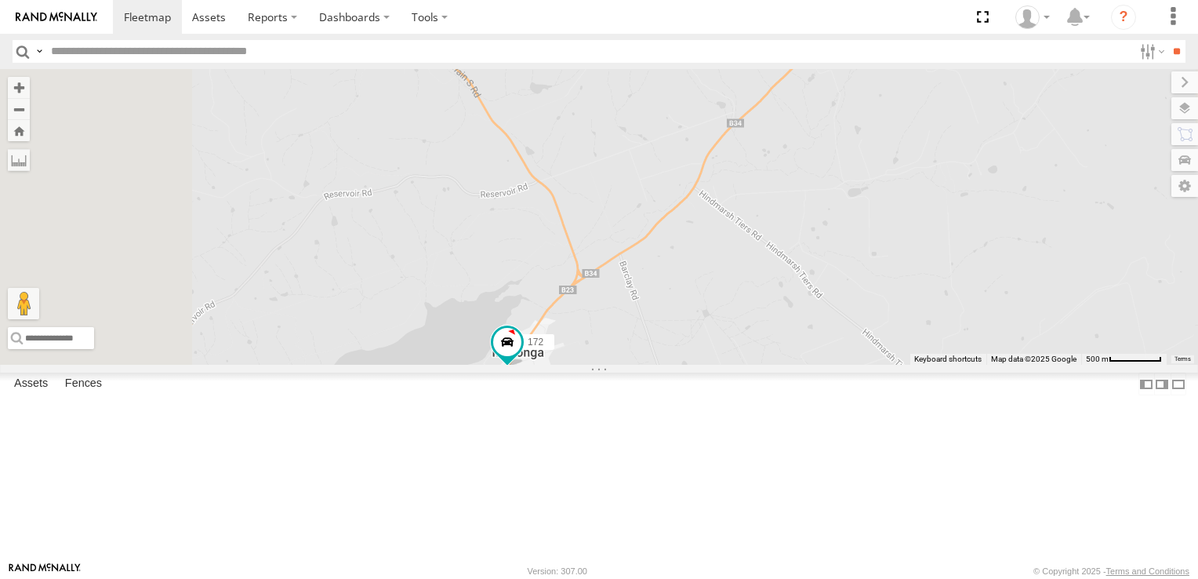
drag, startPoint x: 510, startPoint y: 165, endPoint x: 752, endPoint y: 545, distance: 450.2
click at [752, 365] on div "172 177" at bounding box center [599, 217] width 1198 height 296
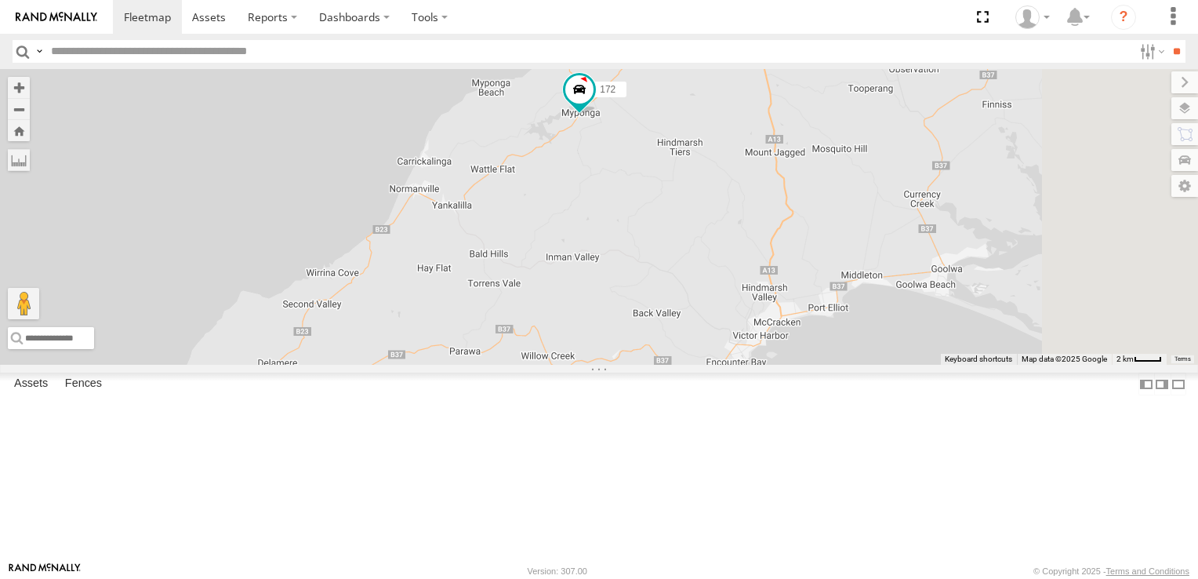
drag, startPoint x: 855, startPoint y: 514, endPoint x: 786, endPoint y: 263, distance: 259.7
click at [786, 263] on div "172 177 153 159 166" at bounding box center [599, 217] width 1198 height 296
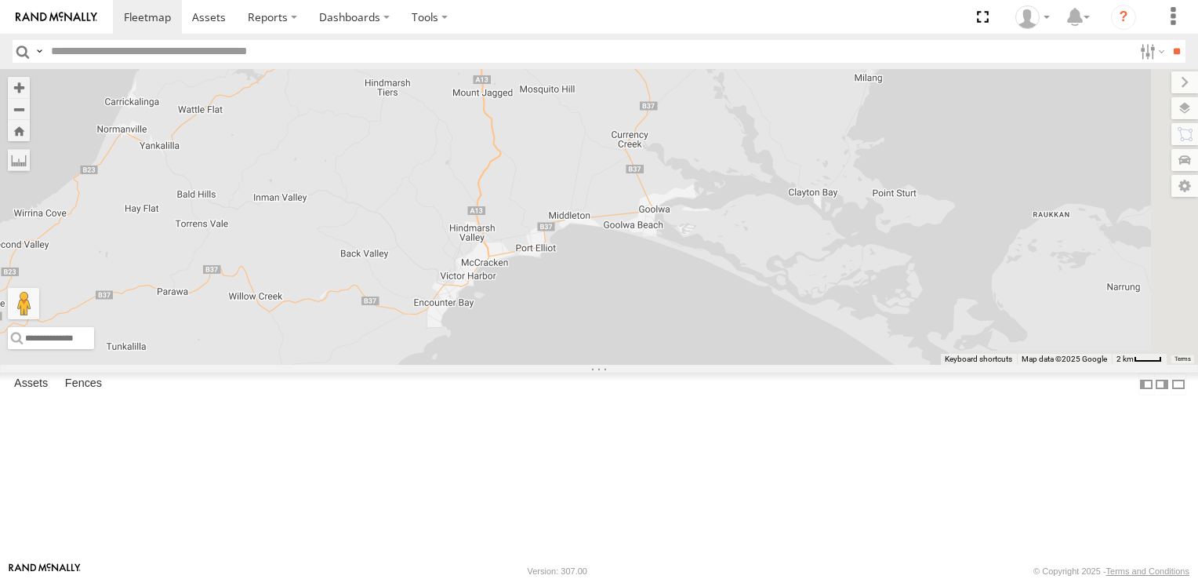
drag, startPoint x: 1135, startPoint y: 431, endPoint x: 835, endPoint y: 368, distance: 307.0
click at [835, 365] on div "172 177 153 159 166" at bounding box center [599, 217] width 1198 height 296
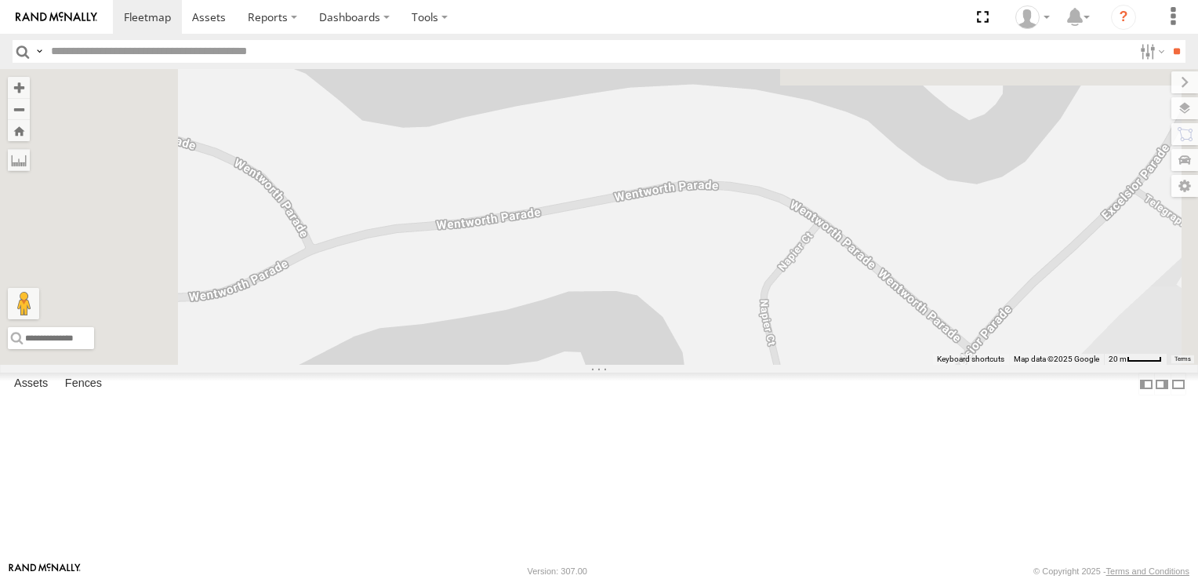
drag, startPoint x: 716, startPoint y: 185, endPoint x: 814, endPoint y: 554, distance: 381.3
click at [814, 365] on div "172 177 153 159 166" at bounding box center [599, 217] width 1198 height 296
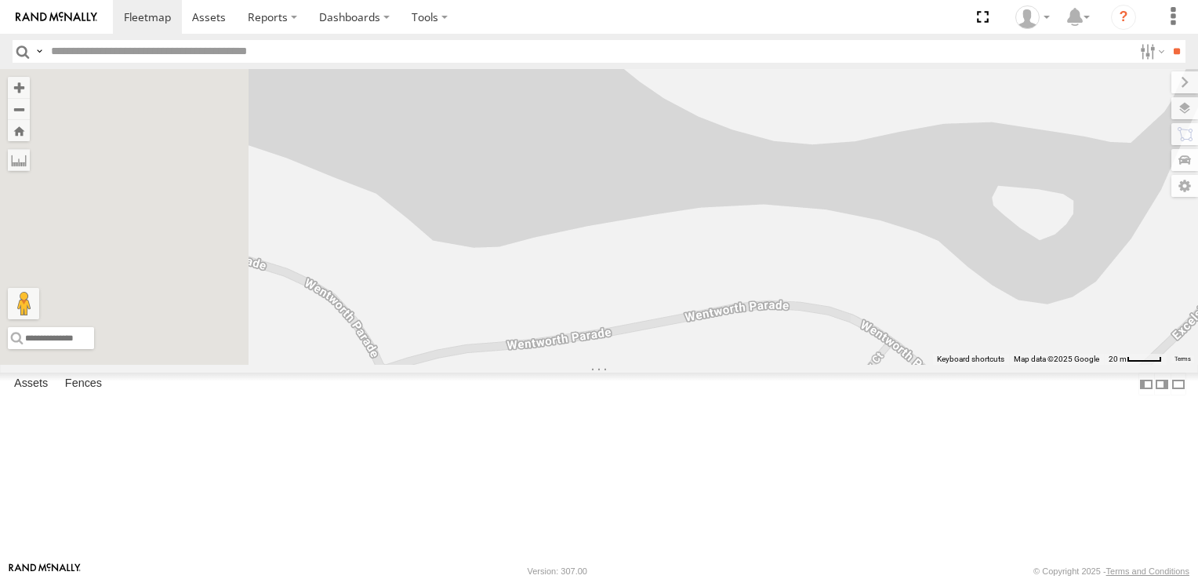
drag, startPoint x: 622, startPoint y: 296, endPoint x: 731, endPoint y: 456, distance: 193.6
click at [731, 365] on div "172 177 153 159 166" at bounding box center [599, 217] width 1198 height 296
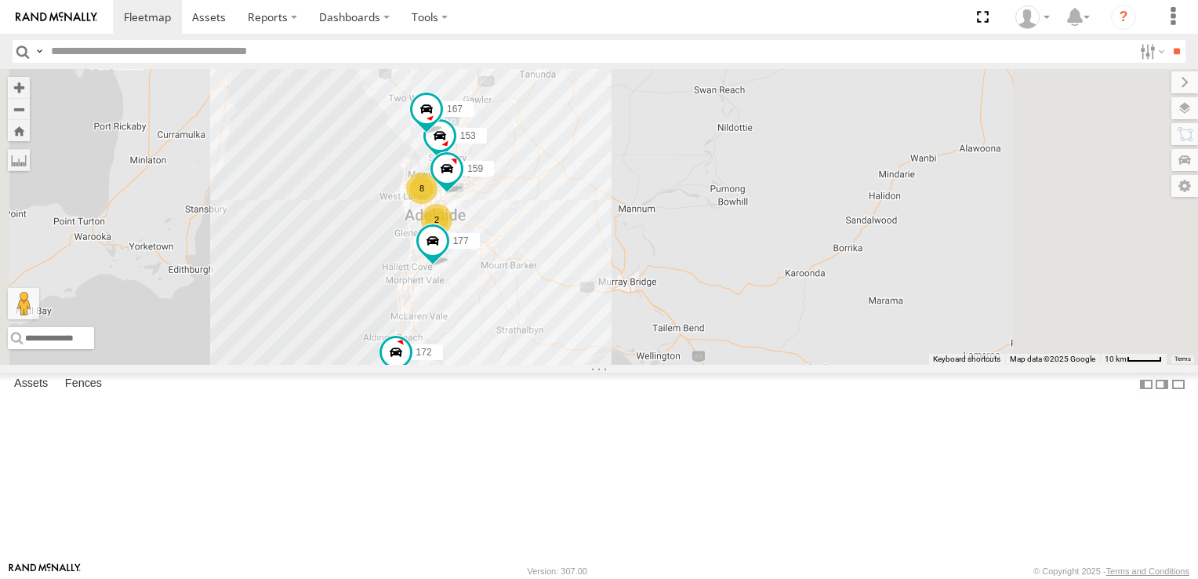
drag, startPoint x: 762, startPoint y: 223, endPoint x: 764, endPoint y: 416, distance: 192.1
click at [764, 365] on div "172 177 153 159 2 8 167" at bounding box center [599, 217] width 1198 height 296
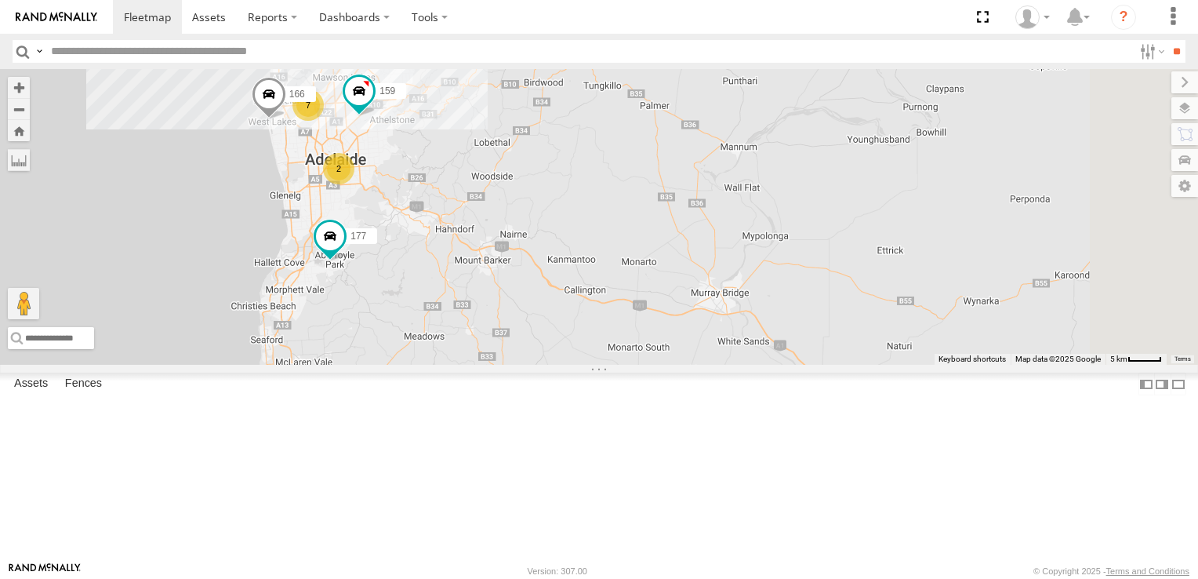
drag, startPoint x: 610, startPoint y: 356, endPoint x: 616, endPoint y: 404, distance: 48.2
click at [616, 365] on div "172 177 153 159 2 7 167 166" at bounding box center [599, 217] width 1198 height 296
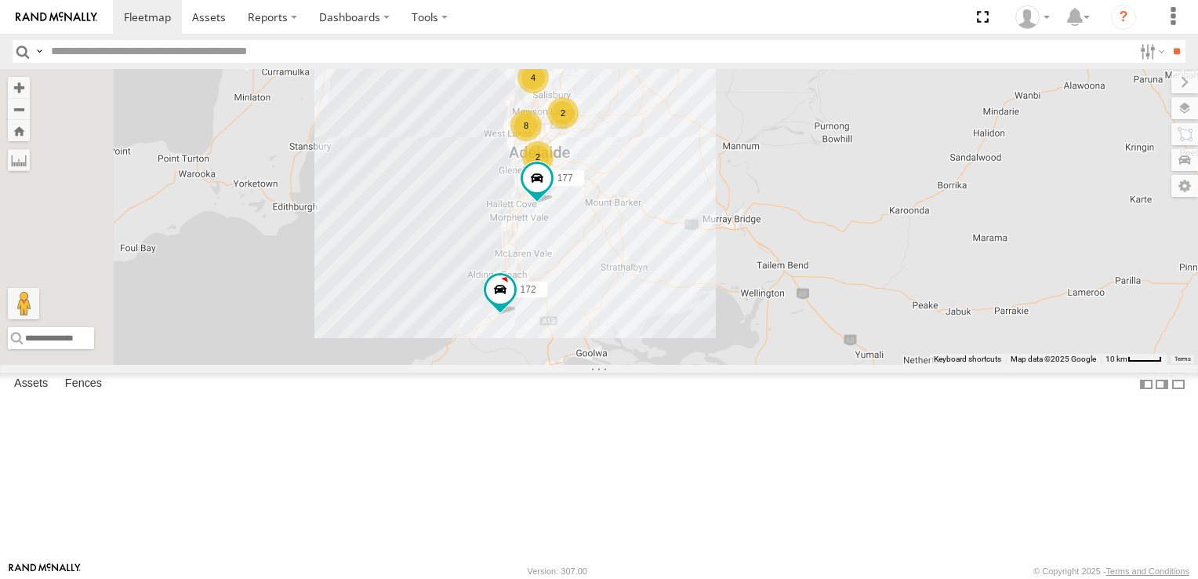
drag, startPoint x: 643, startPoint y: 497, endPoint x: 808, endPoint y: 386, distance: 199.4
click at [808, 365] on div "177 172 2 8 4 2" at bounding box center [599, 217] width 1198 height 296
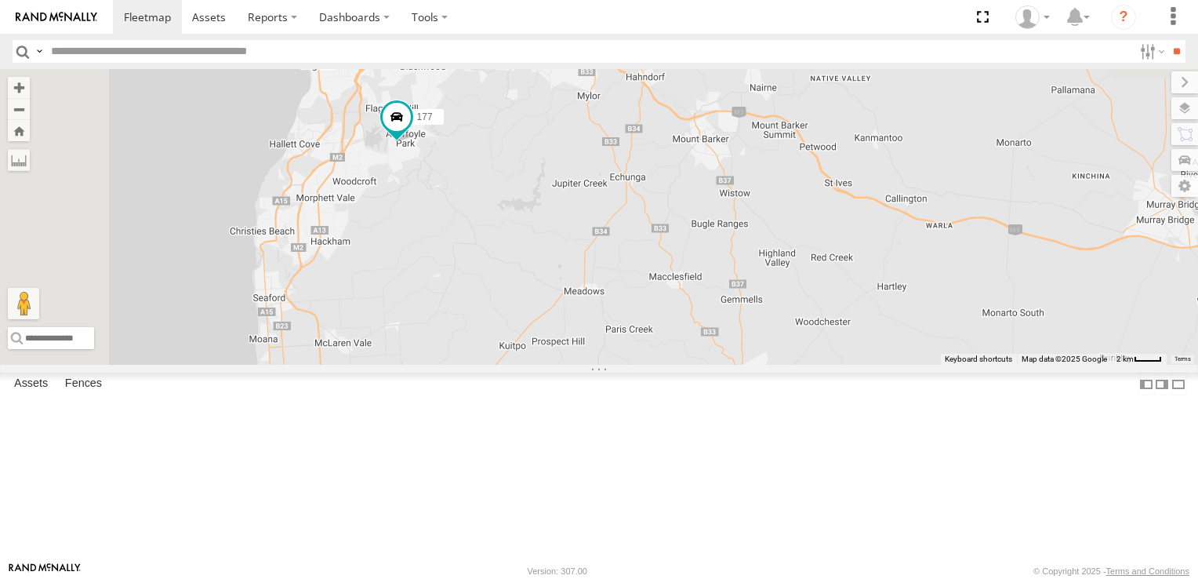
drag, startPoint x: 576, startPoint y: 162, endPoint x: 863, endPoint y: 466, distance: 417.7
click at [863, 365] on div "177 172" at bounding box center [599, 217] width 1198 height 296
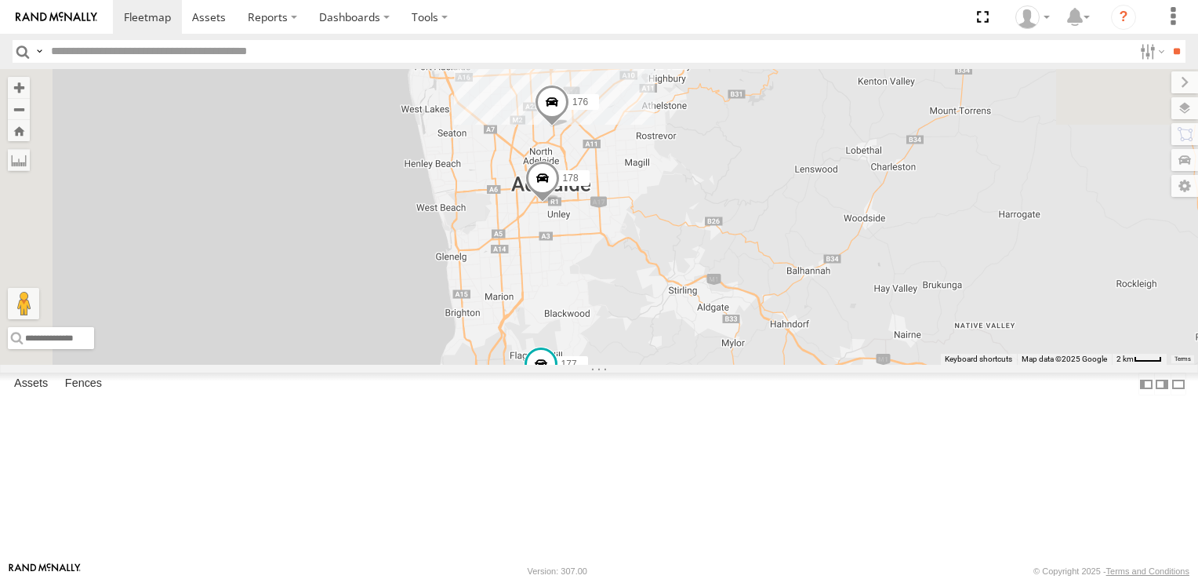
drag, startPoint x: 779, startPoint y: 262, endPoint x: 801, endPoint y: 430, distance: 170.0
click at [801, 365] on div "177 172 178 176" at bounding box center [599, 217] width 1198 height 296
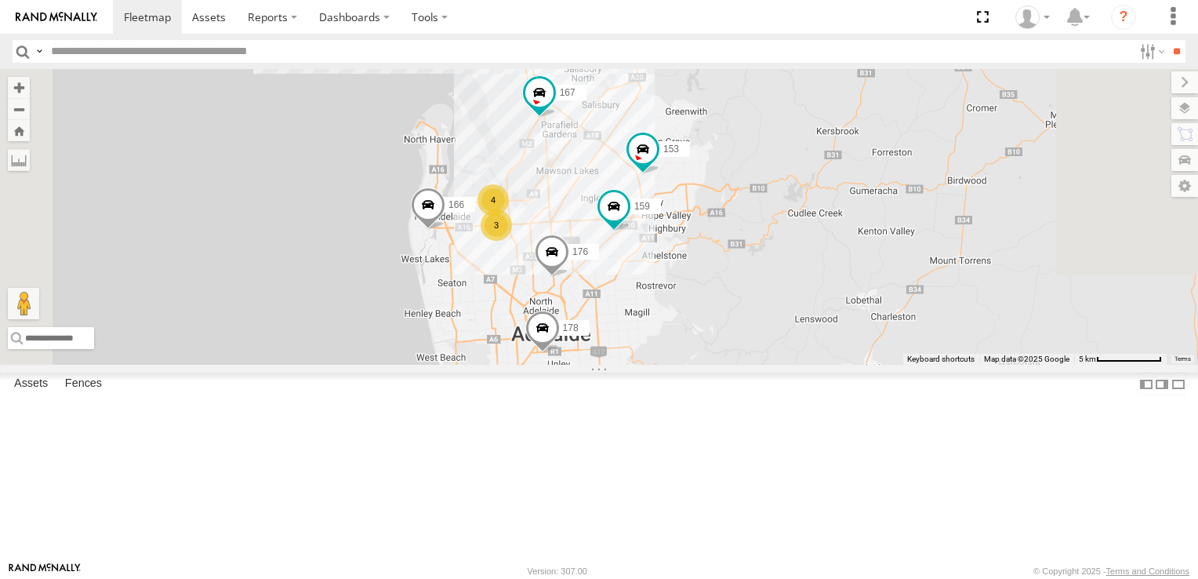
drag, startPoint x: 885, startPoint y: 384, endPoint x: 885, endPoint y: 481, distance: 97.2
click at [885, 365] on div "177 172 178 176 3 4 153 167 159 166" at bounding box center [599, 217] width 1198 height 296
